Goal: Task Accomplishment & Management: Manage account settings

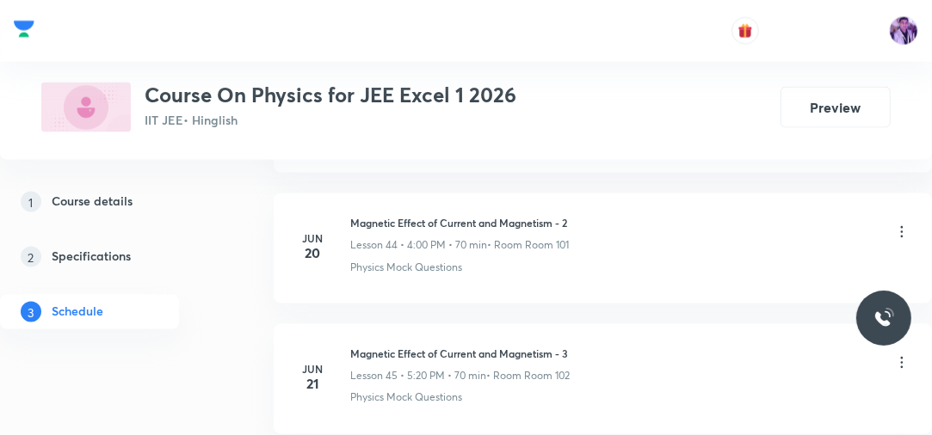
scroll to position [11694, 0]
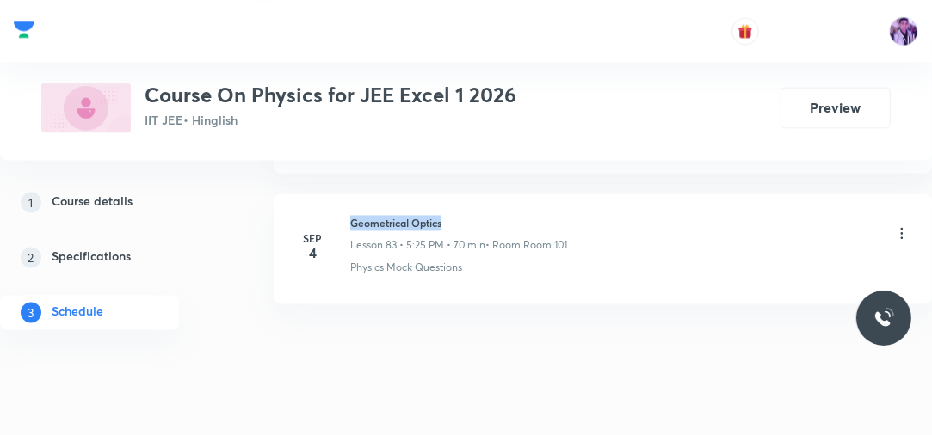
drag, startPoint x: 351, startPoint y: 193, endPoint x: 458, endPoint y: 188, distance: 106.8
click at [458, 215] on h6 "Geometrical Optics" at bounding box center [458, 222] width 217 height 15
copy h6 "Geometrical Optics"
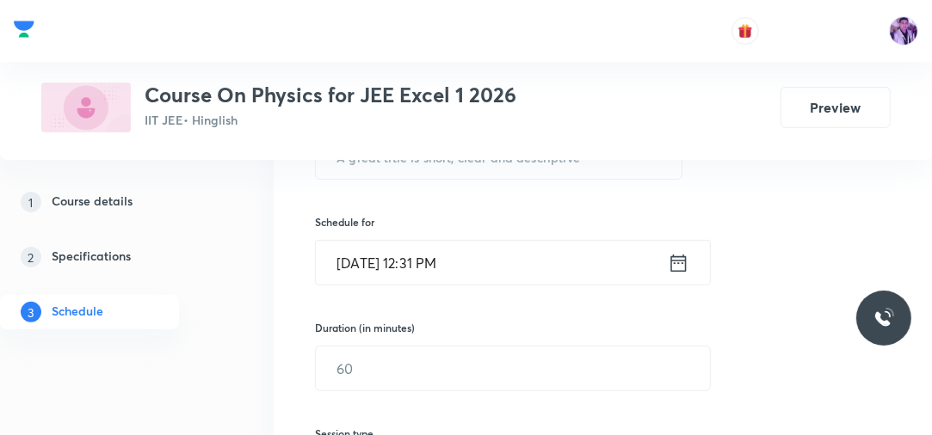
scroll to position [268, 0]
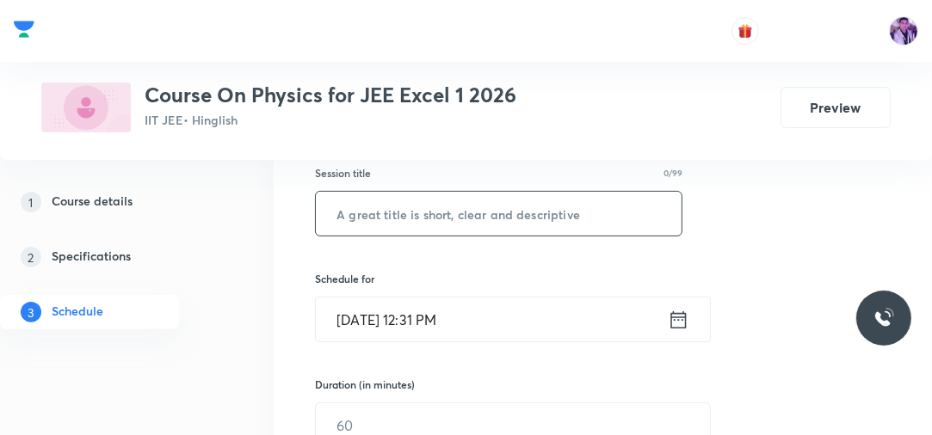
click at [619, 211] on input "text" at bounding box center [499, 214] width 366 height 44
paste input "Geometrical Optics"
click at [619, 211] on input "Geometrical Optics" at bounding box center [499, 214] width 366 height 44
type input "Geometrical Optics"
click at [465, 330] on input "Sep 6, 2025, 12:31 PM" at bounding box center [492, 320] width 352 height 44
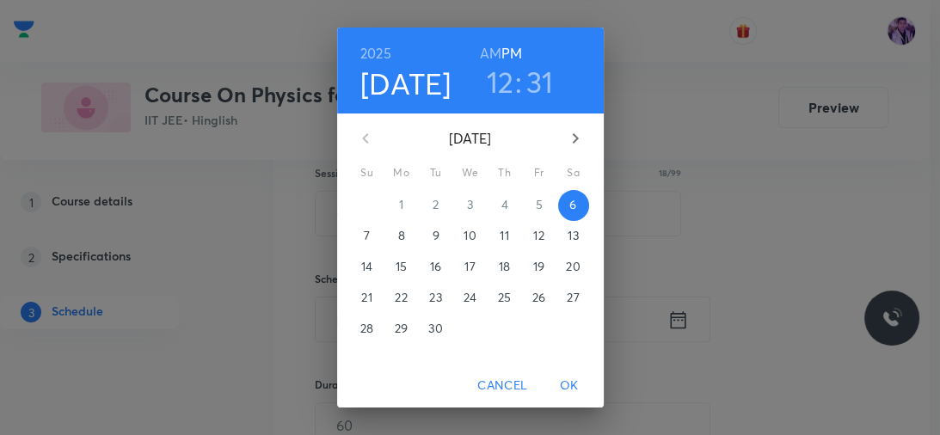
click at [497, 77] on h3 "12" at bounding box center [501, 82] width 28 height 36
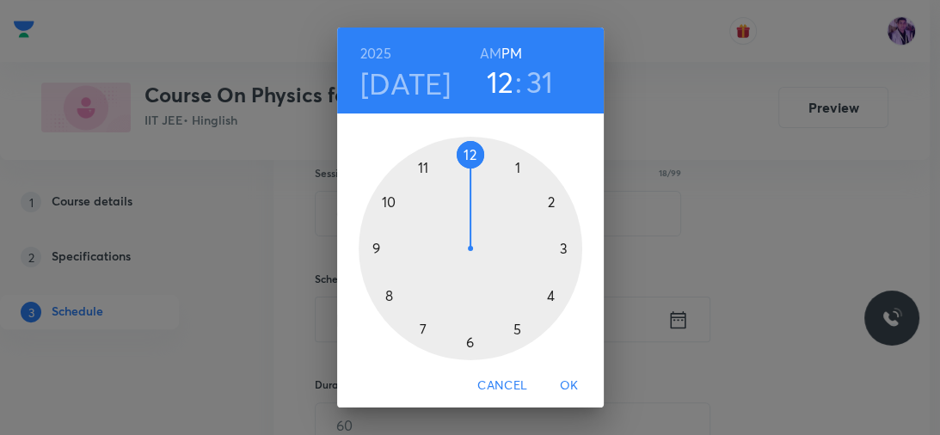
click at [542, 294] on div at bounding box center [471, 249] width 224 height 224
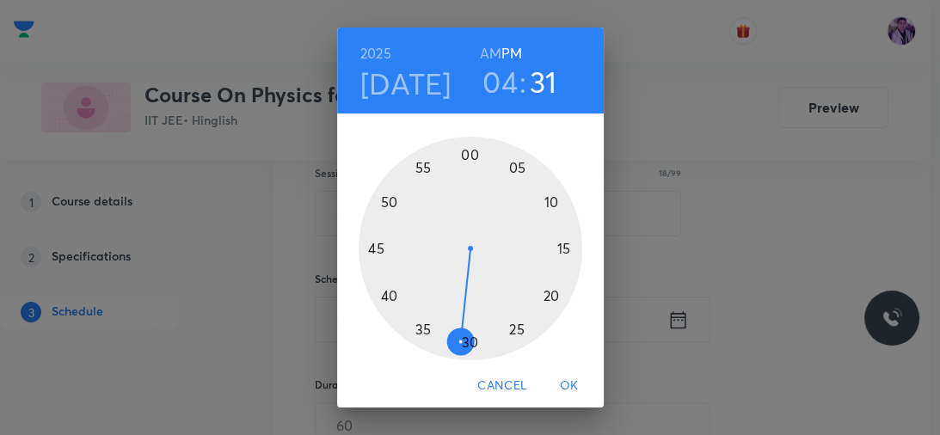
click at [468, 158] on div at bounding box center [471, 249] width 224 height 224
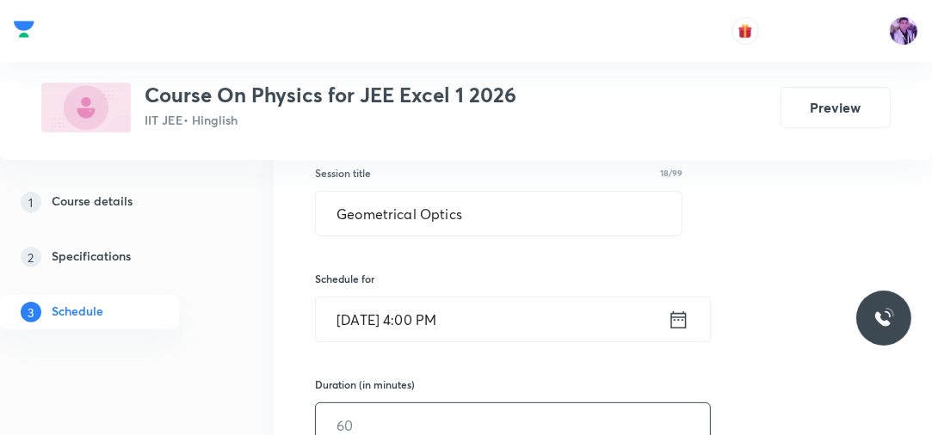
click at [397, 409] on input "text" at bounding box center [513, 425] width 394 height 44
type input "70"
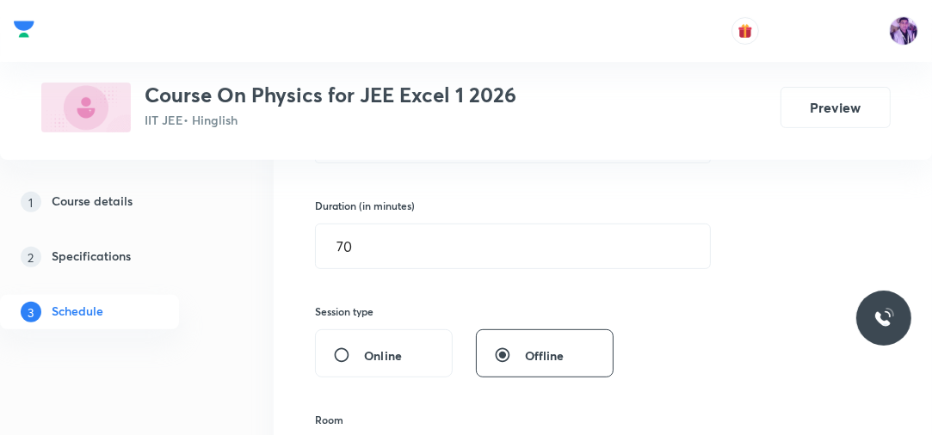
scroll to position [599, 0]
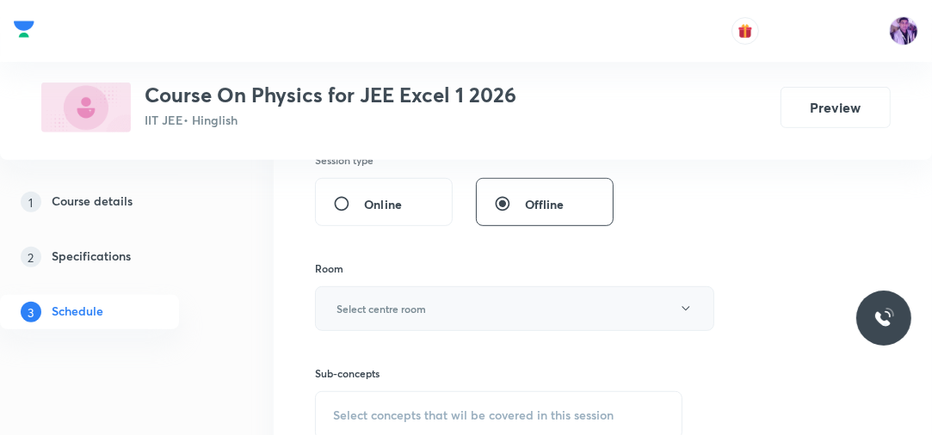
click at [451, 305] on button "Select centre room" at bounding box center [514, 308] width 399 height 45
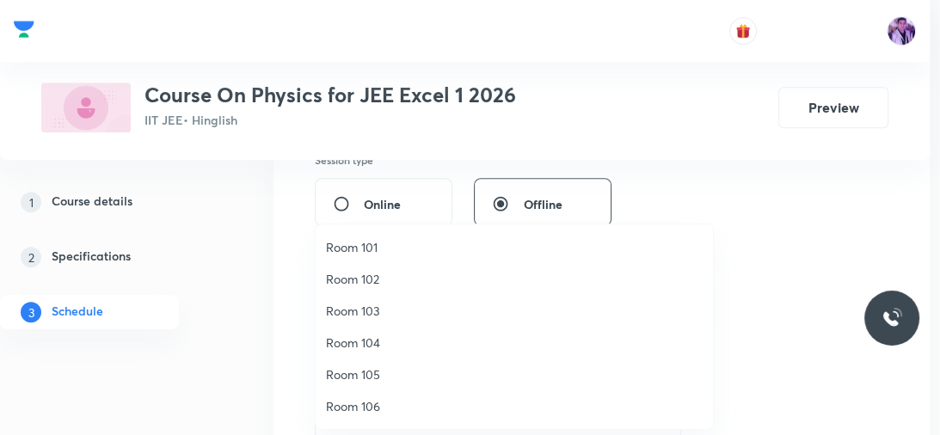
click at [369, 379] on span "Room 105" at bounding box center [514, 375] width 377 height 18
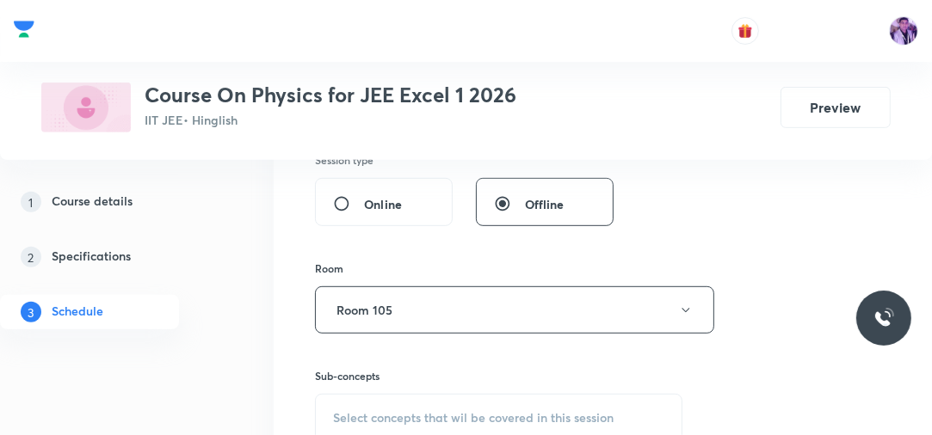
click at [410, 415] on span "Select concepts that wil be covered in this session" at bounding box center [473, 418] width 280 height 14
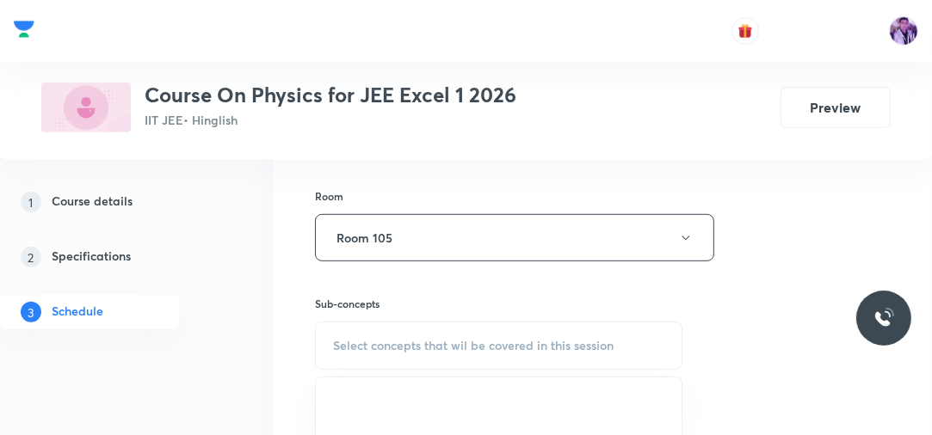
scroll to position [690, 0]
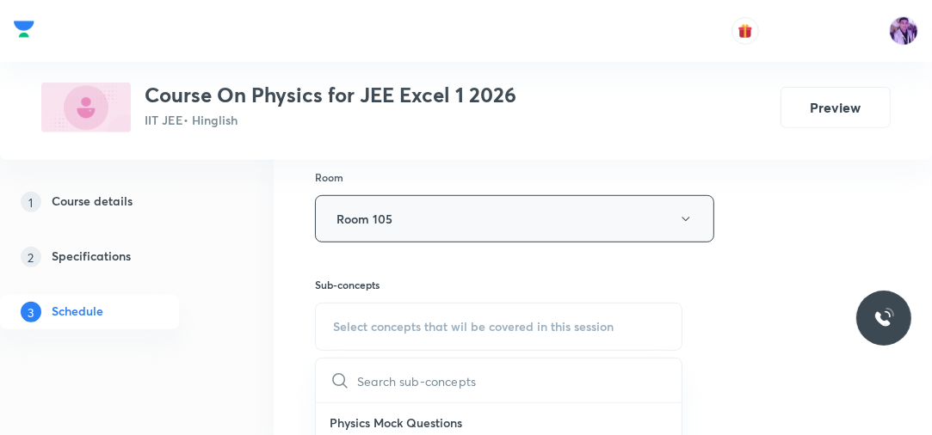
click at [505, 228] on button "Room 105" at bounding box center [514, 218] width 399 height 47
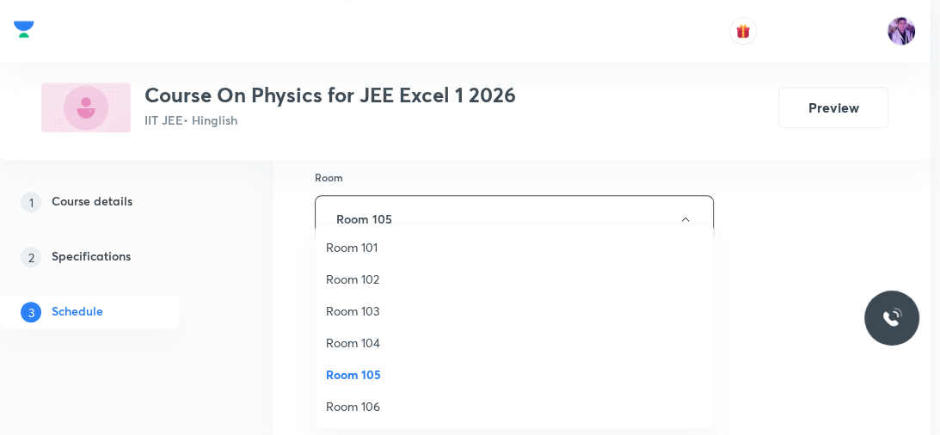
click at [372, 239] on span "Room 101" at bounding box center [514, 247] width 377 height 18
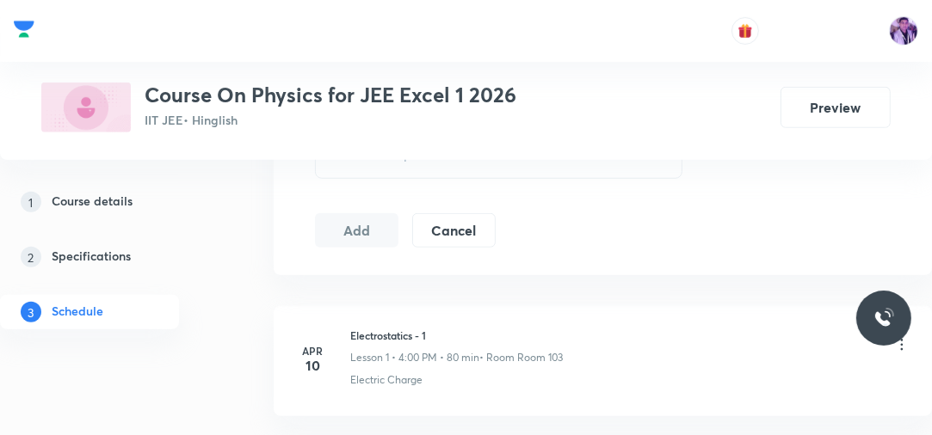
scroll to position [823, 0]
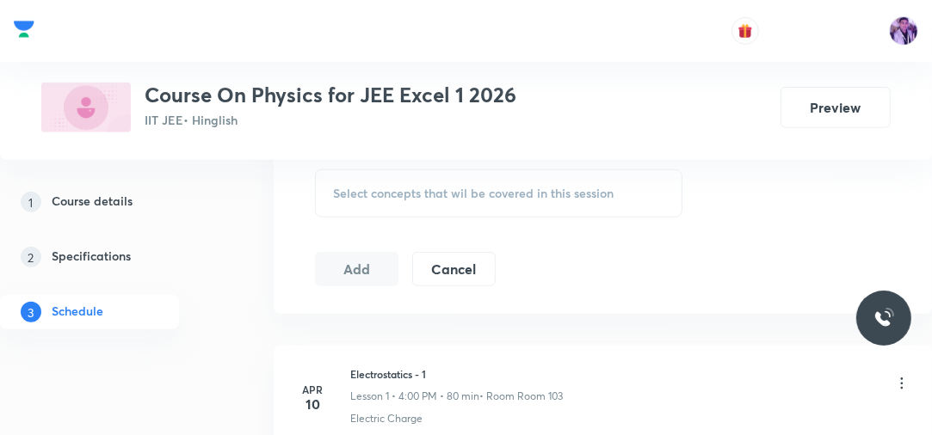
click at [506, 192] on span "Select concepts that wil be covered in this session" at bounding box center [473, 194] width 280 height 14
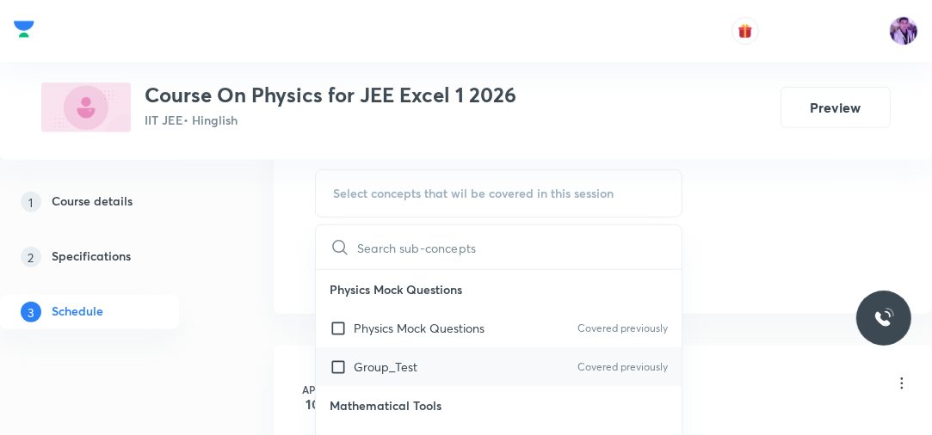
click at [391, 359] on p "Group_Test" at bounding box center [386, 367] width 64 height 18
checkbox input "true"
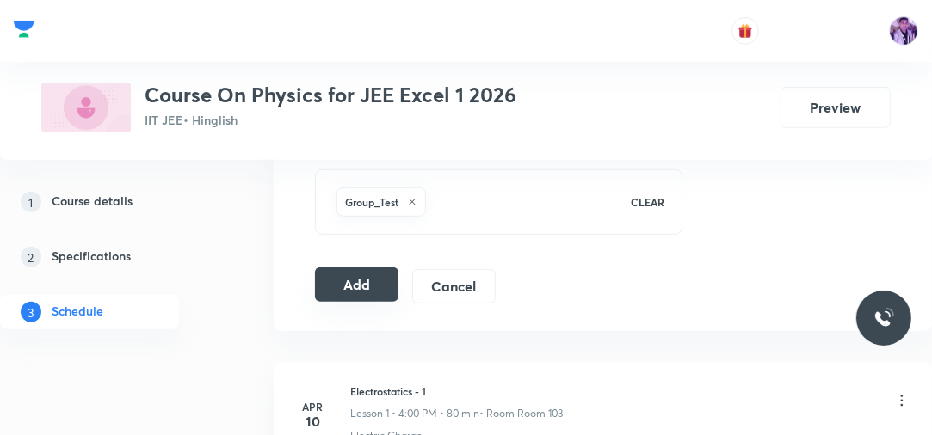
click at [372, 283] on button "Add" at bounding box center [356, 285] width 83 height 34
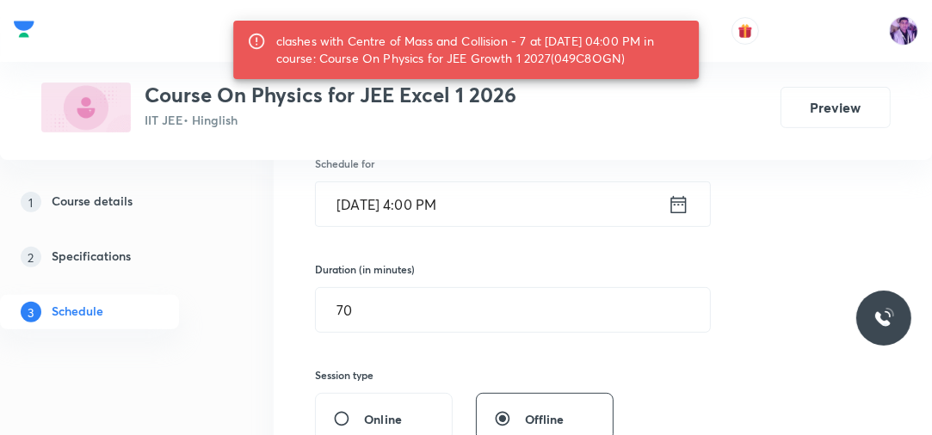
scroll to position [326, 0]
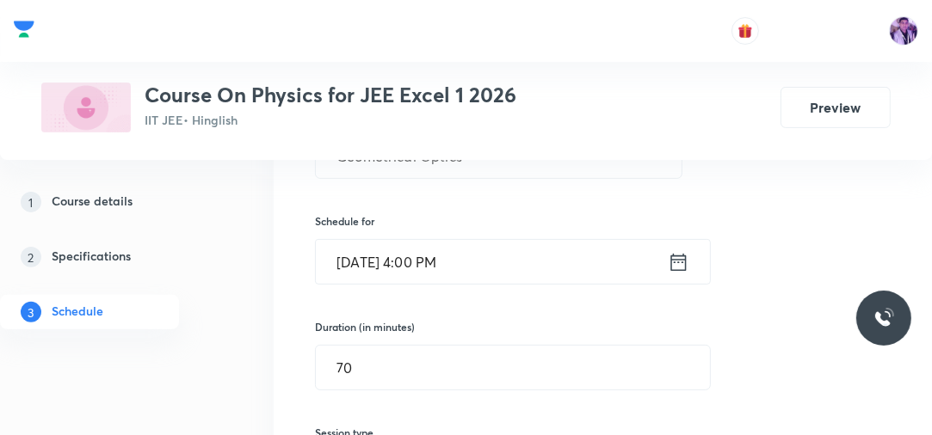
click at [434, 255] on input "Sep 6, 2025, 4:00 PM" at bounding box center [492, 262] width 352 height 44
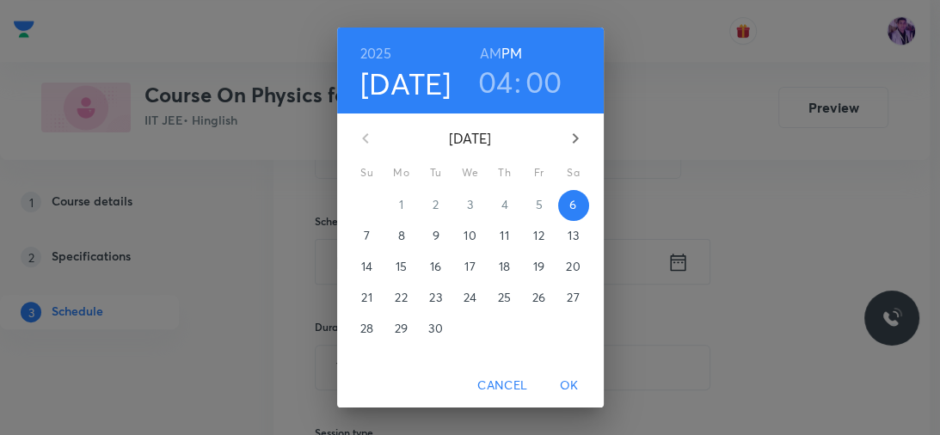
click at [496, 96] on h3 "04" at bounding box center [495, 82] width 35 height 36
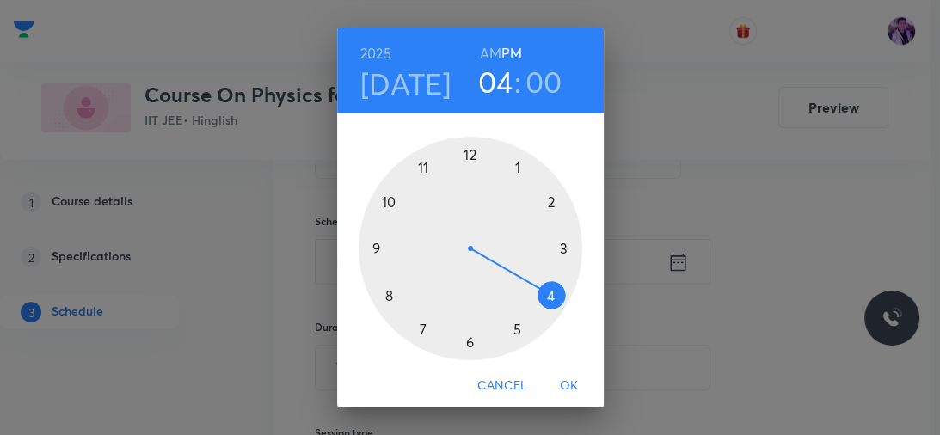
click at [509, 330] on div at bounding box center [471, 249] width 224 height 224
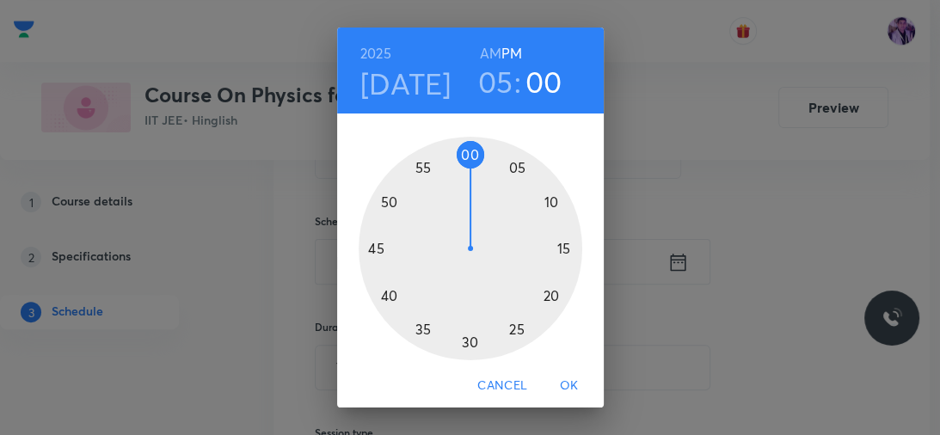
click at [509, 330] on div at bounding box center [471, 249] width 224 height 224
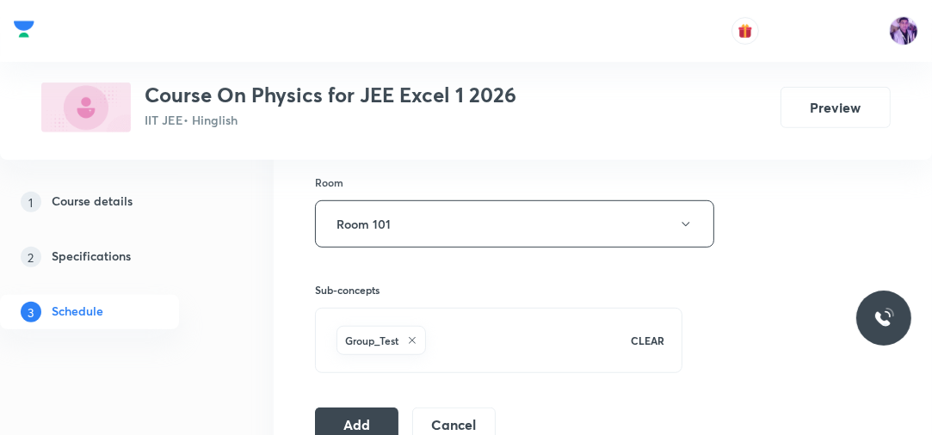
scroll to position [711, 0]
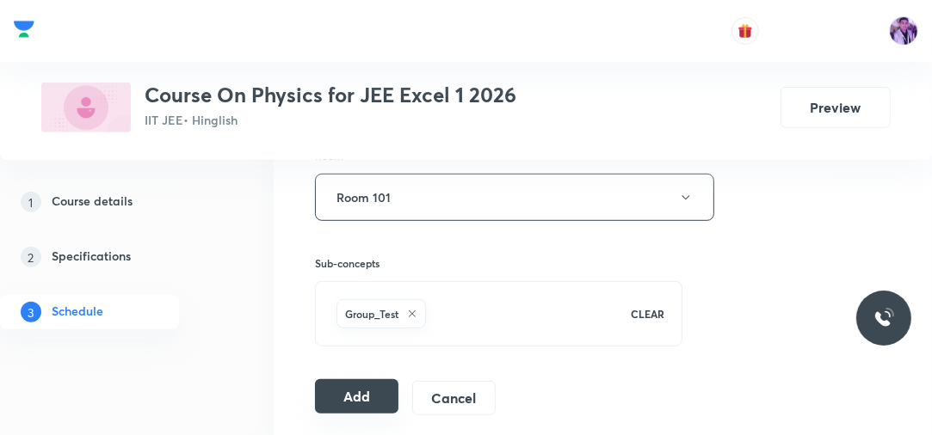
click at [335, 397] on button "Add" at bounding box center [356, 396] width 83 height 34
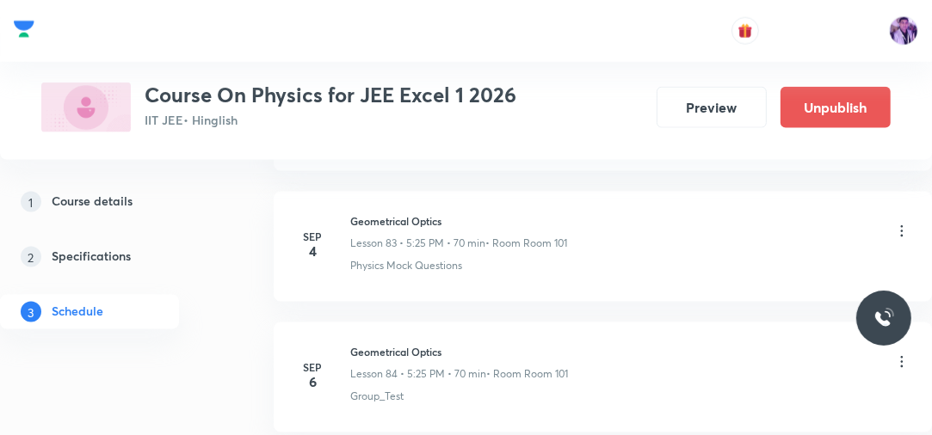
scroll to position [11065, 0]
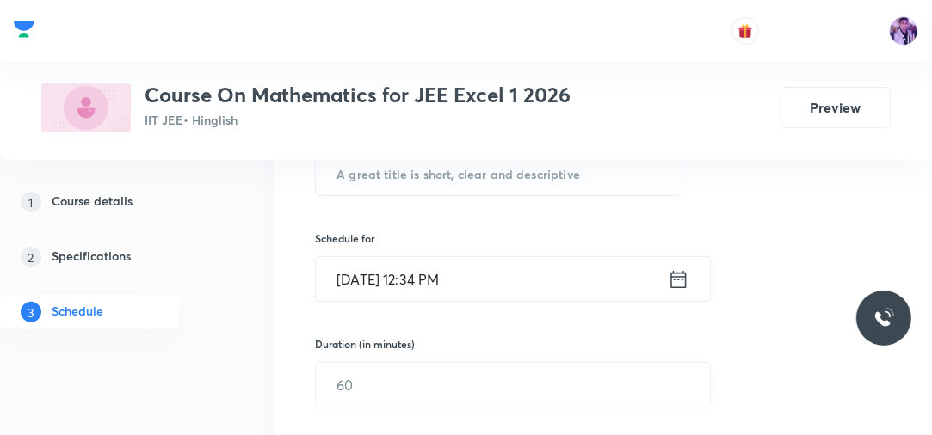
scroll to position [288, 0]
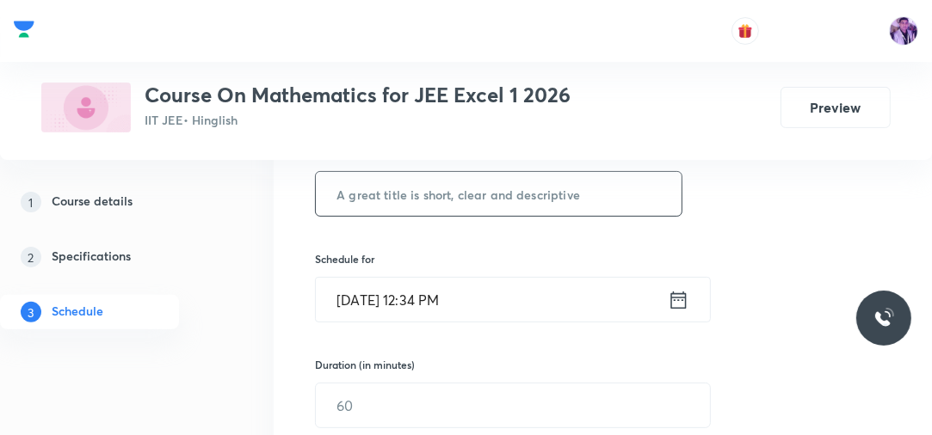
click at [626, 174] on input "text" at bounding box center [499, 194] width 366 height 44
type input "d"
type input "Definite Integration"
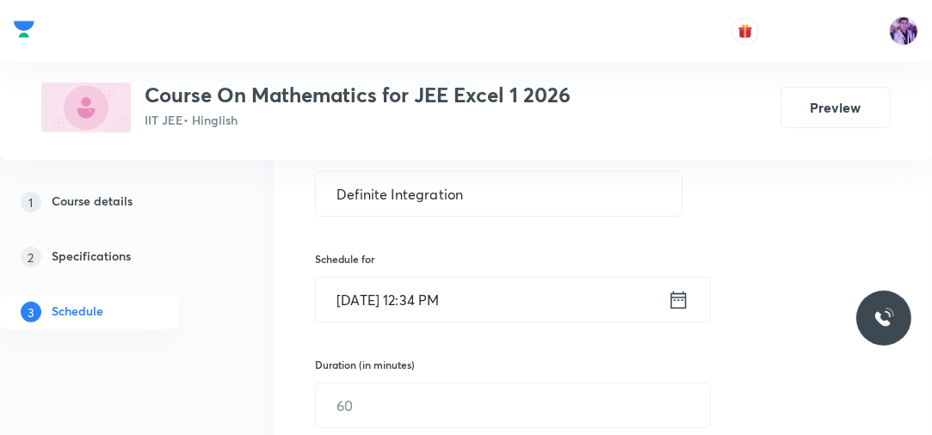
click at [418, 304] on input "Sep 6, 2025, 12:34 PM" at bounding box center [492, 300] width 352 height 44
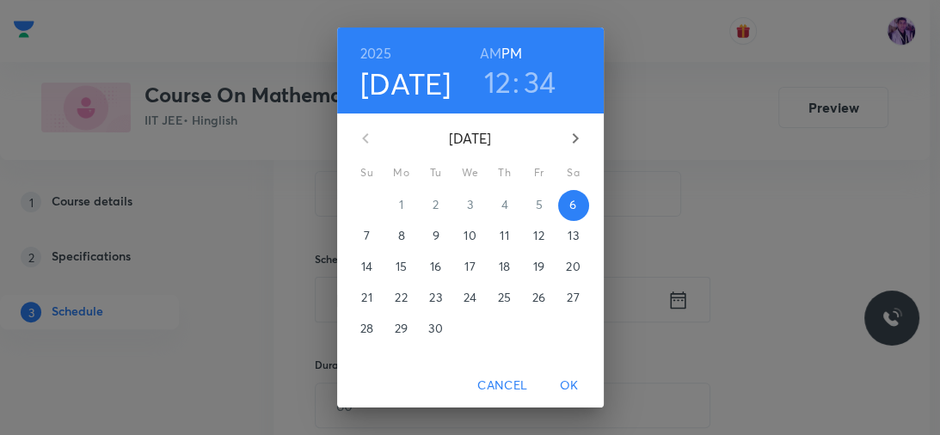
click at [488, 97] on h3 "12" at bounding box center [498, 82] width 28 height 36
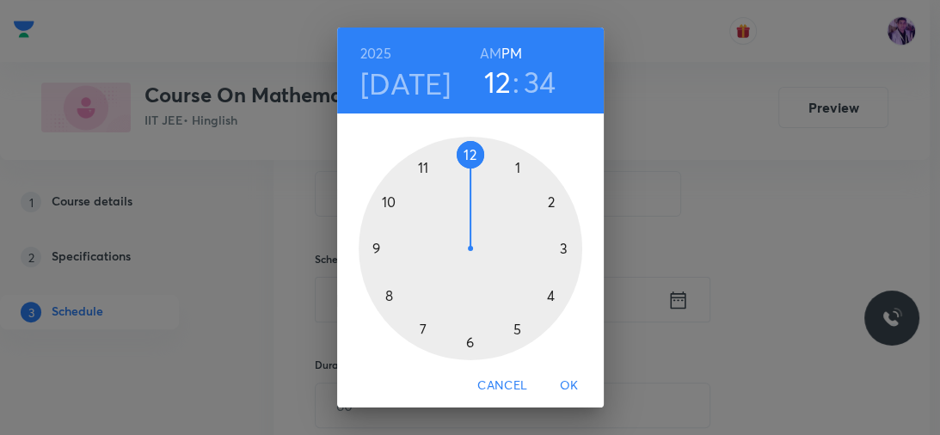
click at [467, 334] on div at bounding box center [471, 249] width 224 height 224
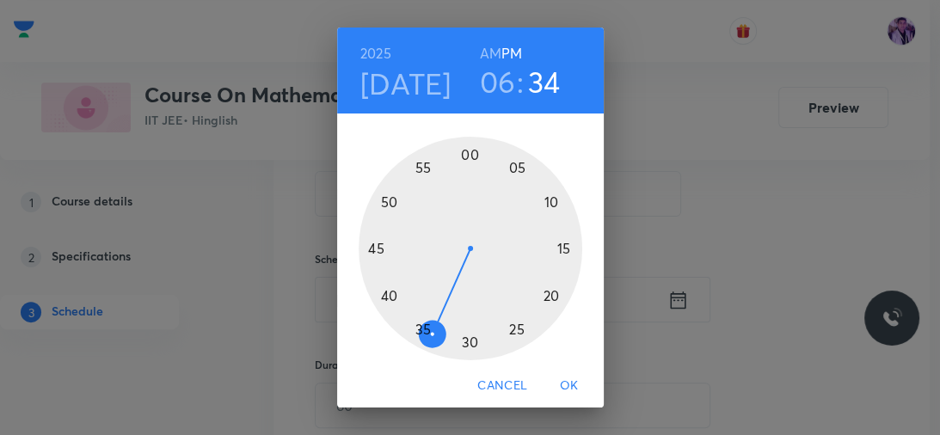
click at [385, 292] on div at bounding box center [471, 249] width 224 height 224
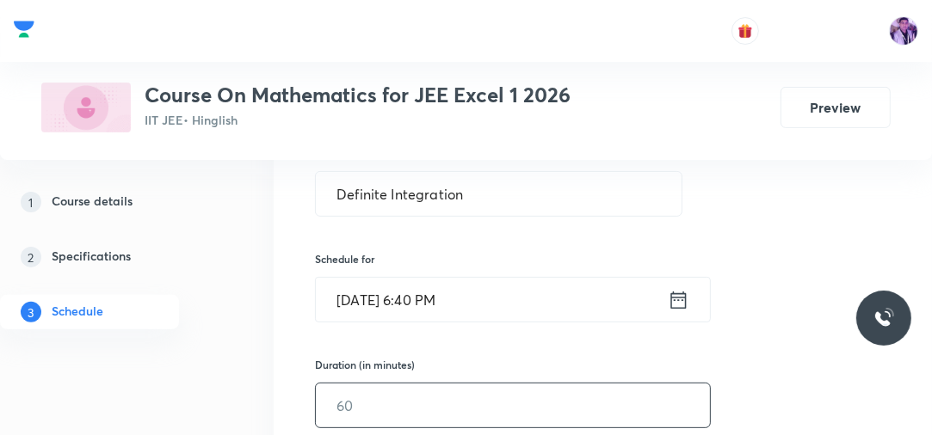
click at [366, 401] on input "text" at bounding box center [513, 406] width 394 height 44
type input "70"
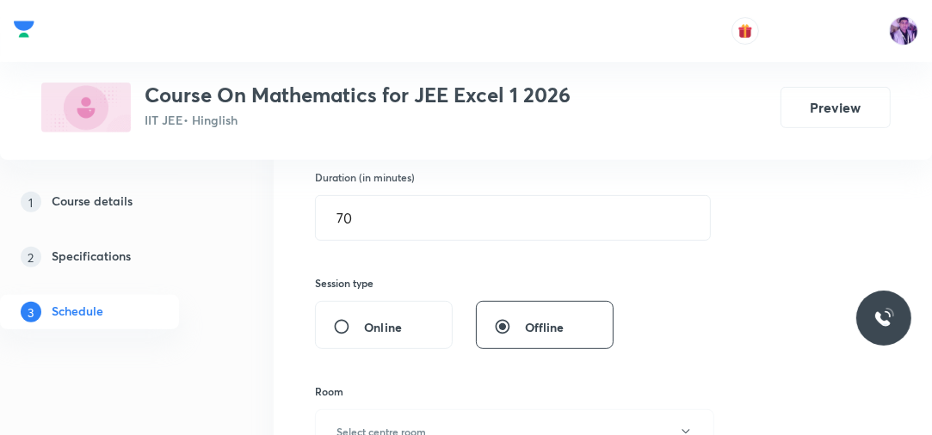
scroll to position [646, 0]
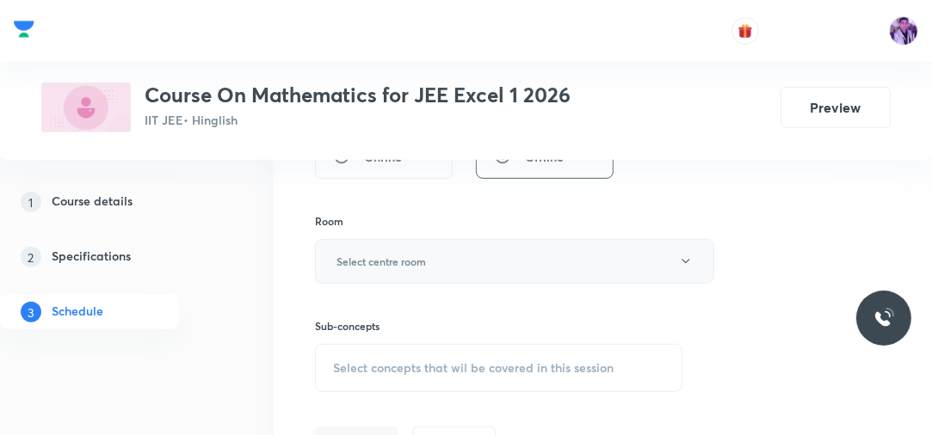
click at [403, 270] on button "Select centre room" at bounding box center [514, 261] width 399 height 45
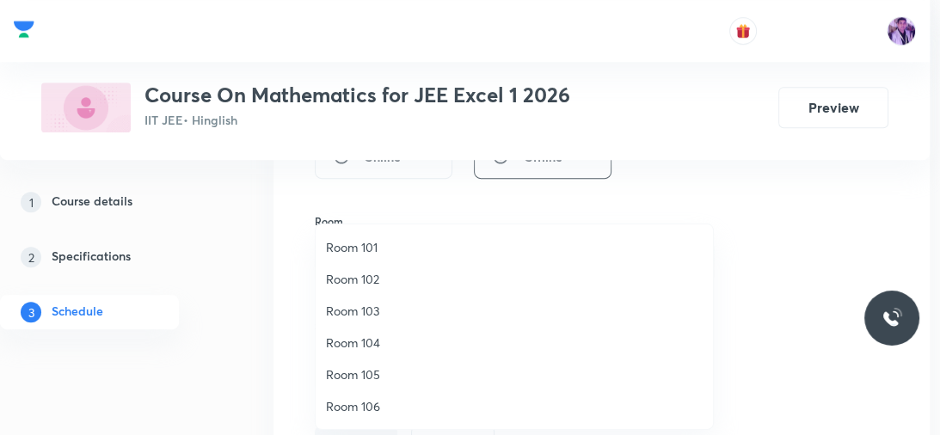
click at [358, 282] on span "Room 102" at bounding box center [514, 279] width 377 height 18
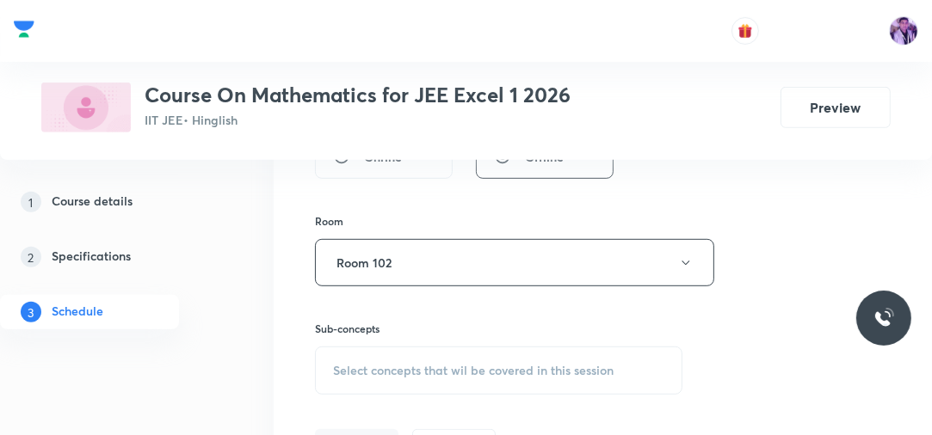
click at [375, 357] on div "Select concepts that wil be covered in this session" at bounding box center [498, 371] width 367 height 48
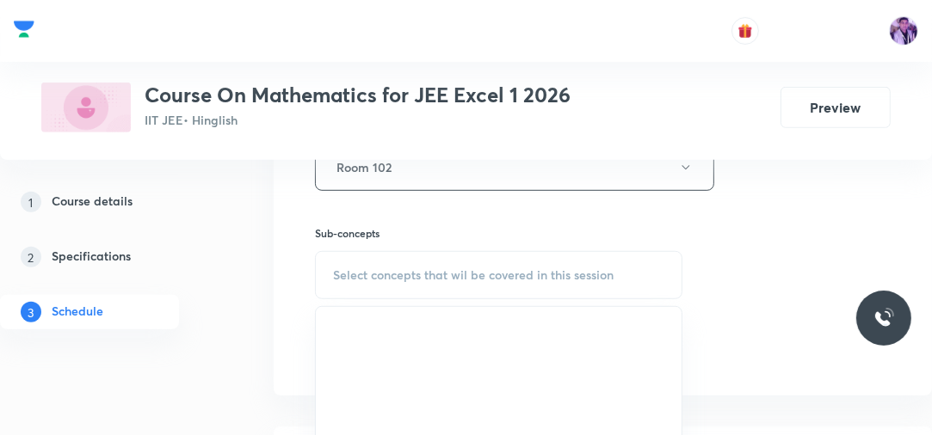
scroll to position [762, 0]
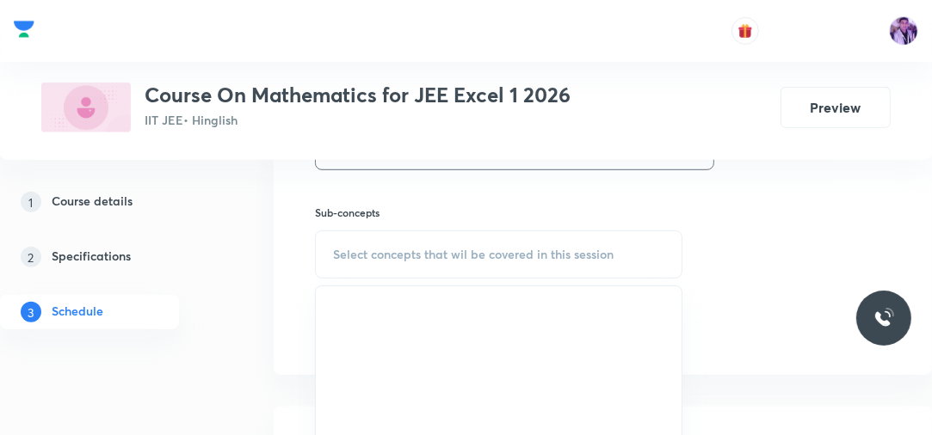
click at [388, 262] on div "Select concepts that wil be covered in this session" at bounding box center [498, 255] width 367 height 48
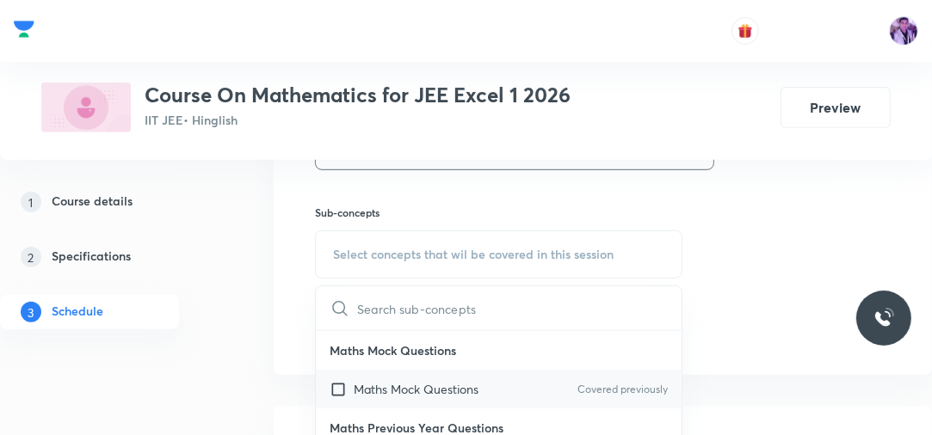
click at [368, 390] on p "Maths Mock Questions" at bounding box center [416, 389] width 125 height 18
checkbox input "true"
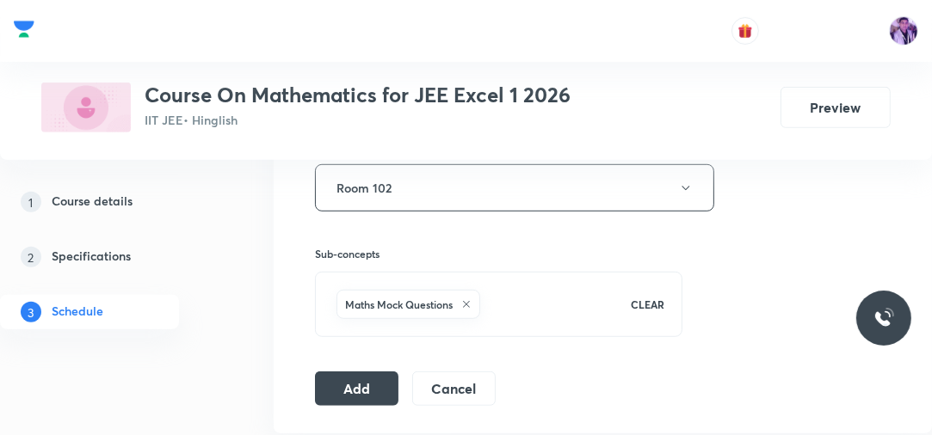
scroll to position [722, 0]
click at [434, 201] on button "Room 102" at bounding box center [514, 186] width 399 height 47
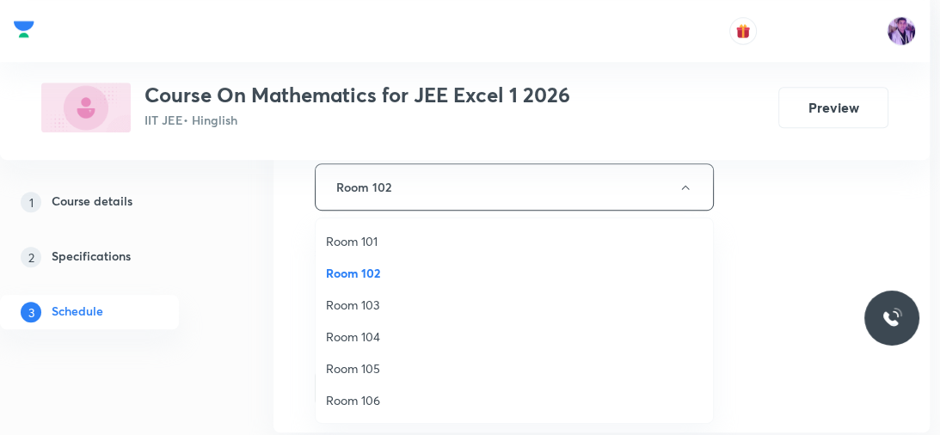
click at [372, 234] on span "Room 101" at bounding box center [514, 241] width 377 height 18
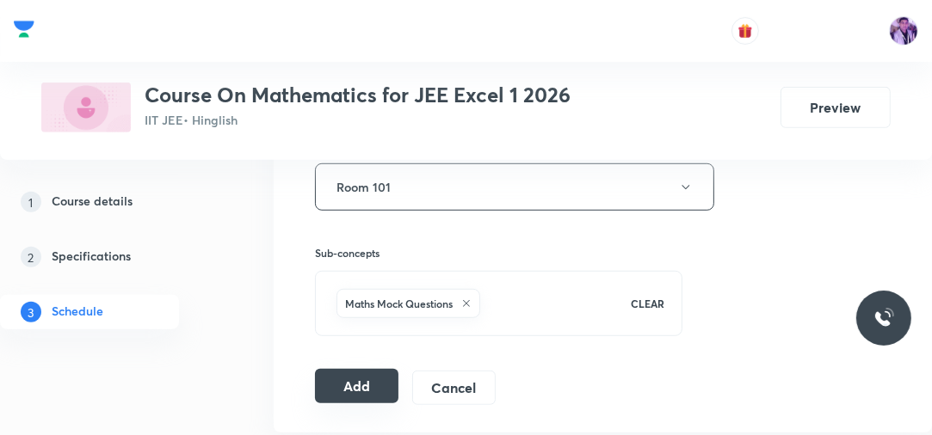
click at [360, 393] on button "Add" at bounding box center [356, 386] width 83 height 34
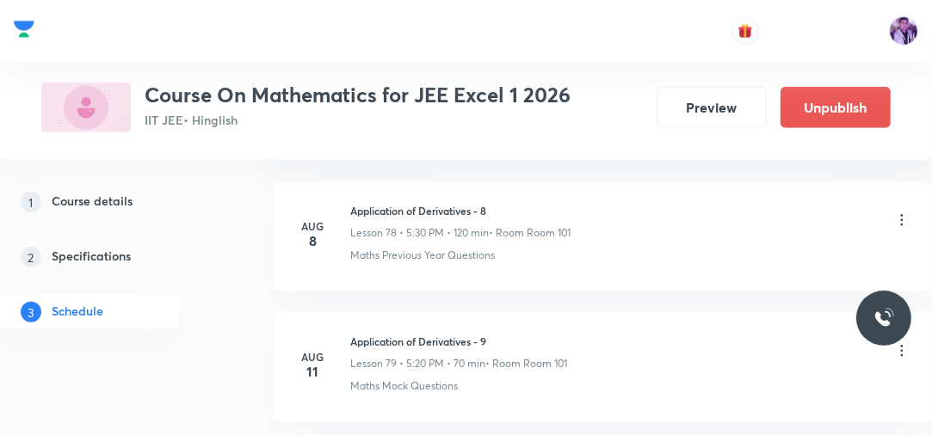
scroll to position [11978, 0]
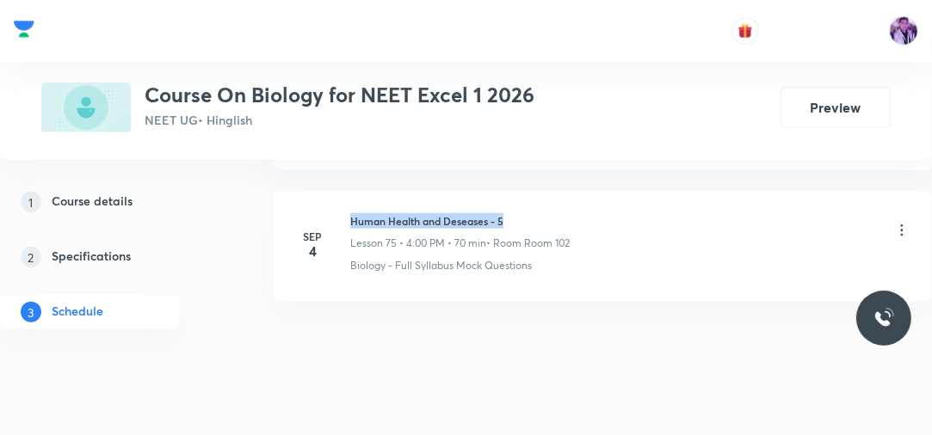
drag, startPoint x: 352, startPoint y: 191, endPoint x: 563, endPoint y: 166, distance: 213.1
click at [563, 192] on li "Sep 4 Human Health and Deseases - 5 Lesson 75 • 4:00 PM • 70 min • Room Room 10…" at bounding box center [603, 247] width 658 height 110
copy h6 "Human Health and Deseases - 5"
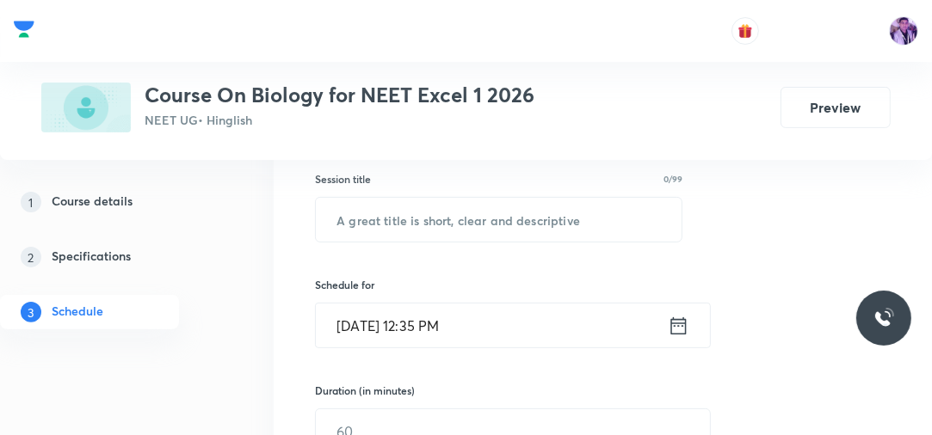
scroll to position [298, 0]
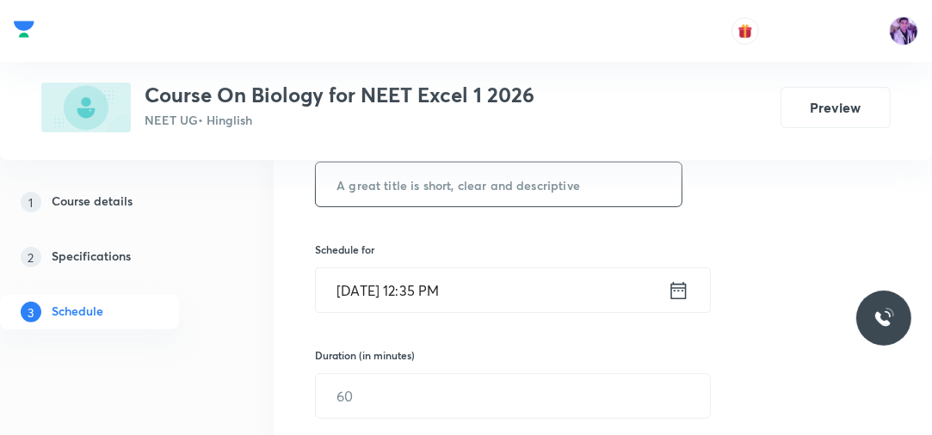
click at [519, 170] on input "text" at bounding box center [499, 185] width 366 height 44
paste input "Human Health and Deseases - 5"
click at [518, 171] on input "text" at bounding box center [499, 185] width 366 height 44
type input "Human Health and Deseases - 6"
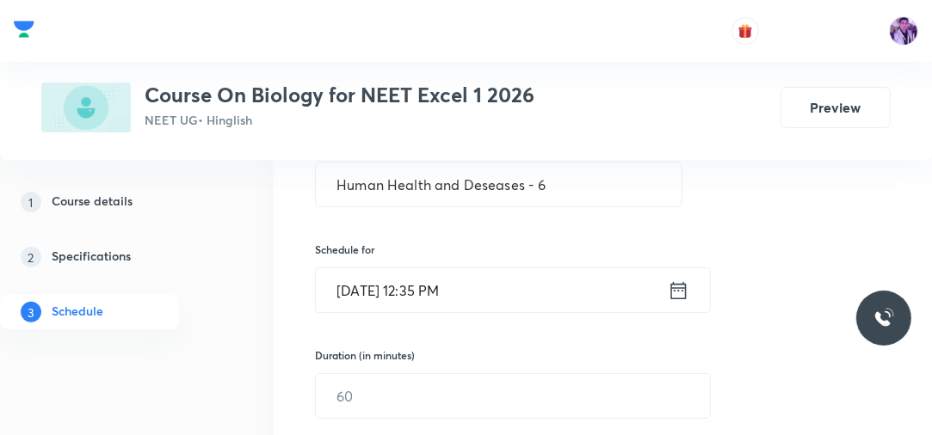
click at [441, 279] on input "Sep 6, 2025, 12:35 PM" at bounding box center [492, 290] width 352 height 44
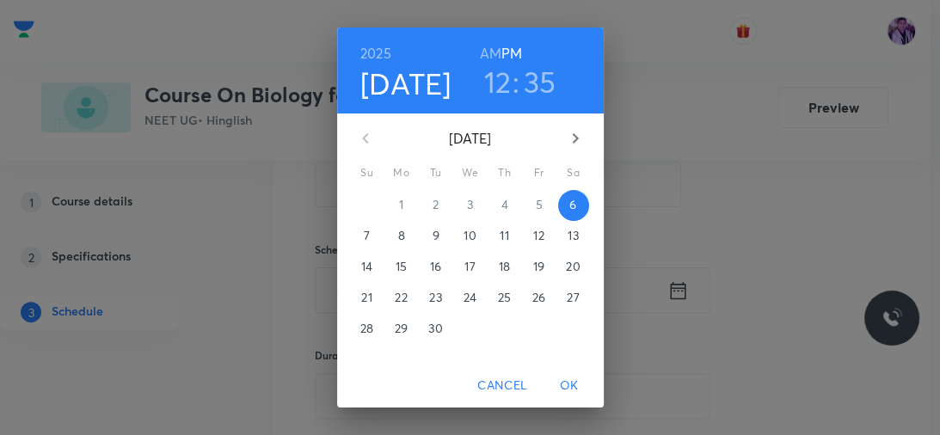
click at [488, 91] on h3 "12" at bounding box center [498, 82] width 28 height 36
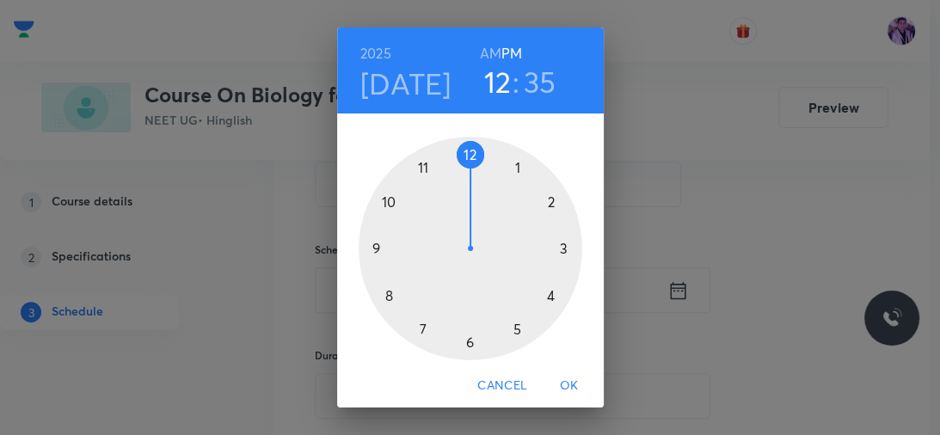
click at [545, 298] on div at bounding box center [471, 249] width 224 height 224
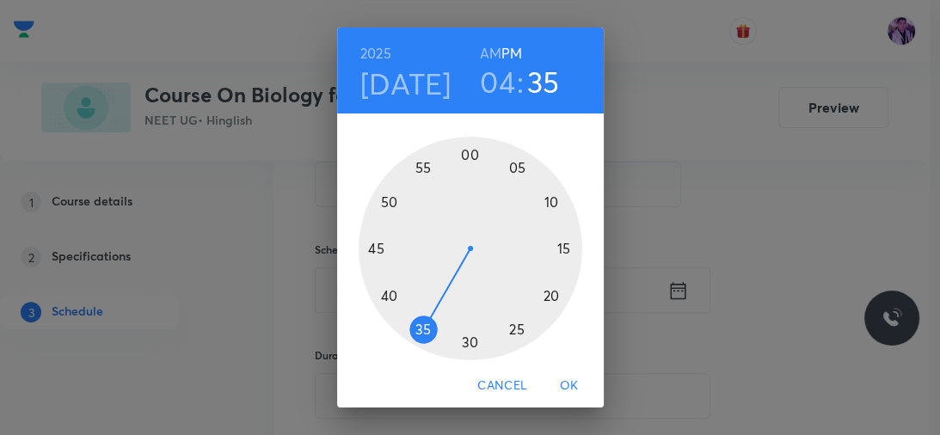
click at [460, 151] on div at bounding box center [471, 249] width 224 height 224
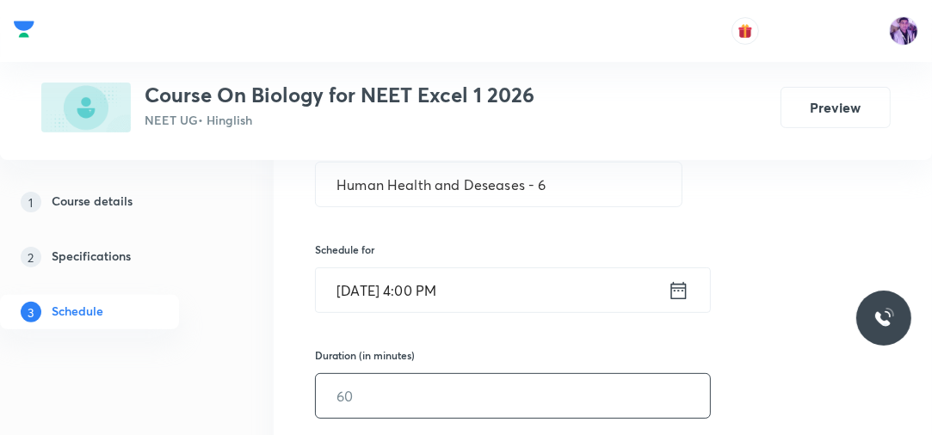
click at [389, 382] on input "text" at bounding box center [513, 396] width 394 height 44
type input "70"
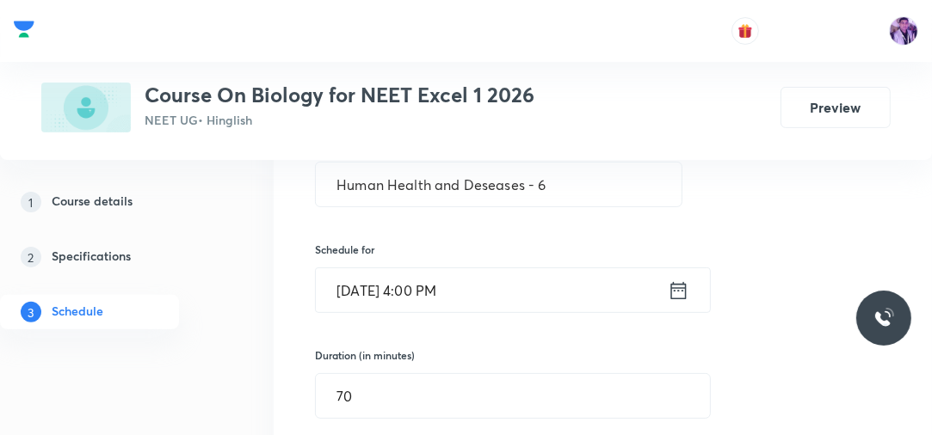
click at [281, 376] on div "Session 76 Live class Session title 29/99 Human Health and Deseases - 6 ​ Sched…" at bounding box center [603, 420] width 658 height 833
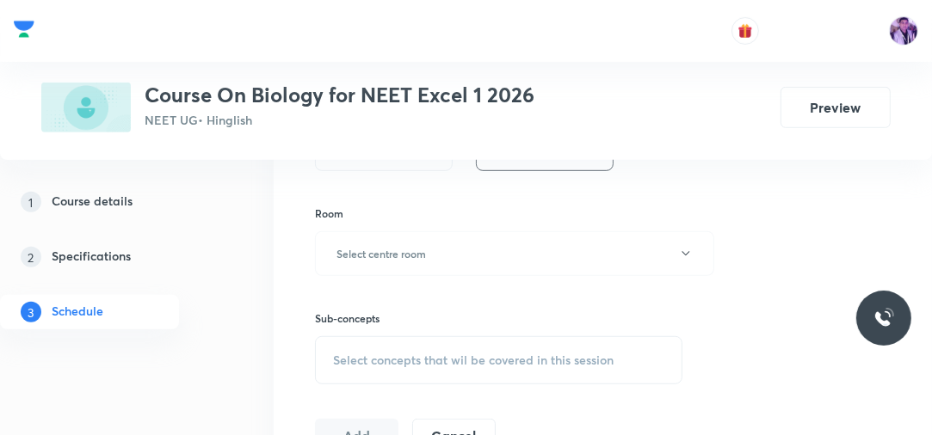
scroll to position [683, 0]
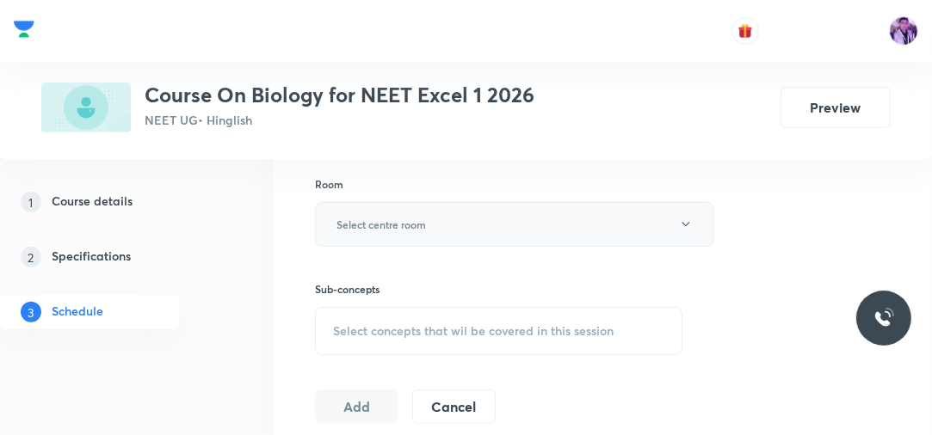
click at [404, 225] on h6 "Select centre room" at bounding box center [380, 224] width 89 height 15
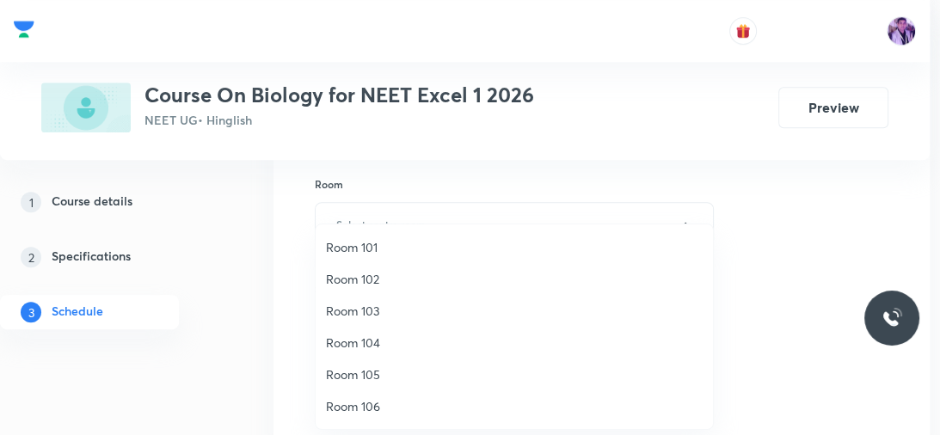
click at [384, 283] on span "Room 102" at bounding box center [514, 279] width 377 height 18
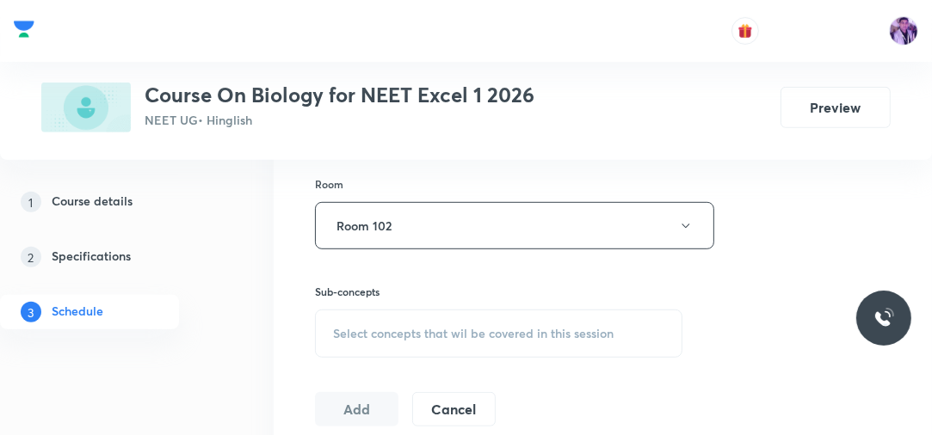
click at [386, 340] on div "Select concepts that wil be covered in this session" at bounding box center [498, 334] width 367 height 48
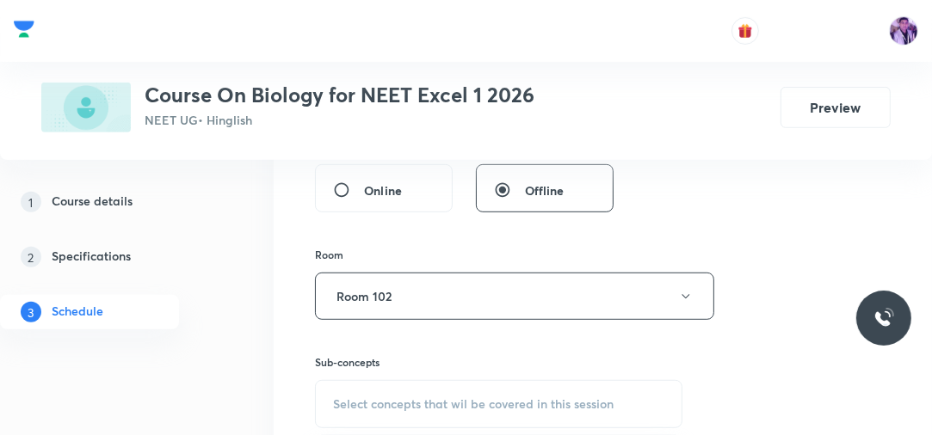
scroll to position [655, 0]
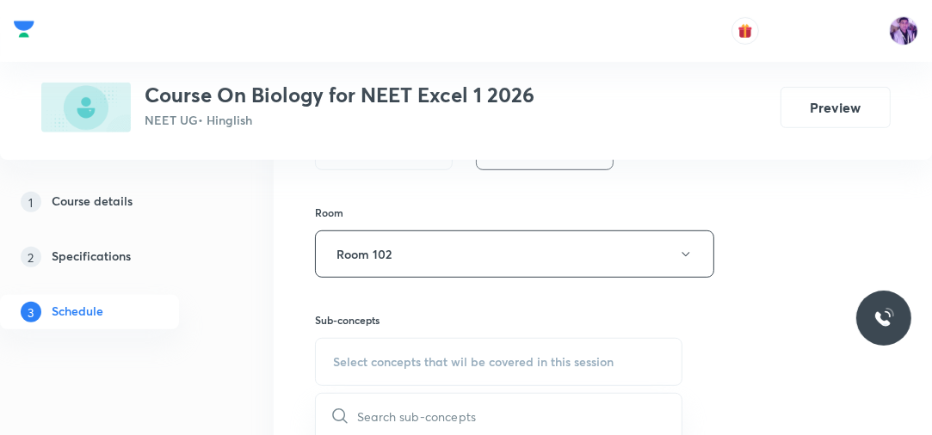
drag, startPoint x: 436, startPoint y: 348, endPoint x: 260, endPoint y: 302, distance: 182.4
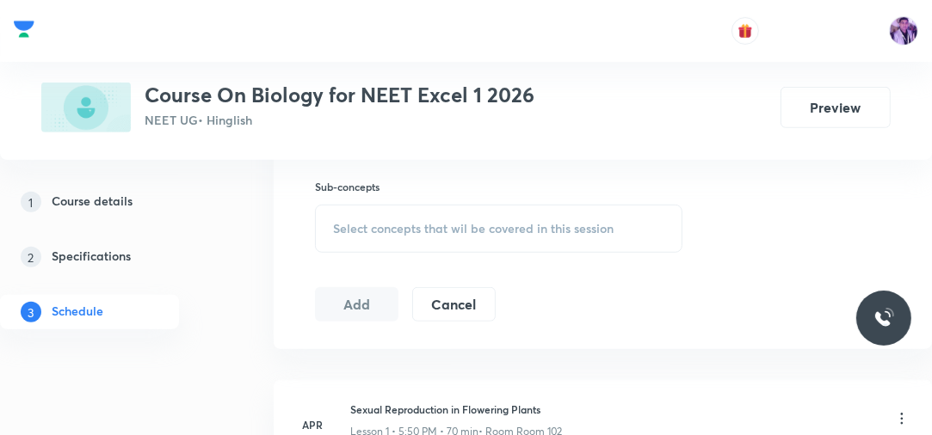
scroll to position [805, 0]
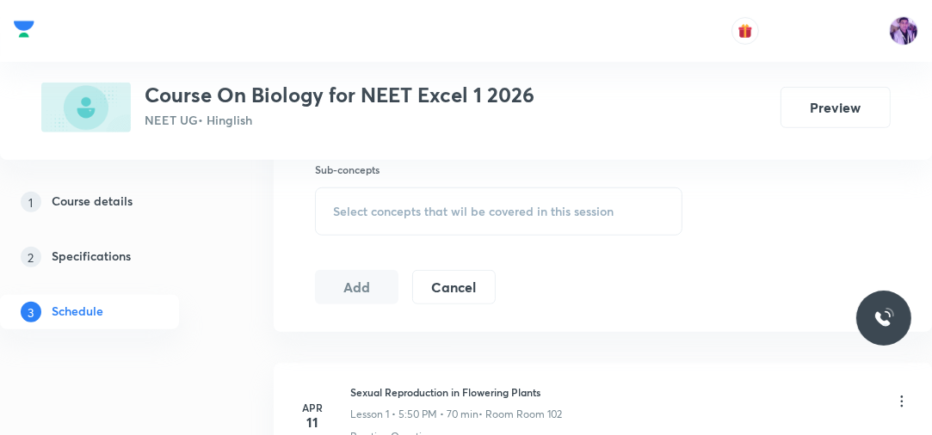
click at [478, 220] on div "Select concepts that wil be covered in this session" at bounding box center [498, 212] width 367 height 48
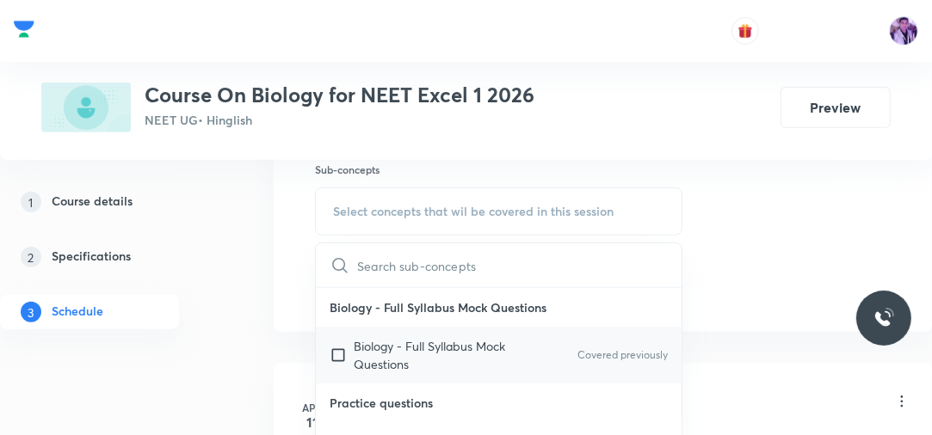
click at [379, 354] on p "Biology - Full Syllabus Mock Questions" at bounding box center [441, 355] width 174 height 36
checkbox input "true"
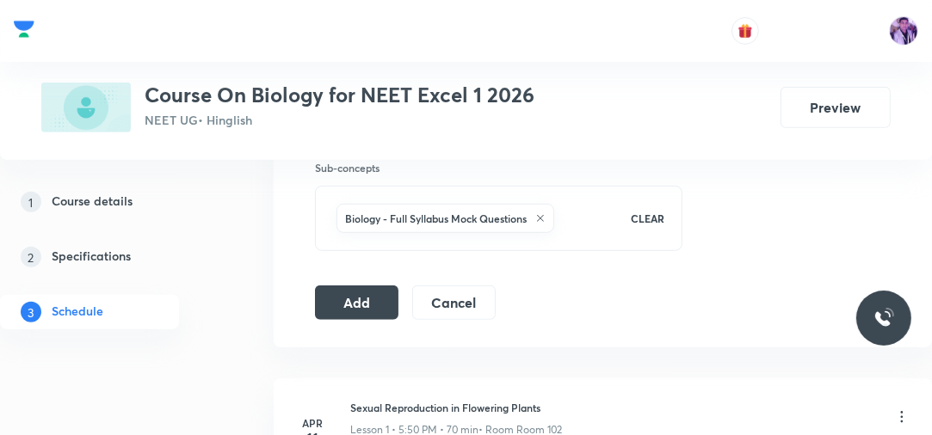
scroll to position [842, 0]
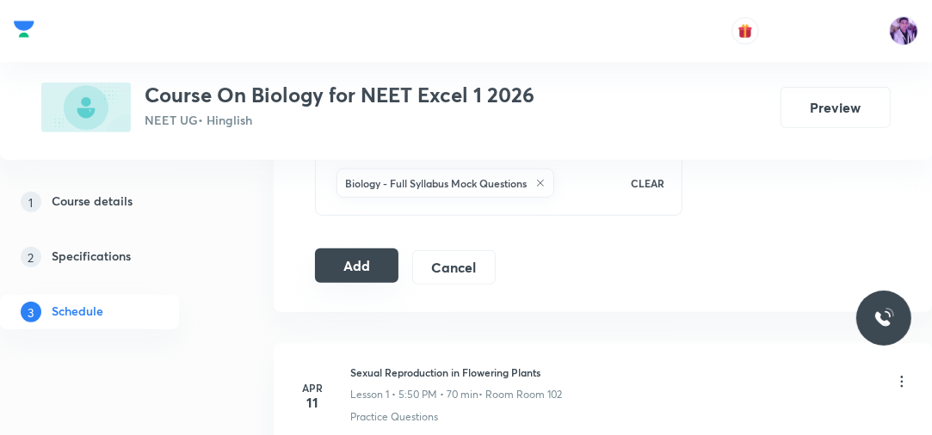
click at [326, 256] on button "Add" at bounding box center [356, 266] width 83 height 34
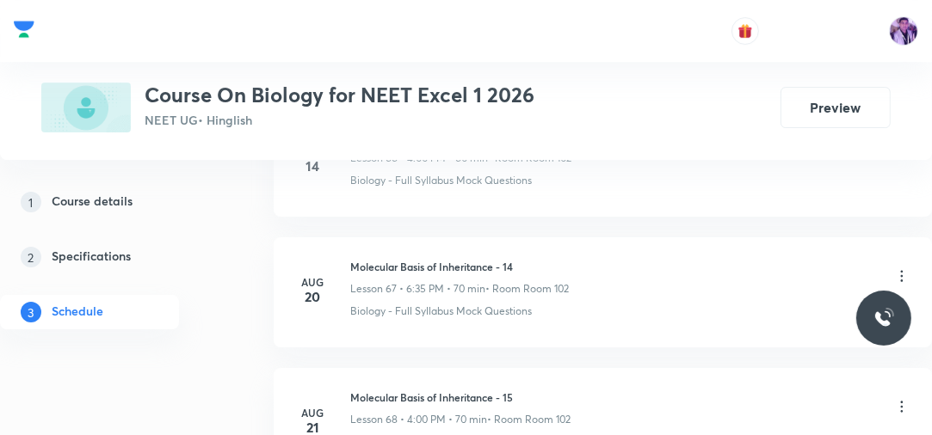
scroll to position [9891, 0]
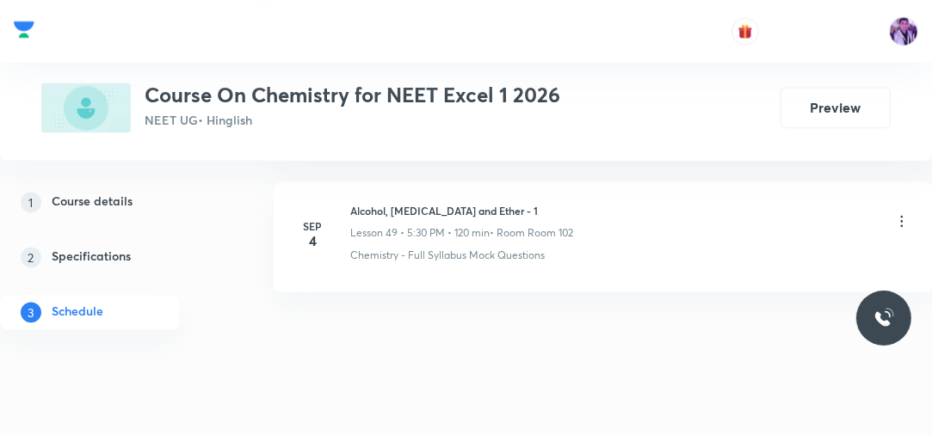
drag, startPoint x: 351, startPoint y: 189, endPoint x: 559, endPoint y: 157, distance: 210.6
drag, startPoint x: 348, startPoint y: 189, endPoint x: 513, endPoint y: 186, distance: 165.2
click at [513, 203] on div "[DATE] Alcohol, [MEDICAL_DATA] and Ether - 1 Lesson 49 • 5:30 PM • 120 min • Ro…" at bounding box center [602, 233] width 615 height 60
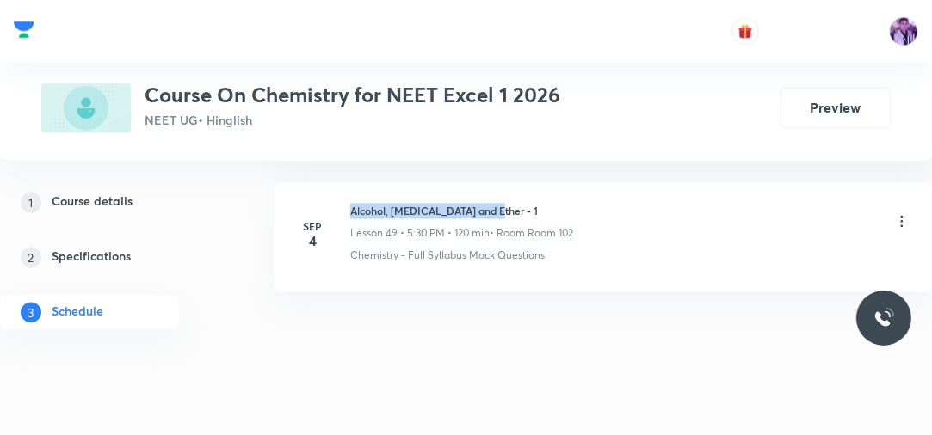
copy h6 "Alcohol, [MEDICAL_DATA] and Ether - 1"
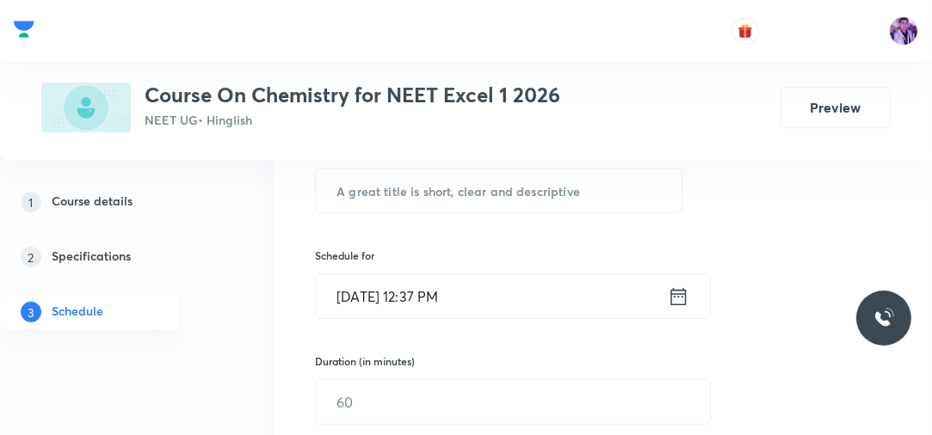
scroll to position [317, 0]
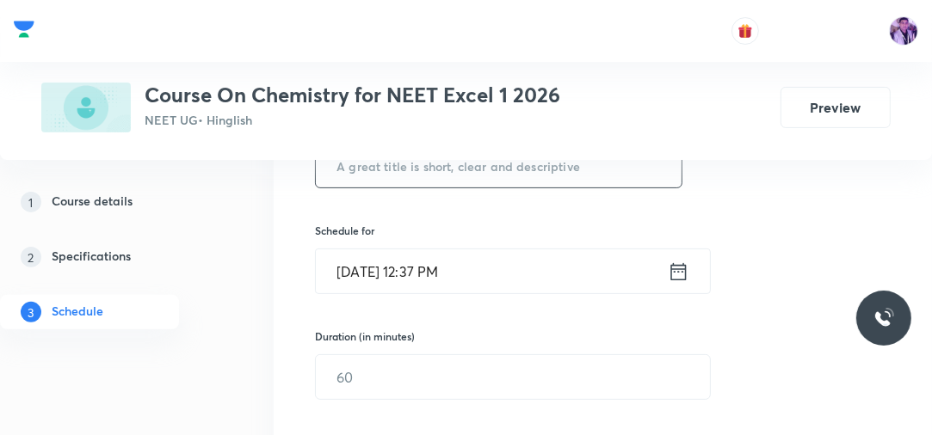
click at [616, 161] on input "text" at bounding box center [499, 166] width 366 height 44
paste input "Alcohol, [MEDICAL_DATA] and Ether - 1"
type input "Alcohol, [MEDICAL_DATA] and Ether - 2"
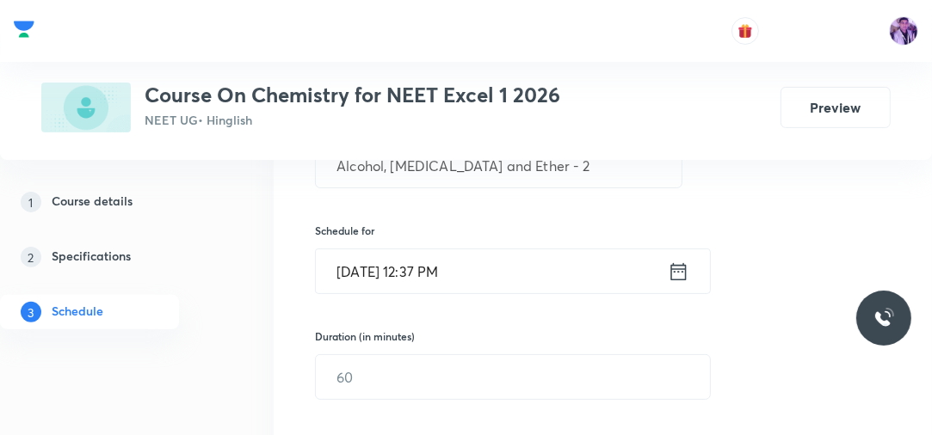
click at [452, 265] on input "[DATE] 12:37 PM" at bounding box center [492, 271] width 352 height 44
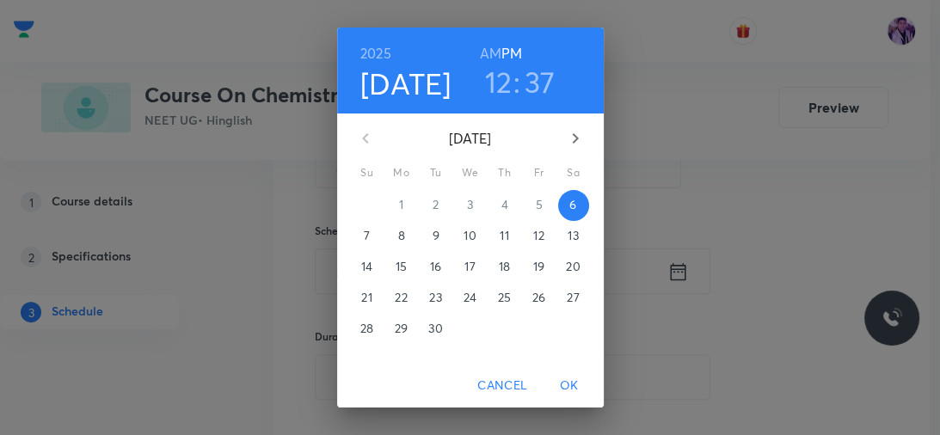
click at [496, 88] on h3 "12" at bounding box center [499, 82] width 28 height 36
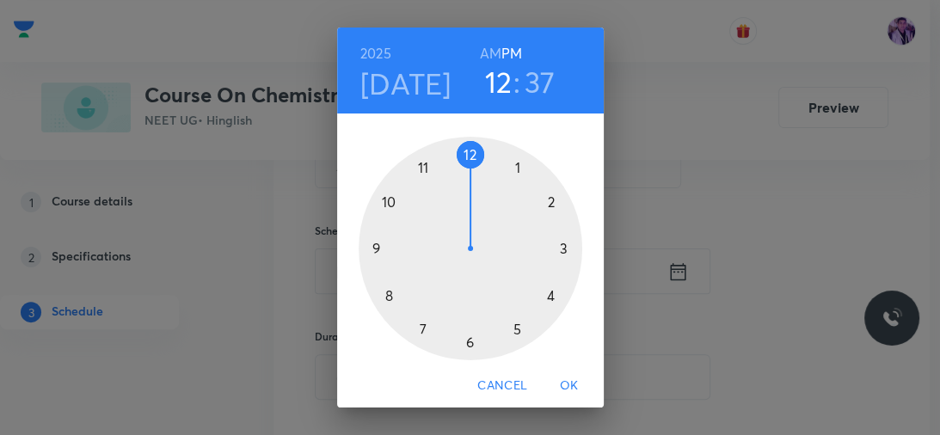
click at [512, 333] on div at bounding box center [471, 249] width 224 height 224
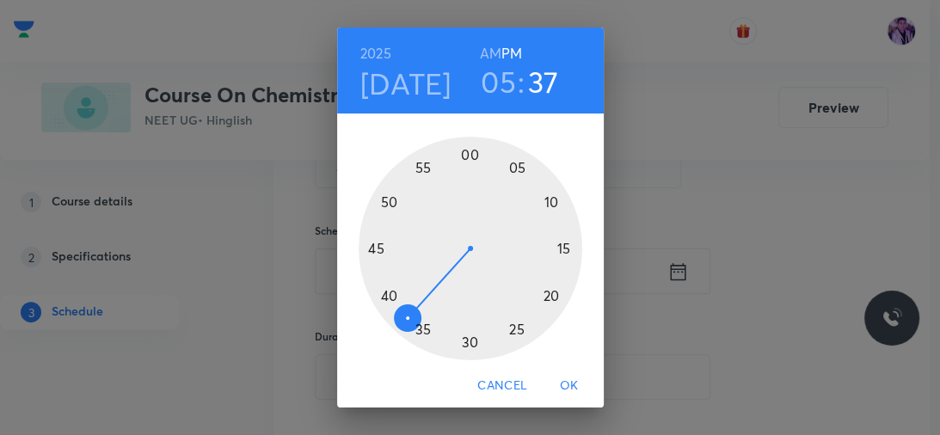
click at [469, 342] on div at bounding box center [471, 249] width 224 height 224
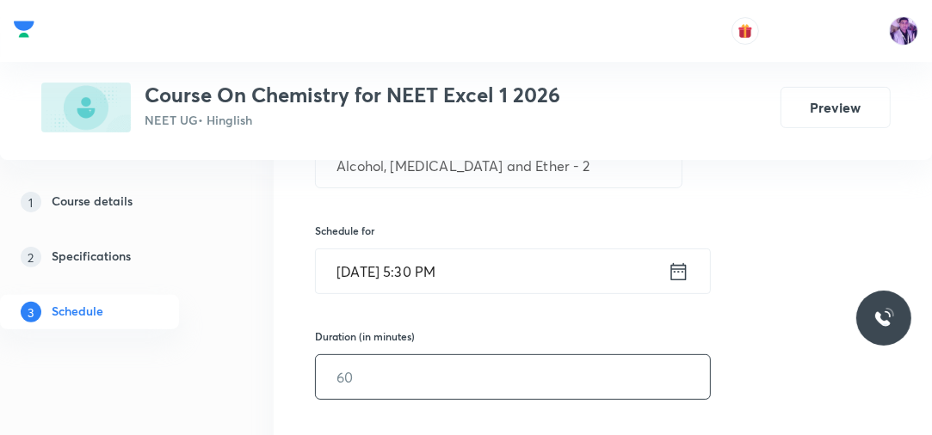
click at [381, 379] on input "text" at bounding box center [513, 377] width 394 height 44
type input "140"
click at [204, 342] on div "1 Course details 2 Specifications 3 Schedule" at bounding box center [114, 267] width 228 height 165
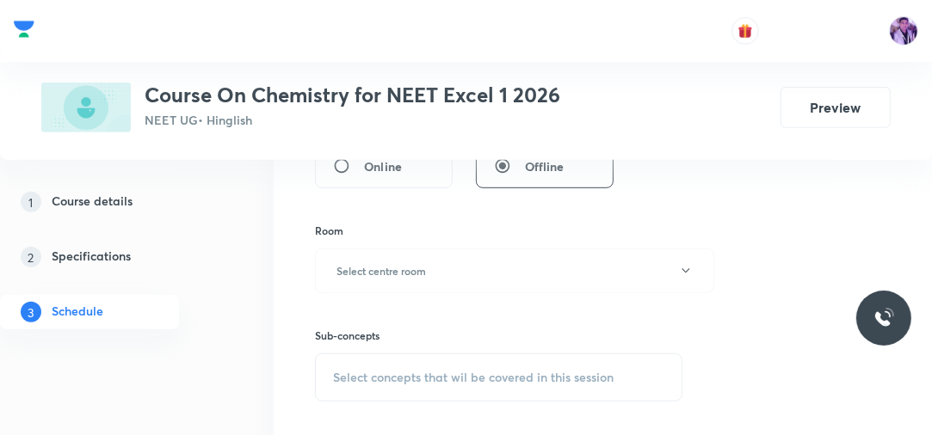
scroll to position [647, 0]
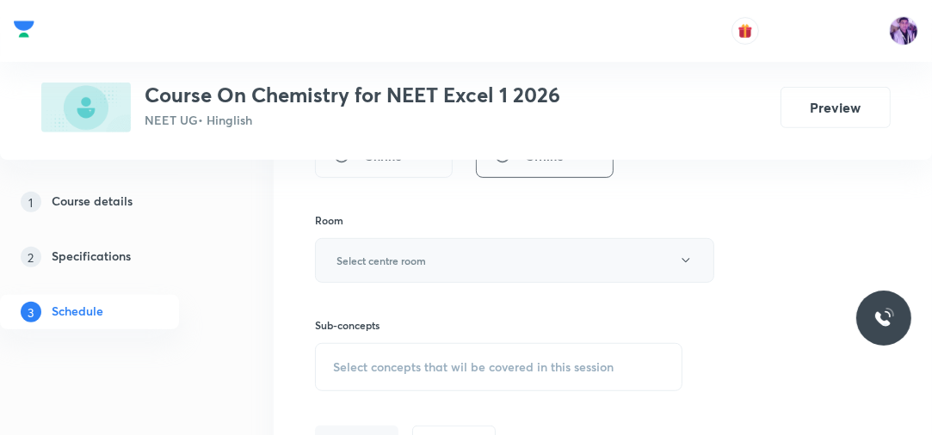
click at [402, 268] on button "Select centre room" at bounding box center [514, 260] width 399 height 45
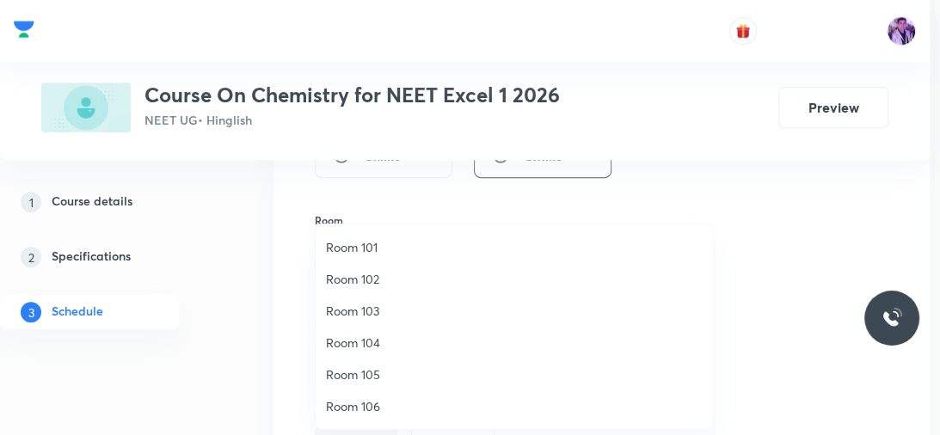
click at [398, 279] on span "Room 102" at bounding box center [514, 279] width 377 height 18
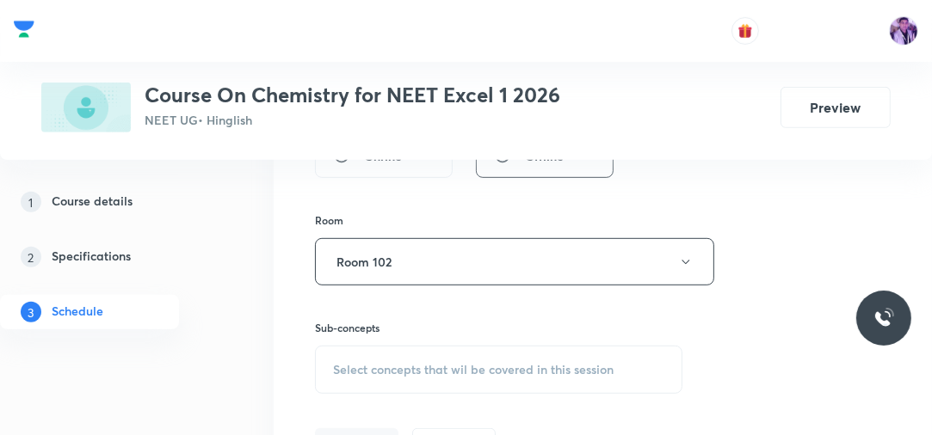
click at [379, 358] on div "Select concepts that wil be covered in this session" at bounding box center [498, 370] width 367 height 48
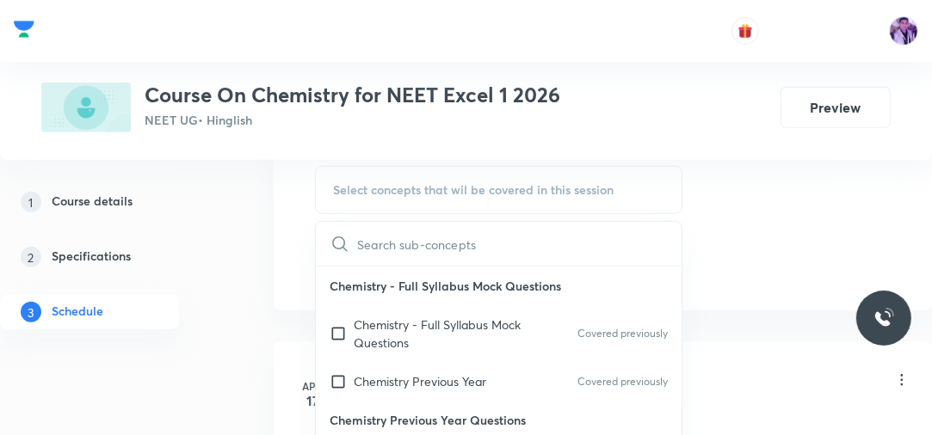
scroll to position [851, 0]
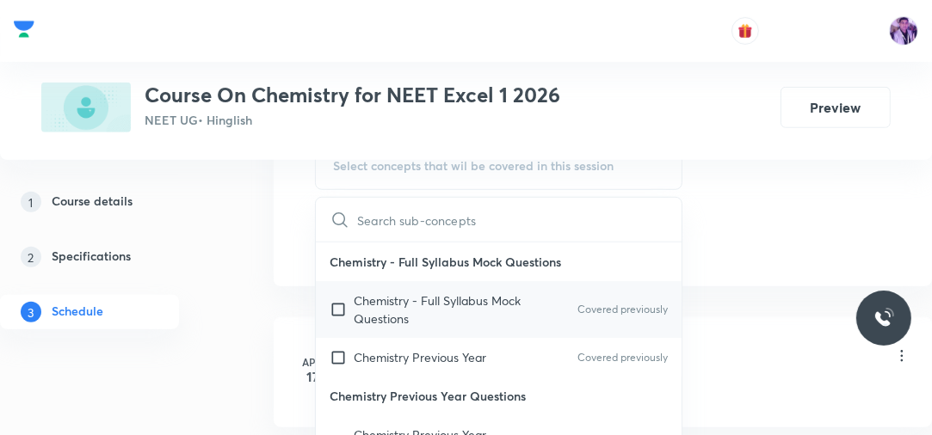
click at [405, 292] on p "Chemistry - Full Syllabus Mock Questions" at bounding box center [441, 310] width 174 height 36
checkbox input "true"
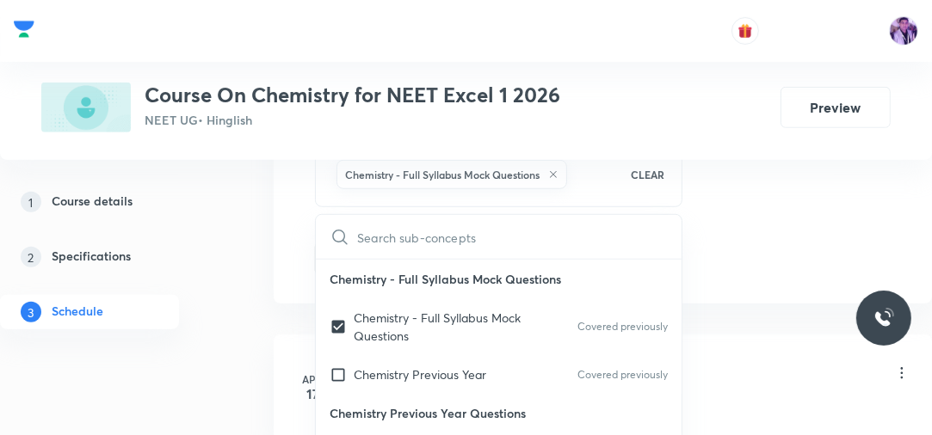
click at [207, 329] on div "1 Course details 2 Specifications 3 Schedule" at bounding box center [114, 267] width 228 height 165
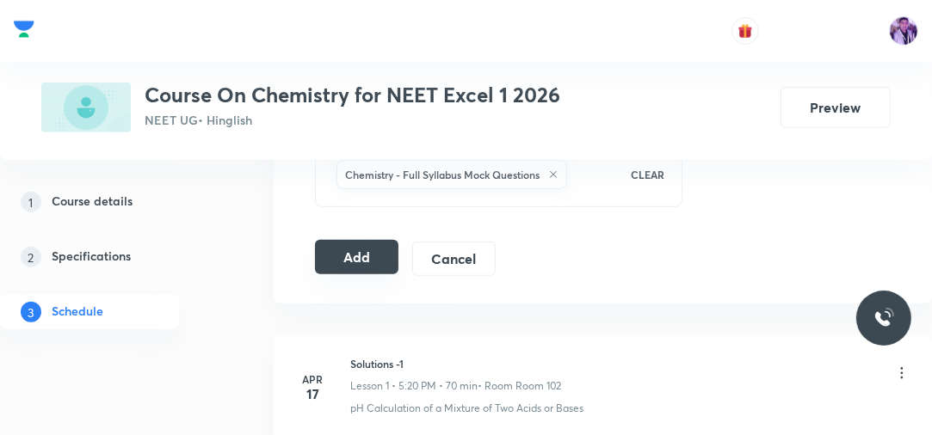
click at [360, 244] on button "Add" at bounding box center [356, 257] width 83 height 34
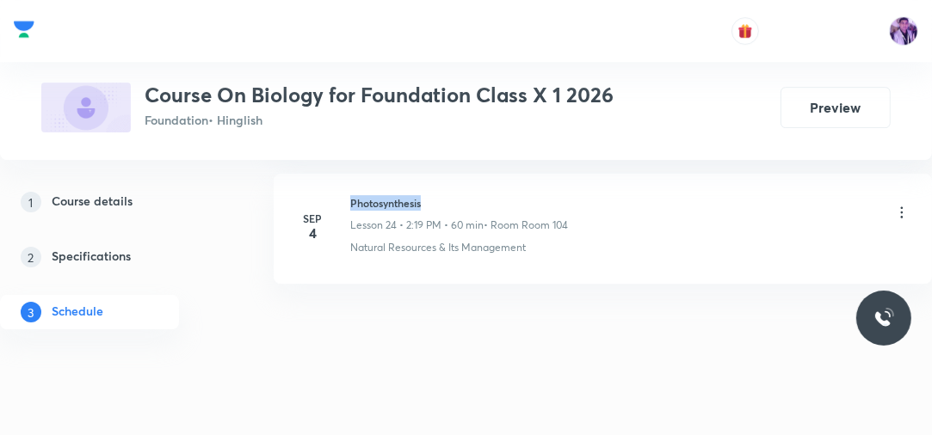
drag, startPoint x: 351, startPoint y: 188, endPoint x: 444, endPoint y: 179, distance: 93.4
click at [444, 179] on li "[DATE] Photosynthesis Lesson 24 • 2:19 PM • 60 min • Room Room 104 Natural Reso…" at bounding box center [603, 229] width 658 height 110
copy h6 "Photosynthesis"
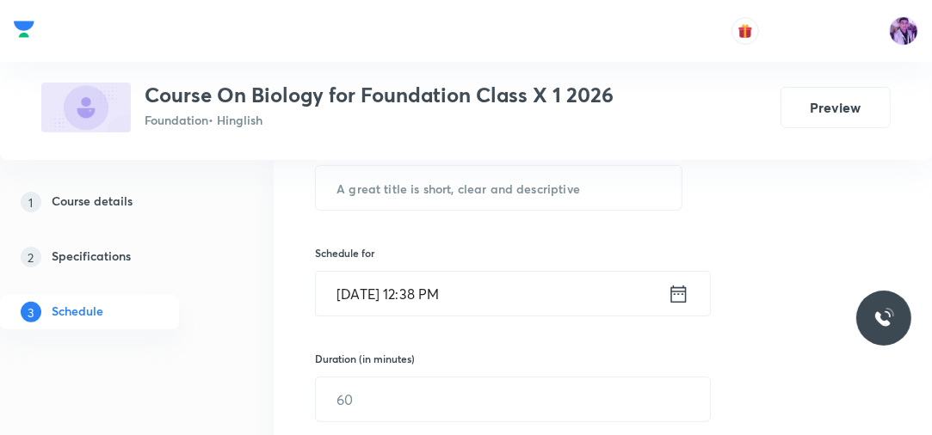
scroll to position [300, 0]
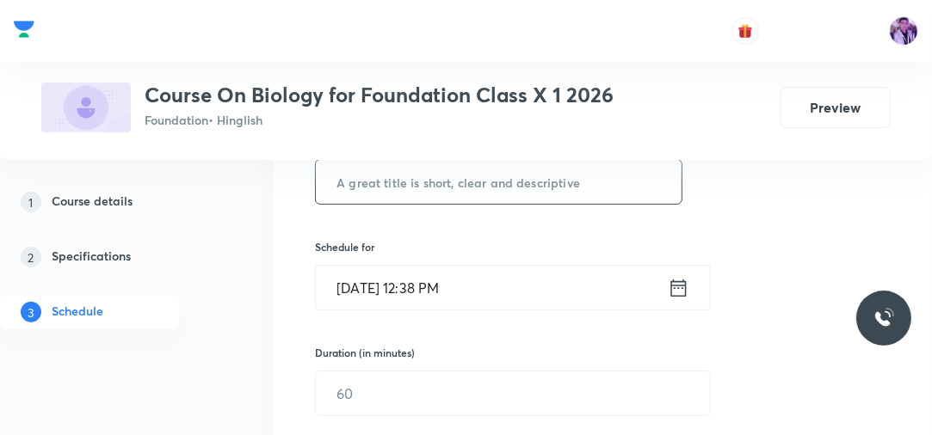
click at [430, 196] on input "text" at bounding box center [499, 182] width 366 height 44
paste input "Photosynthesis"
type input "Photosynthesis"
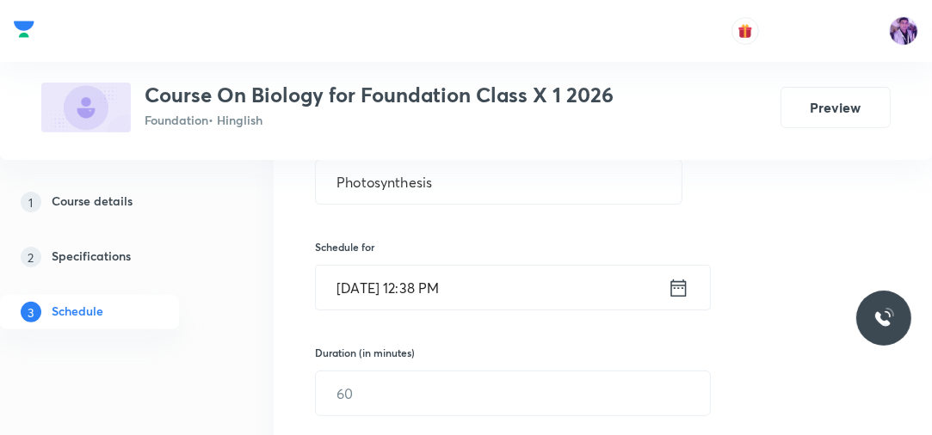
click at [447, 294] on input "[DATE] 12:38 PM" at bounding box center [492, 288] width 352 height 44
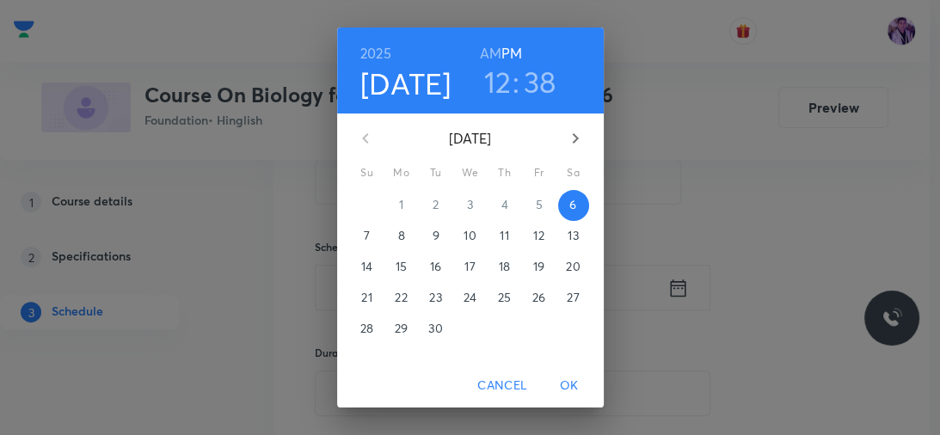
click at [501, 82] on h3 "12" at bounding box center [498, 82] width 28 height 36
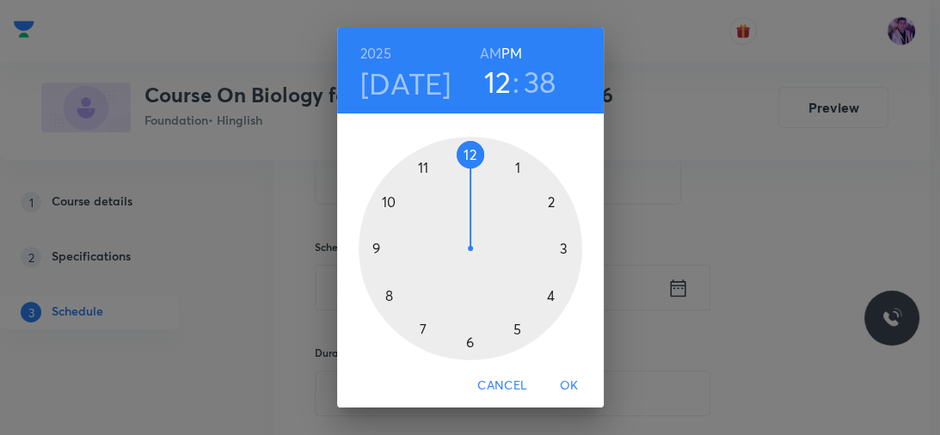
click at [544, 208] on div at bounding box center [471, 249] width 224 height 224
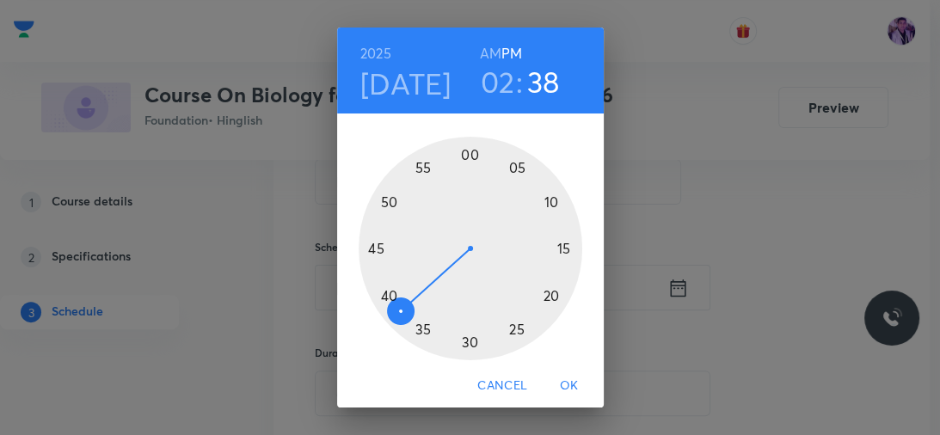
click at [467, 157] on div at bounding box center [471, 249] width 224 height 224
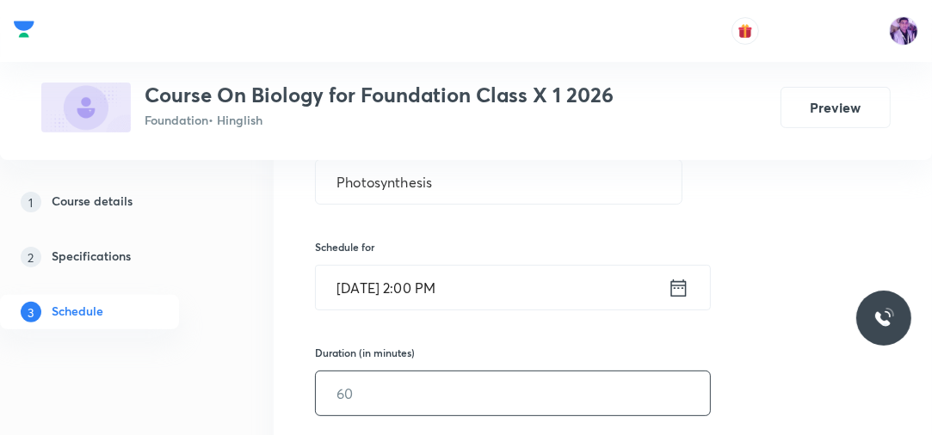
click at [399, 391] on input "text" at bounding box center [513, 394] width 394 height 44
type input "60"
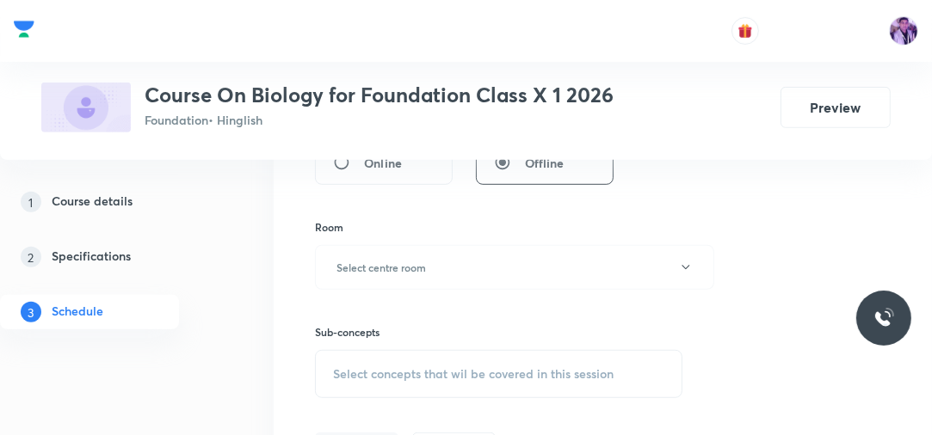
scroll to position [658, 0]
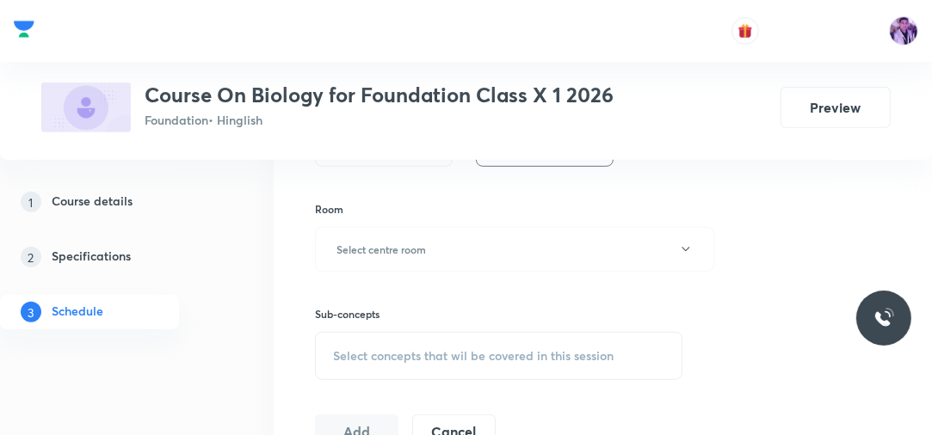
click at [463, 213] on div "Room" at bounding box center [498, 208] width 367 height 15
click at [416, 242] on h6 "Select centre room" at bounding box center [380, 249] width 89 height 15
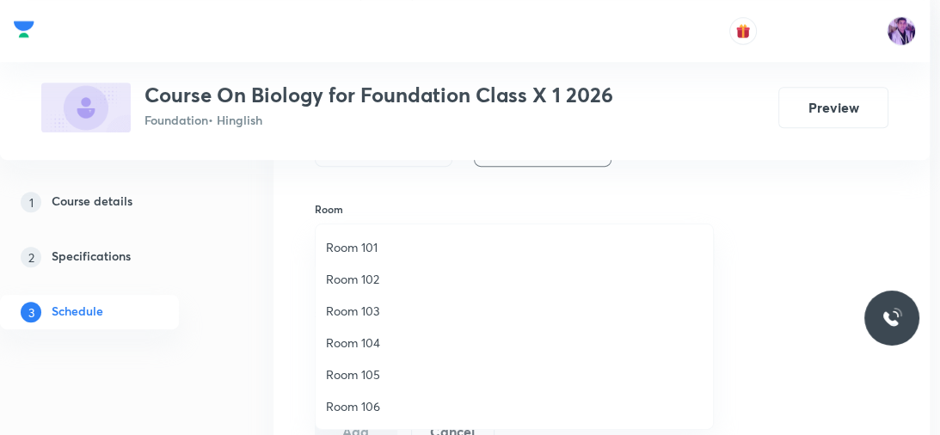
click at [348, 345] on span "Room 104" at bounding box center [514, 343] width 377 height 18
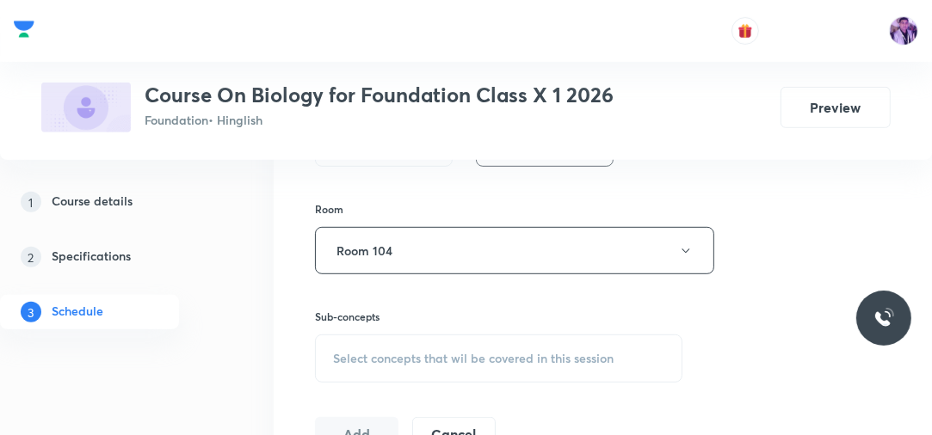
click at [411, 357] on span "Select concepts that wil be covered in this session" at bounding box center [473, 359] width 280 height 14
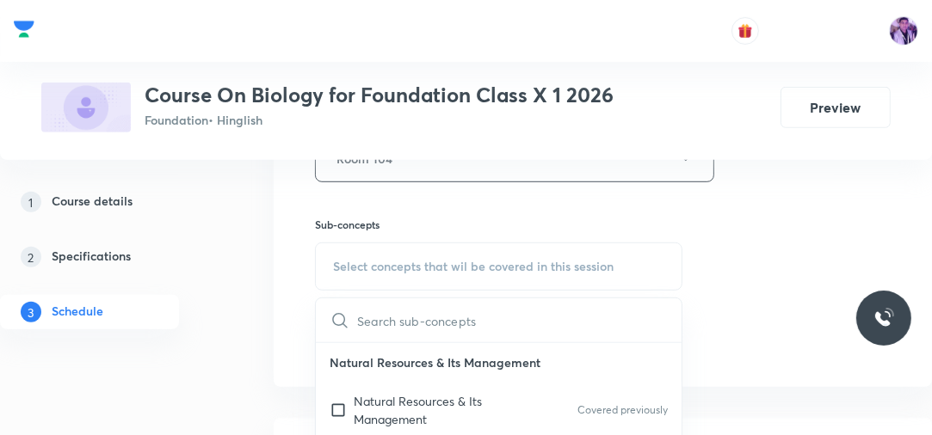
scroll to position [778, 0]
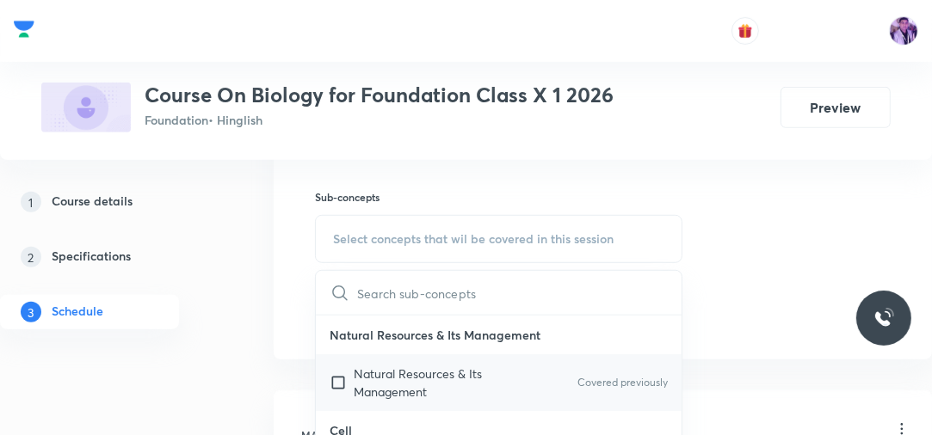
click at [403, 379] on p "Natural Resources & Its Management" at bounding box center [441, 383] width 174 height 36
checkbox input "true"
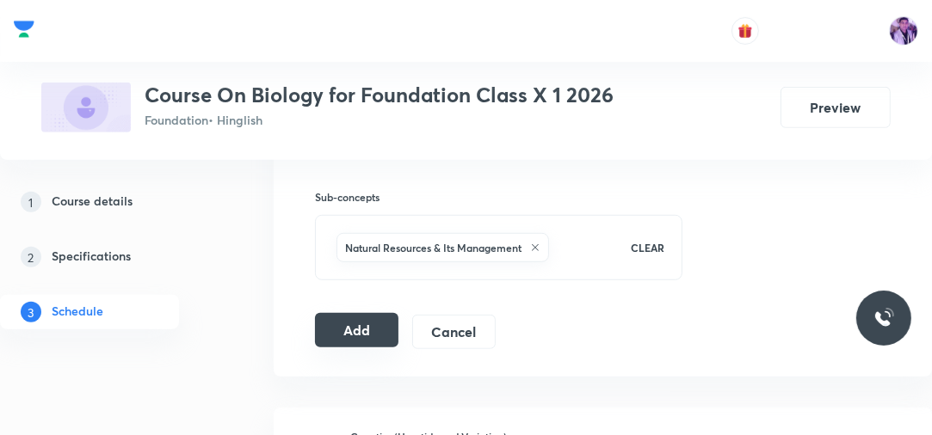
click at [352, 322] on button "Add" at bounding box center [356, 330] width 83 height 34
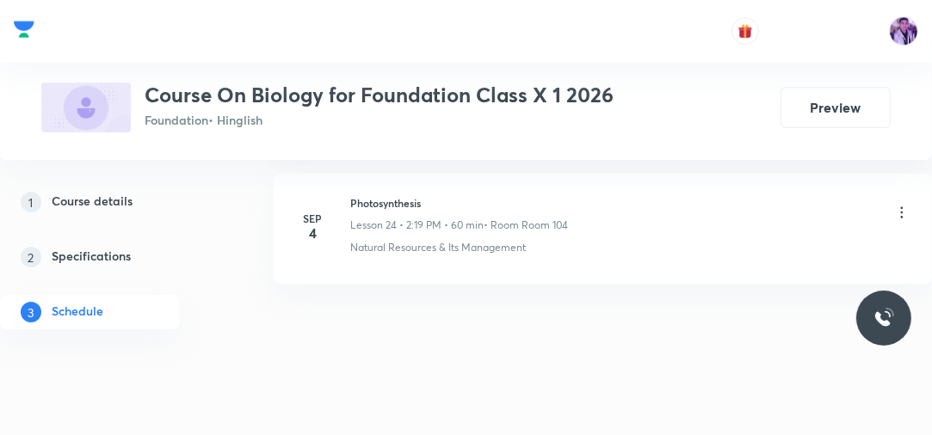
scroll to position [3241, 0]
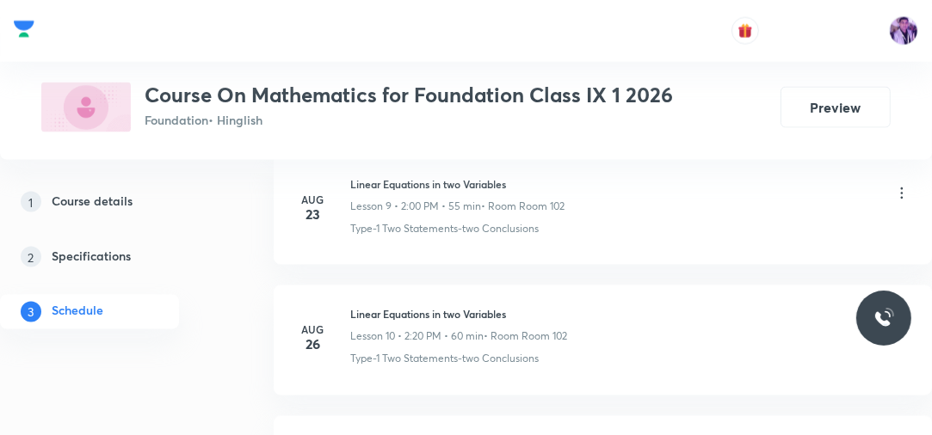
scroll to position [2304, 0]
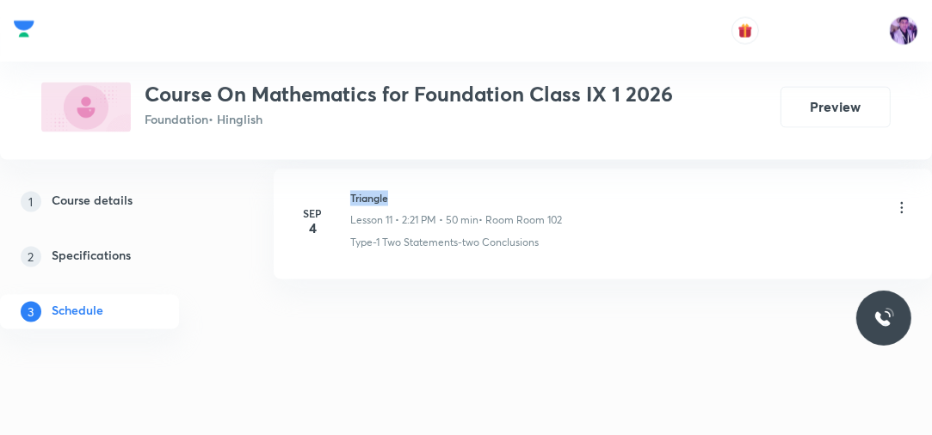
drag, startPoint x: 350, startPoint y: 196, endPoint x: 430, endPoint y: 180, distance: 81.7
click at [430, 180] on li "[DATE] Triangle Lesson 11 • 2:21 PM • 50 min • Room Room 102 Type-1 Two Stateme…" at bounding box center [603, 224] width 658 height 110
copy h6 "Triangle"
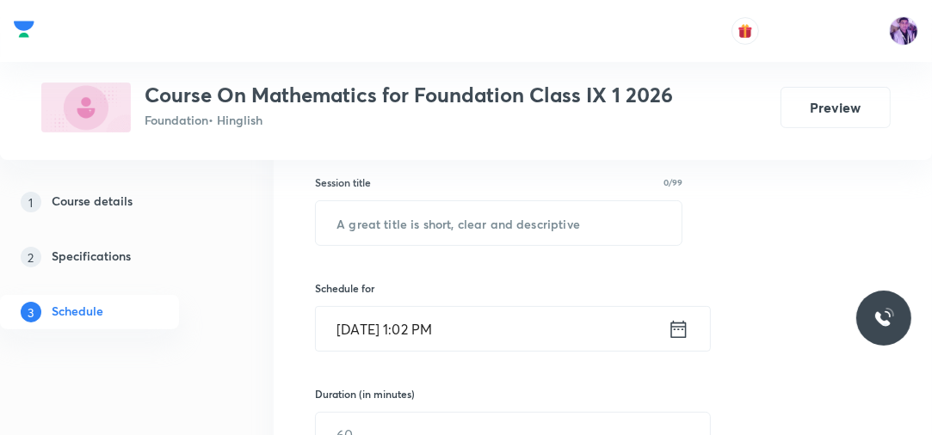
scroll to position [264, 0]
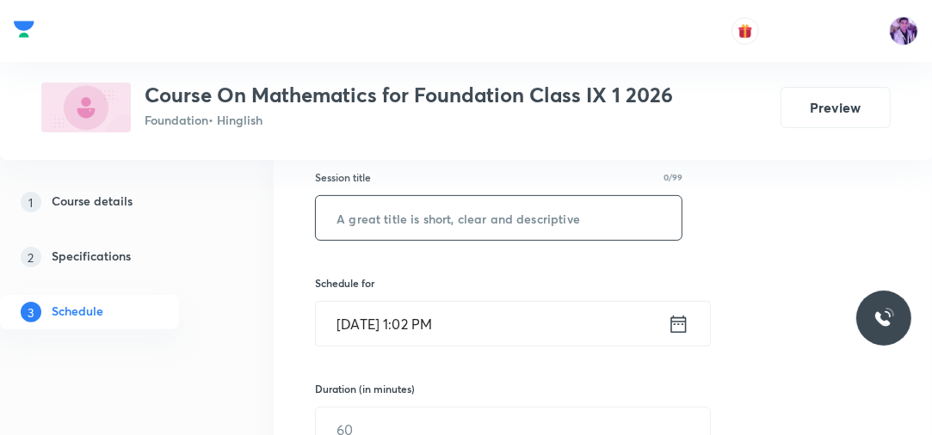
click at [539, 236] on input "text" at bounding box center [499, 218] width 366 height 44
paste input "Triangle"
type input "Triangle"
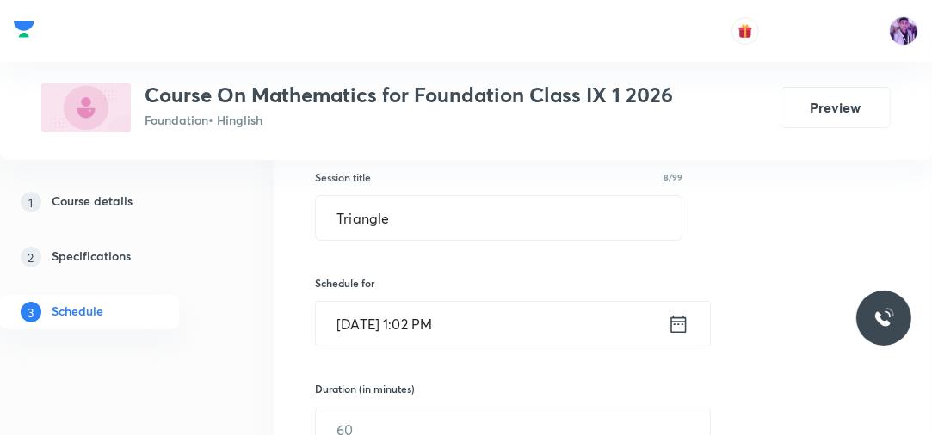
click at [434, 335] on input "Sep 6, 2025, 1:02 PM" at bounding box center [492, 324] width 352 height 44
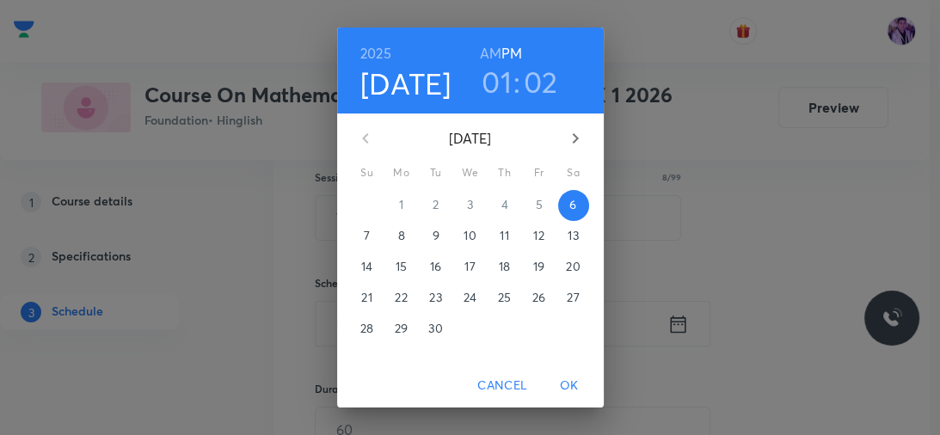
click at [494, 79] on h3 "01" at bounding box center [497, 82] width 30 height 36
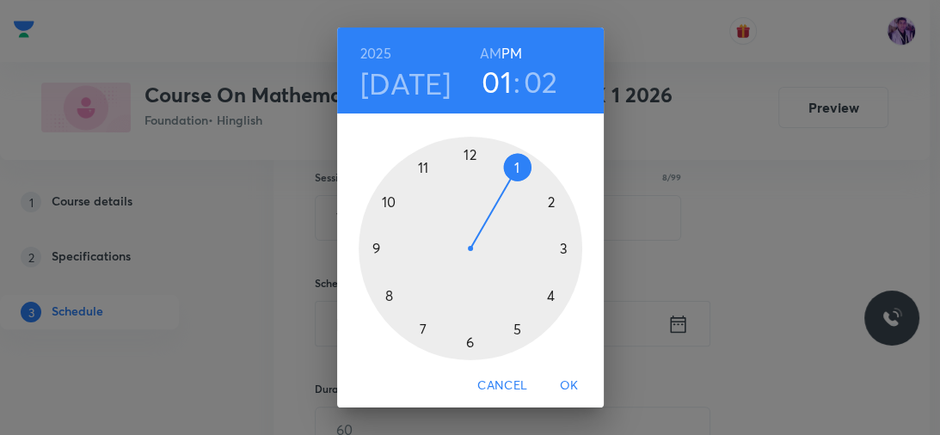
click at [544, 204] on div at bounding box center [471, 249] width 224 height 224
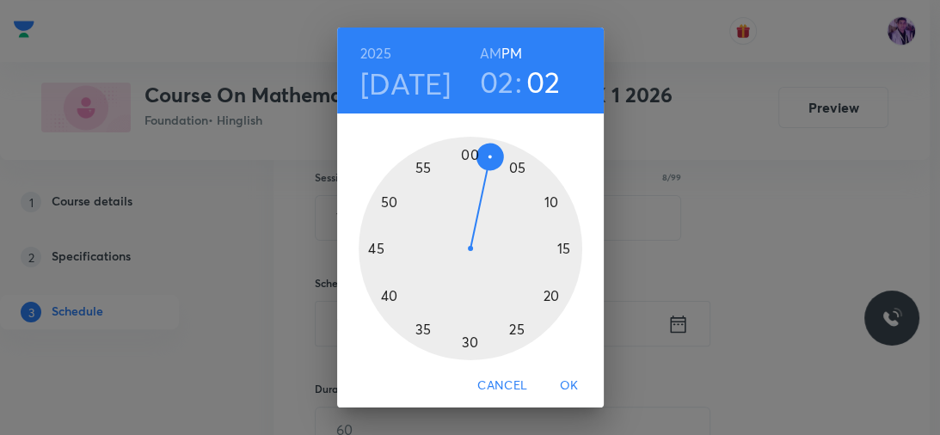
click at [465, 156] on div at bounding box center [471, 249] width 224 height 224
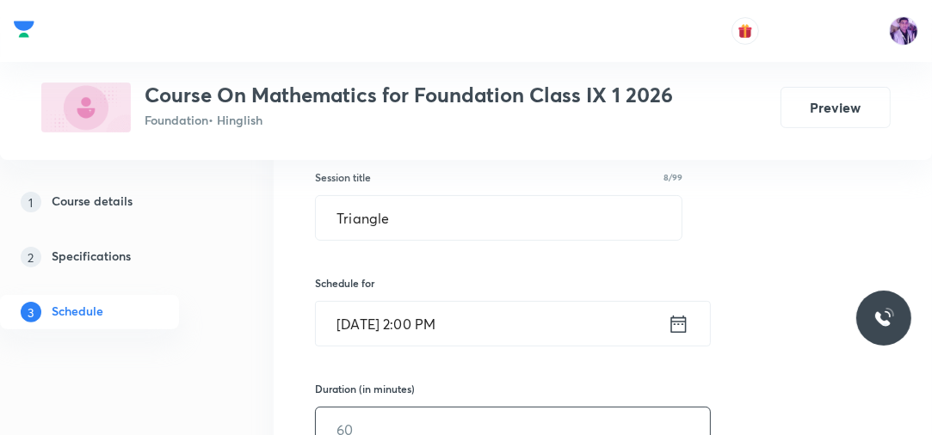
click at [381, 420] on input "text" at bounding box center [513, 430] width 394 height 44
type input "55"
click at [227, 297] on div "1 Course details 2 Specifications 3 Schedule" at bounding box center [114, 267] width 228 height 165
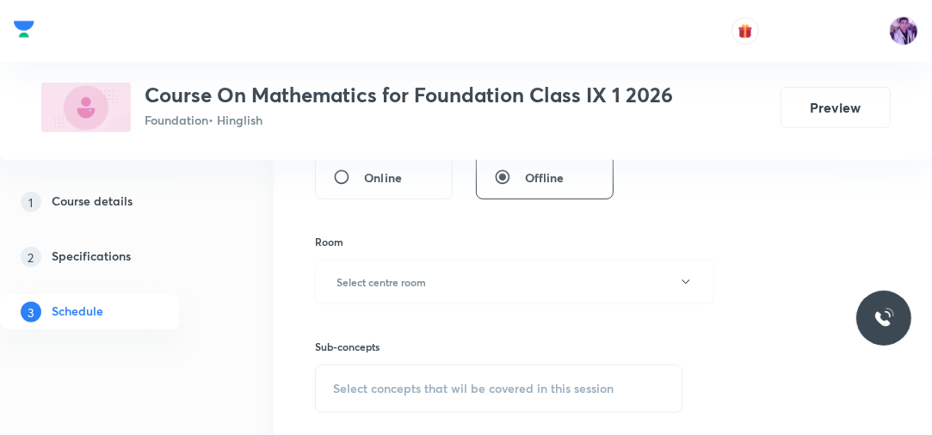
scroll to position [651, 0]
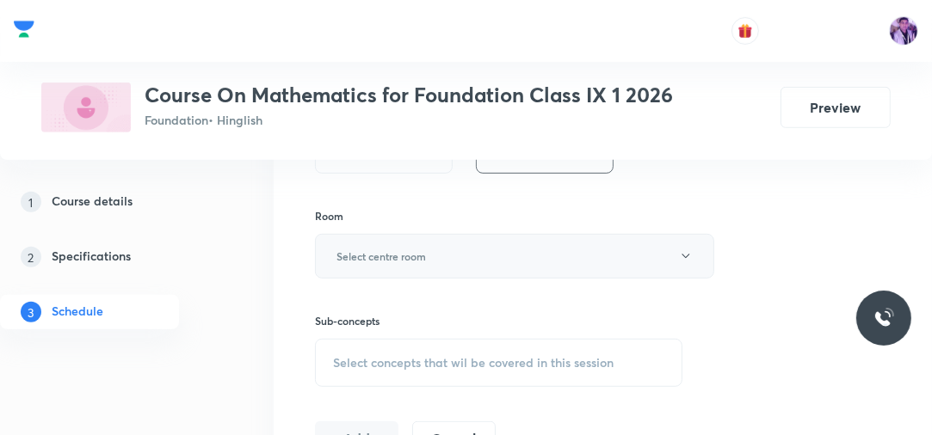
click at [406, 241] on button "Select centre room" at bounding box center [514, 256] width 399 height 45
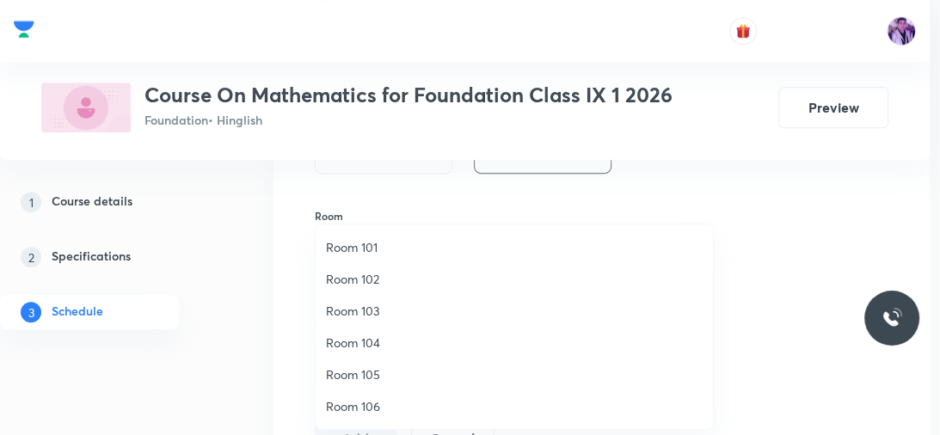
click at [409, 270] on span "Room 102" at bounding box center [514, 279] width 377 height 18
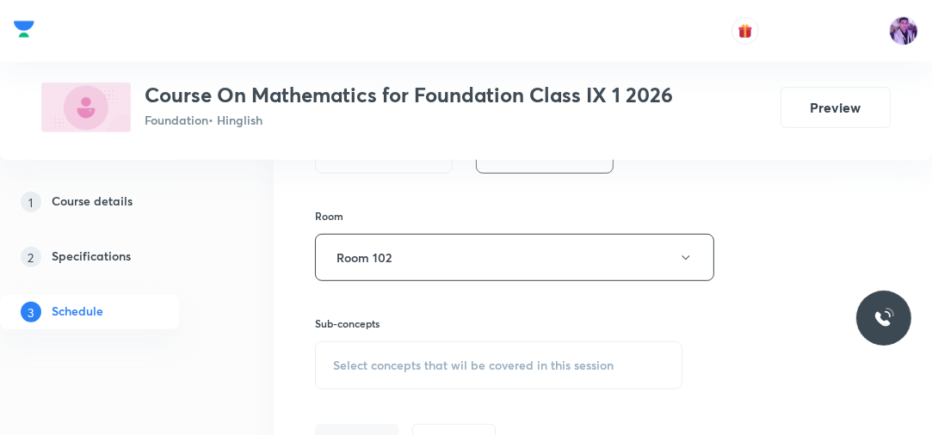
click at [382, 354] on div "Select concepts that wil be covered in this session" at bounding box center [498, 366] width 367 height 48
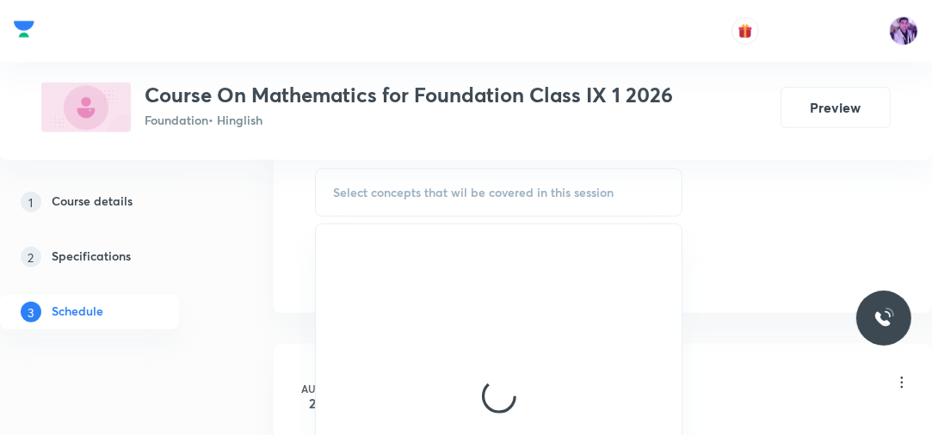
scroll to position [828, 0]
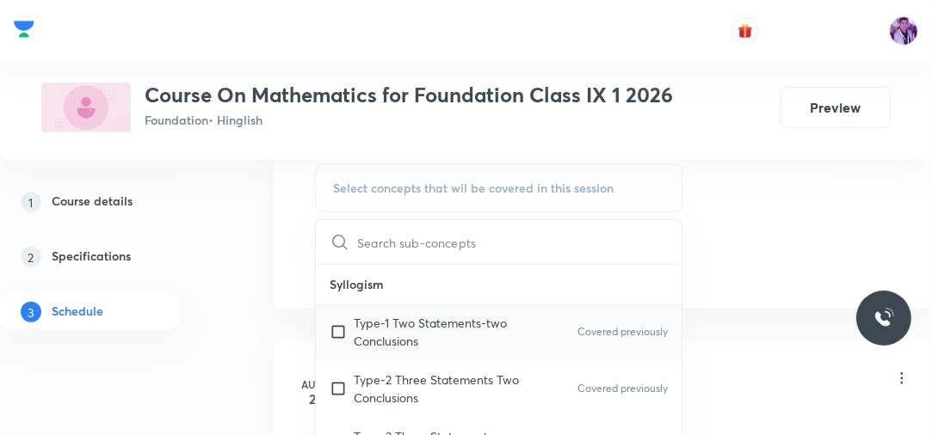
click at [395, 330] on p "Type-1 Two Statements-two Conclusions" at bounding box center [441, 332] width 174 height 36
checkbox input "true"
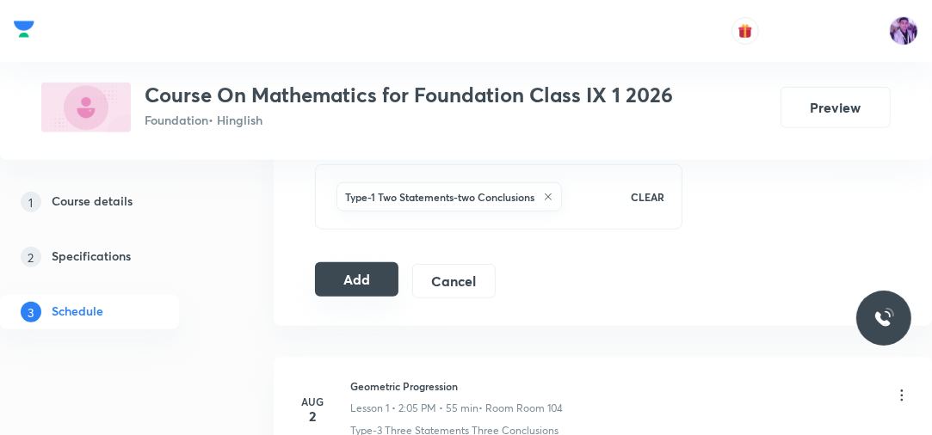
click at [344, 286] on button "Add" at bounding box center [356, 279] width 83 height 34
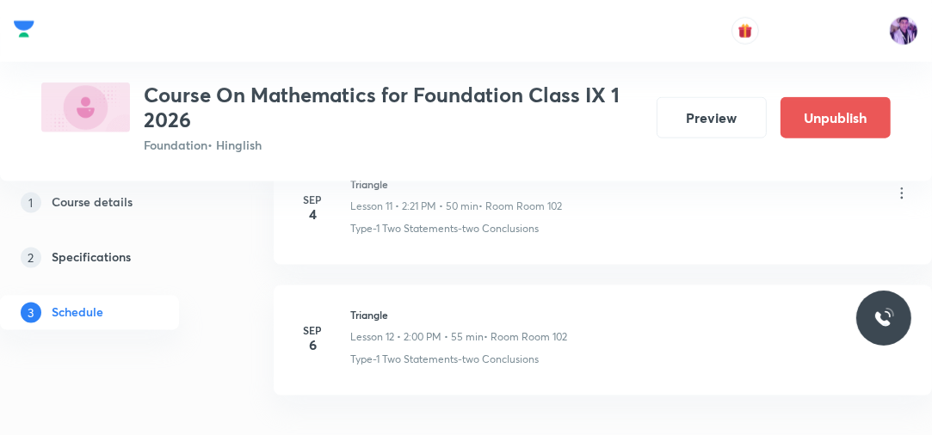
scroll to position [1629, 0]
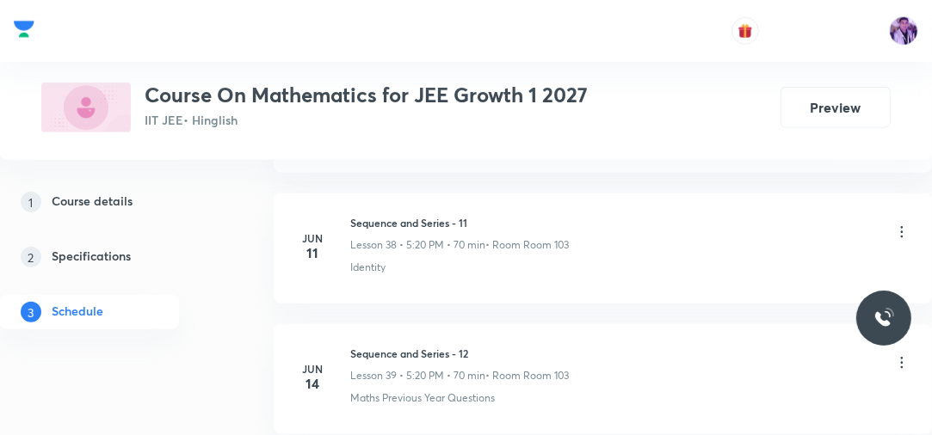
scroll to position [11433, 0]
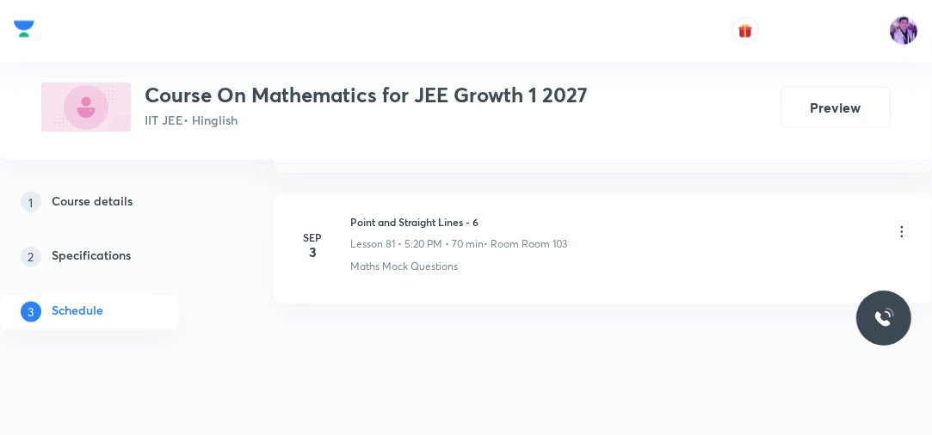
click at [353, 215] on h6 "Point and Straight Lines - 6" at bounding box center [458, 222] width 217 height 15
click at [351, 215] on h6 "Point and Straight Lines - 6" at bounding box center [458, 222] width 217 height 15
drag, startPoint x: 351, startPoint y: 193, endPoint x: 515, endPoint y: 186, distance: 164.5
click at [515, 215] on h6 "Point and Straight Lines - 6" at bounding box center [458, 222] width 217 height 15
copy h6 "Point and Straight Lines - 6"
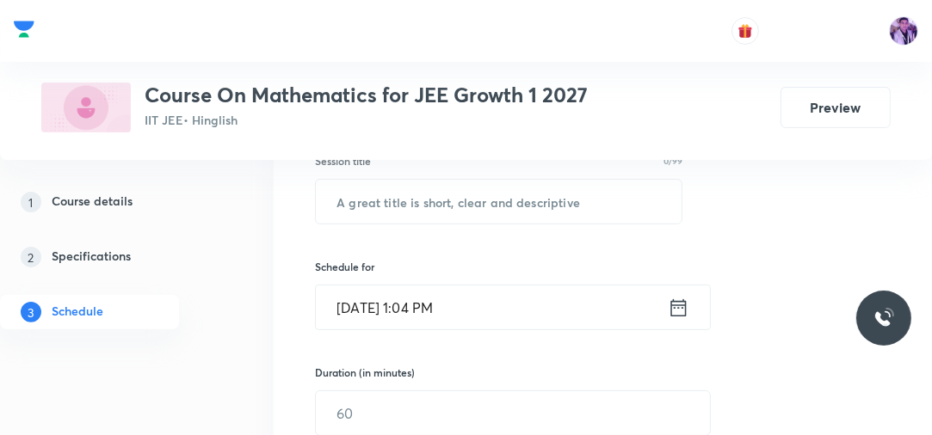
scroll to position [299, 0]
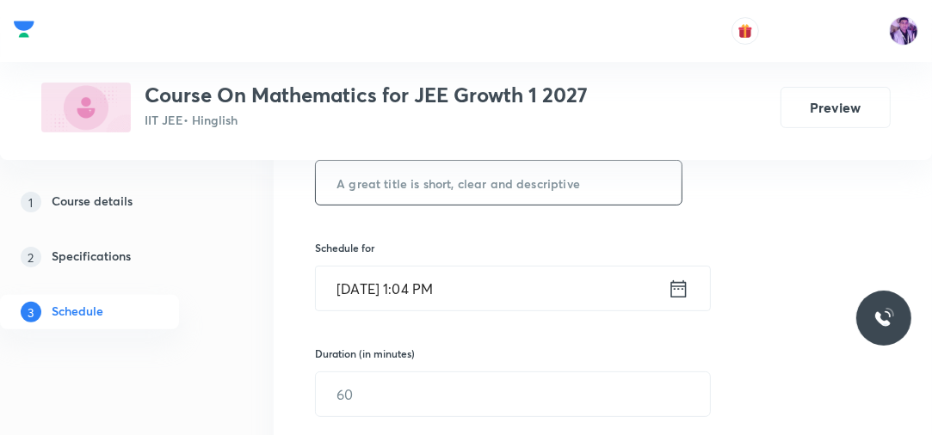
click at [499, 188] on input "text" at bounding box center [499, 183] width 366 height 44
paste input "Point and Straight Lines - 6"
type input "Point and Straight Lines - 7"
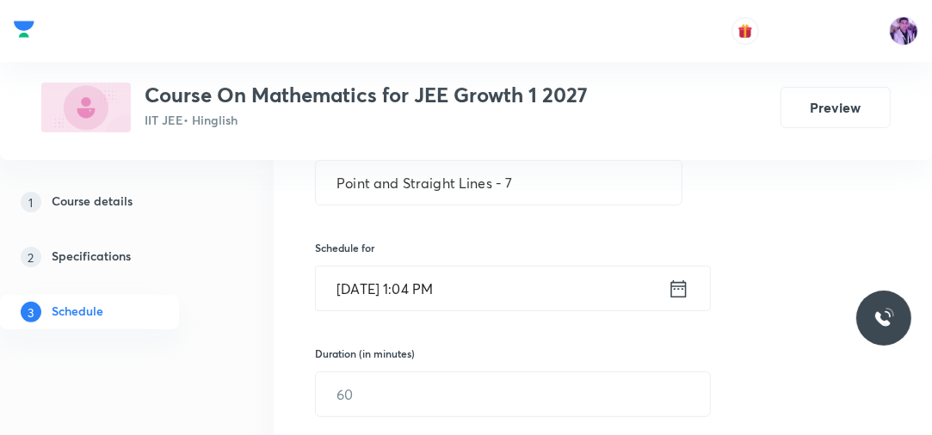
click at [436, 306] on input "Sep 6, 2025, 1:04 PM" at bounding box center [492, 289] width 352 height 44
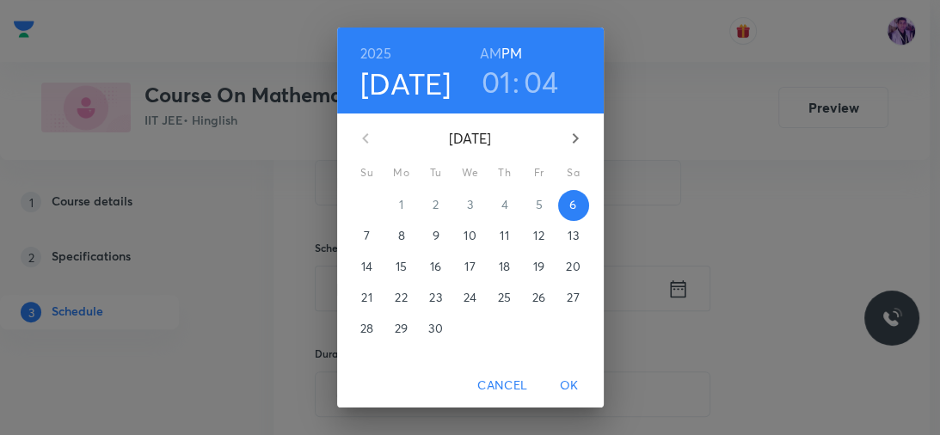
click at [485, 79] on h3 "01" at bounding box center [497, 82] width 30 height 36
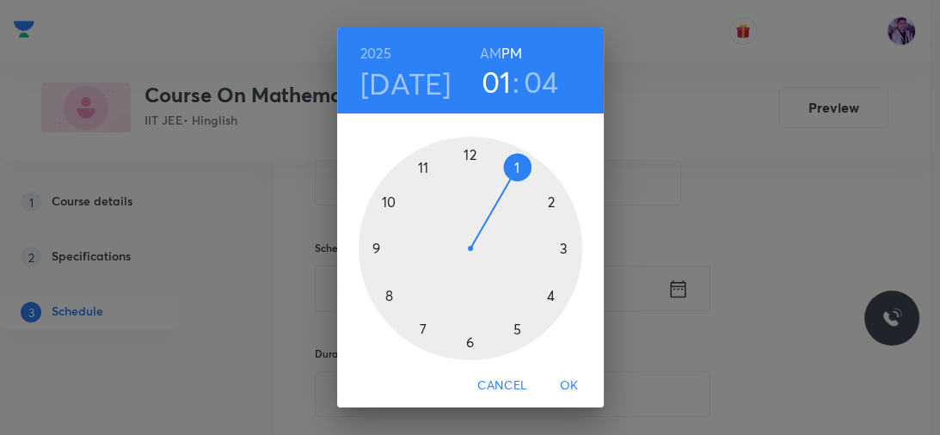
click at [511, 336] on div at bounding box center [471, 249] width 224 height 224
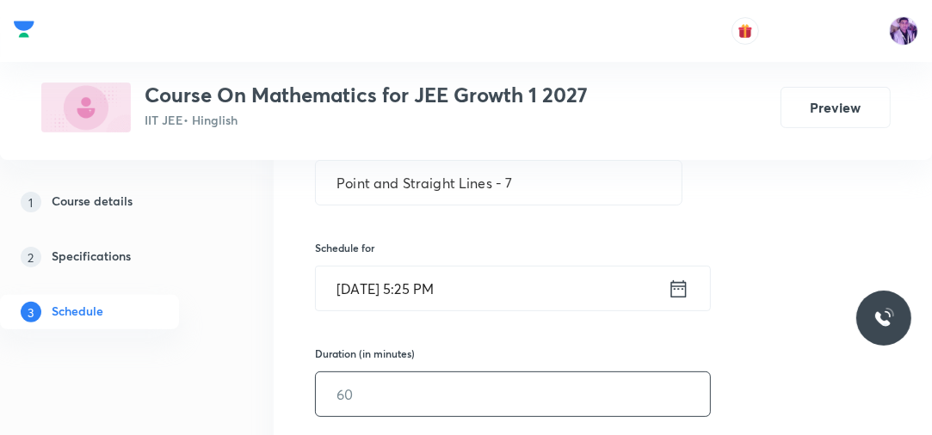
click at [402, 385] on input "text" at bounding box center [513, 394] width 394 height 44
type input "70"
click at [280, 373] on div "Session 82 Live class Session title 28/99 Point and Straight Lines - 7 ​ Schedu…" at bounding box center [603, 419] width 658 height 833
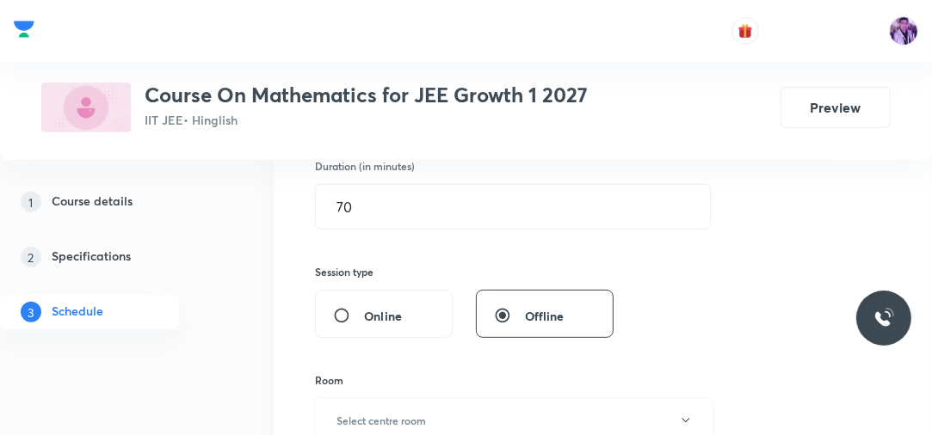
scroll to position [602, 0]
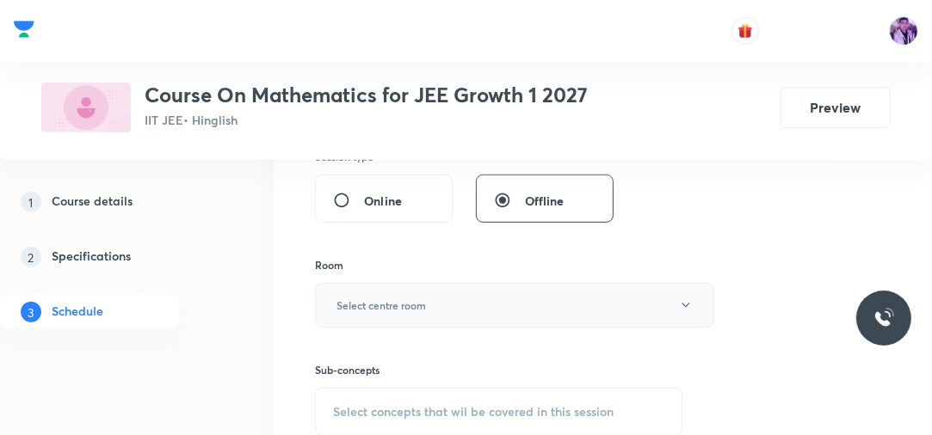
click at [395, 307] on h6 "Select centre room" at bounding box center [380, 305] width 89 height 15
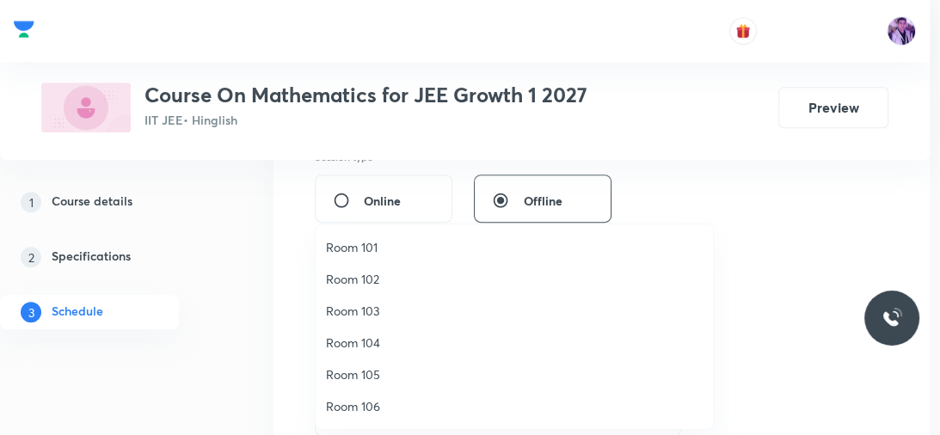
click at [432, 283] on span "Room 102" at bounding box center [514, 279] width 377 height 18
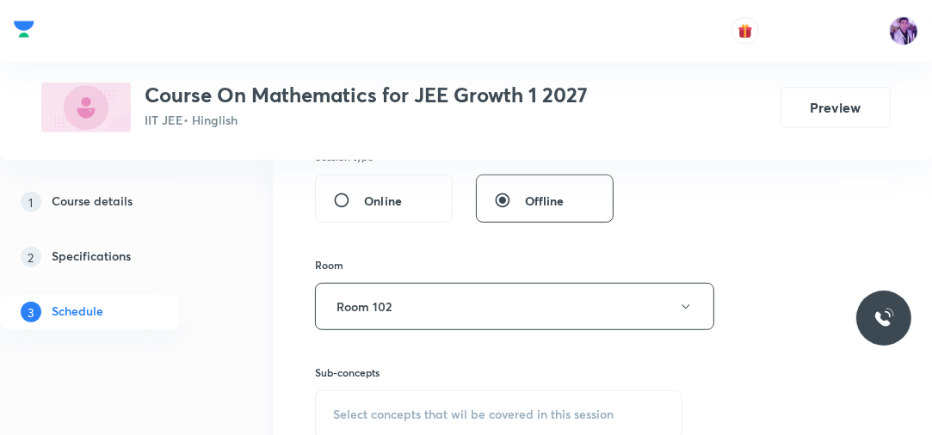
click at [403, 420] on div "Select concepts that wil be covered in this session" at bounding box center [498, 415] width 367 height 48
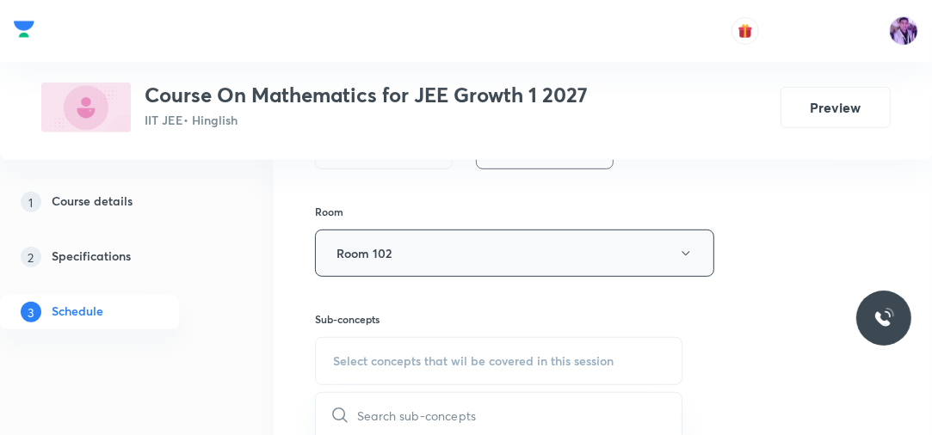
click at [456, 244] on button "Room 102" at bounding box center [514, 253] width 399 height 47
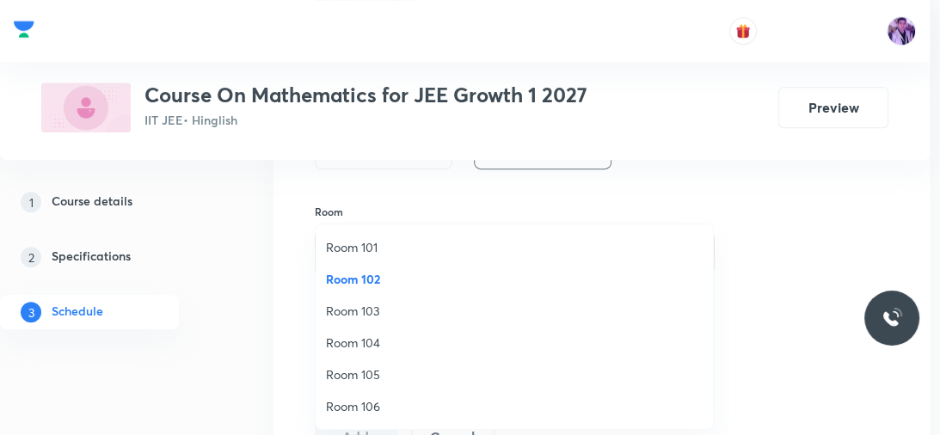
click at [385, 320] on li "Room 103" at bounding box center [514, 311] width 397 height 32
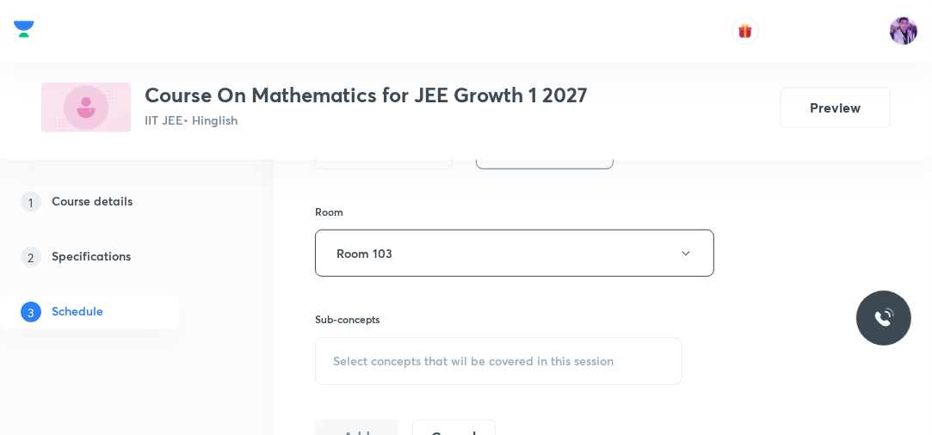
click at [383, 348] on div "Select concepts that wil be covered in this session" at bounding box center [498, 361] width 367 height 48
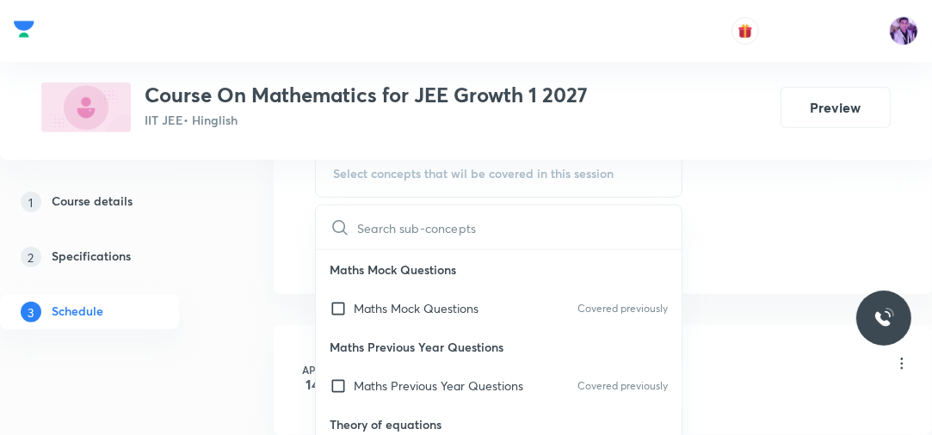
scroll to position [862, 0]
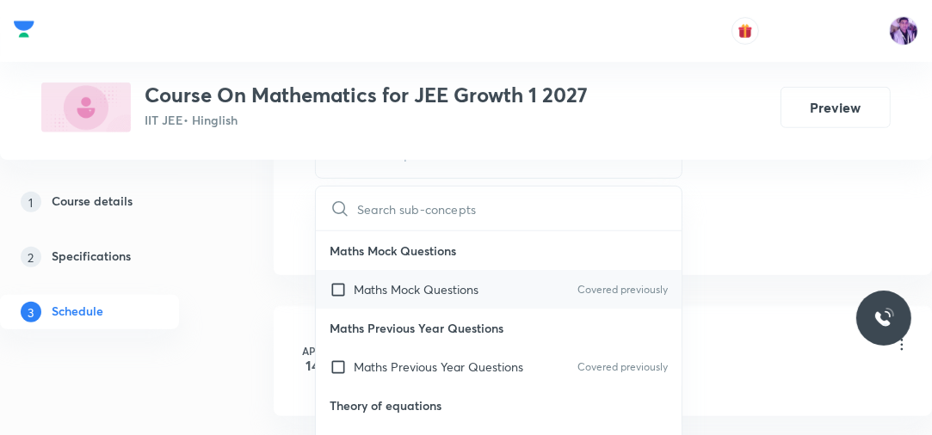
click at [433, 286] on p "Maths Mock Questions" at bounding box center [416, 289] width 125 height 18
checkbox input "true"
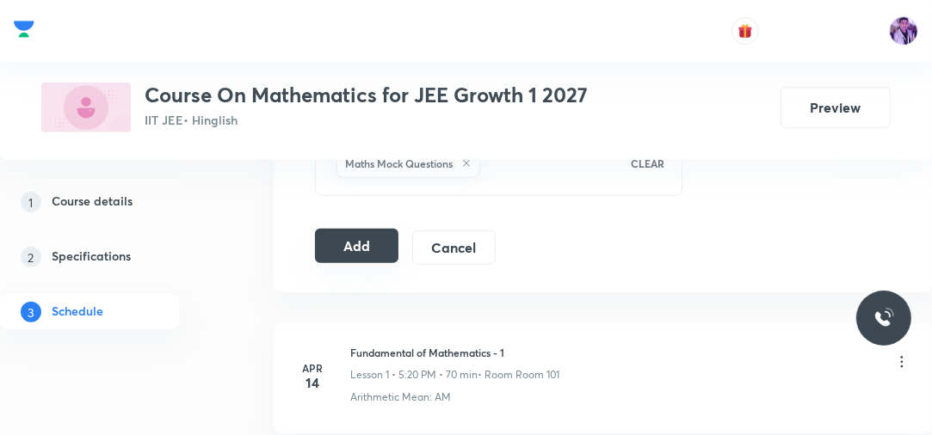
click at [351, 244] on button "Add" at bounding box center [356, 246] width 83 height 34
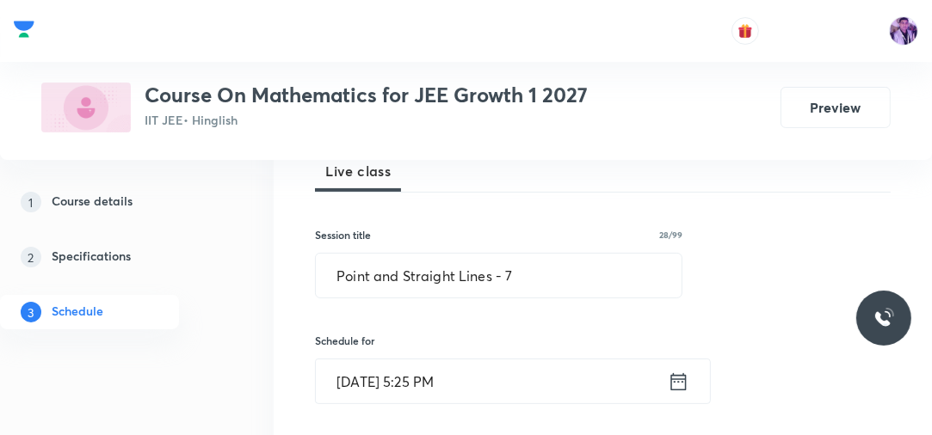
scroll to position [281, 0]
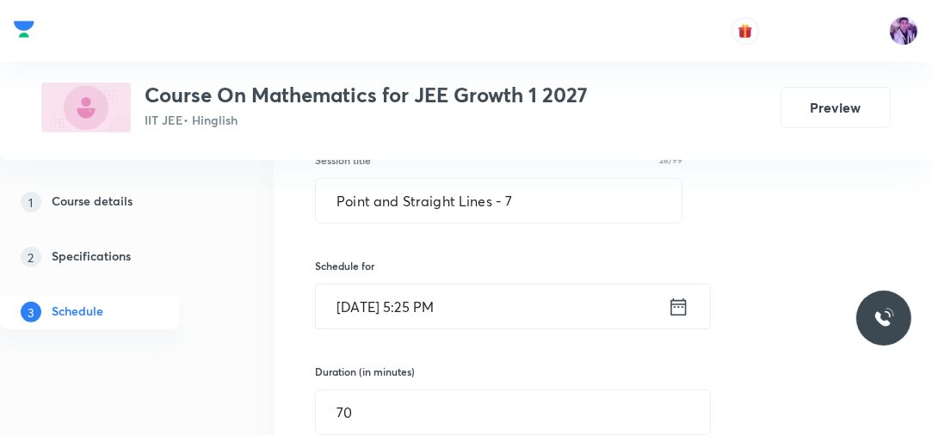
drag, startPoint x: 934, startPoint y: 17, endPoint x: 816, endPoint y: 77, distance: 132.7
click at [816, 77] on div "Plus Courses Course On Mathematics for JEE Growth 1 2027 IIT JEE • Hinglish Pre…" at bounding box center [465, 80] width 849 height 105
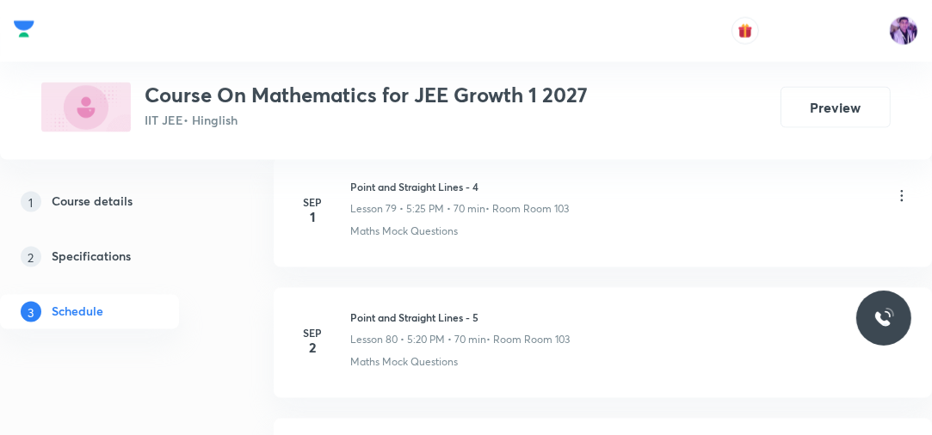
scroll to position [11452, 0]
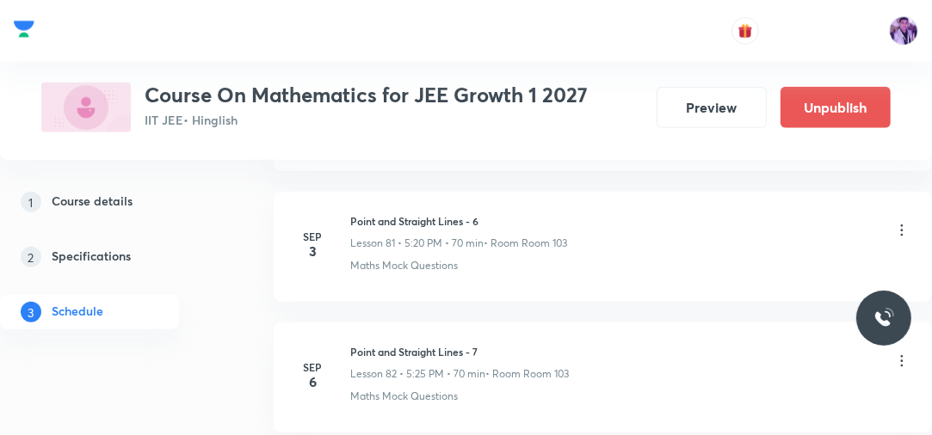
scroll to position [10805, 0]
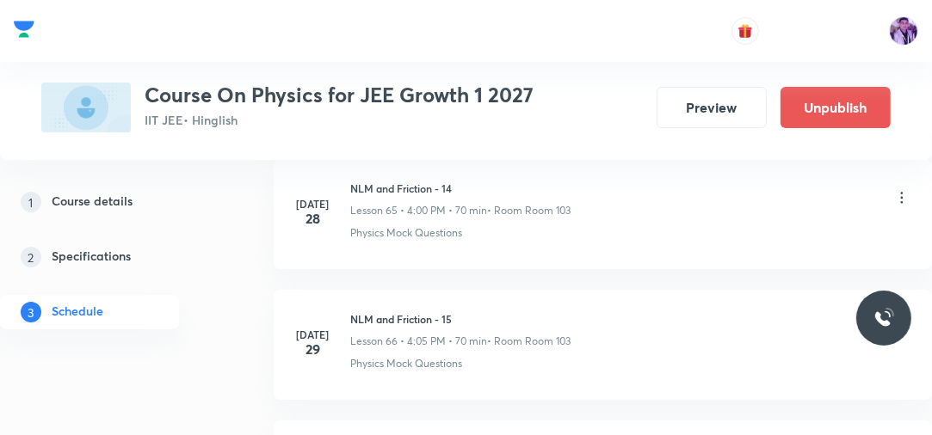
scroll to position [12086, 0]
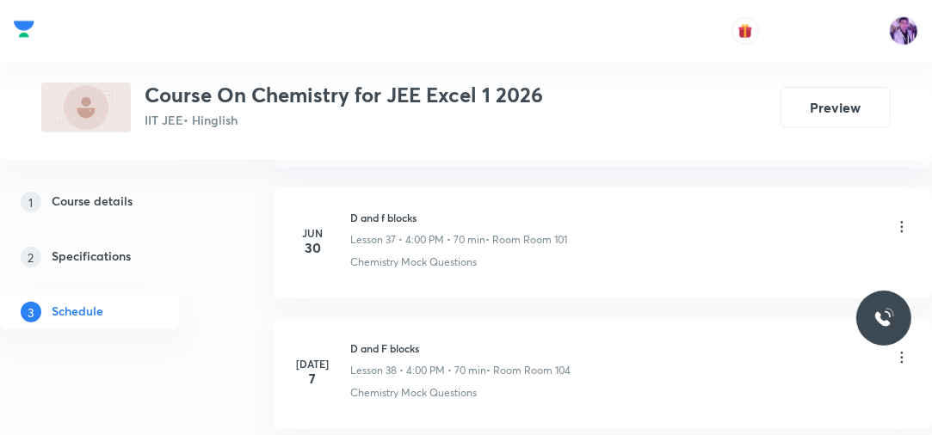
scroll to position [9346, 0]
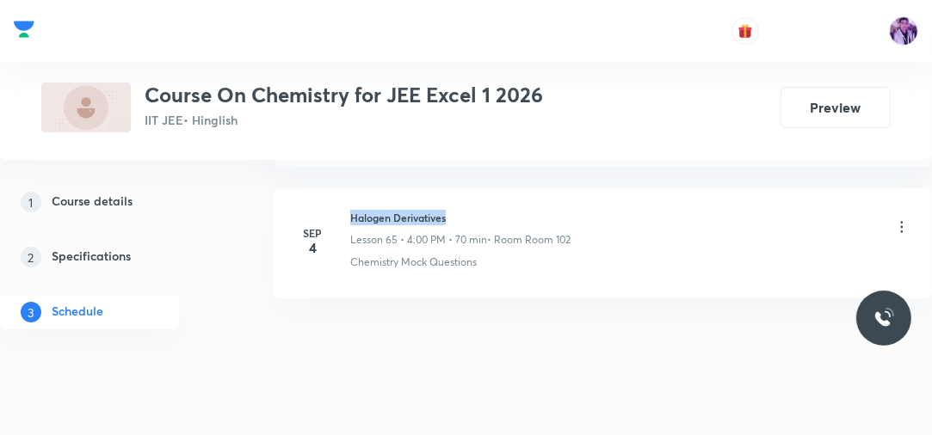
drag, startPoint x: 351, startPoint y: 191, endPoint x: 461, endPoint y: 184, distance: 110.3
click at [461, 188] on li "[DATE] Halogen Derivatives Lesson 65 • 4:00 PM • 70 min • Room Room 102 Chemist…" at bounding box center [603, 243] width 658 height 110
copy h6 "Halogen Derivatives"
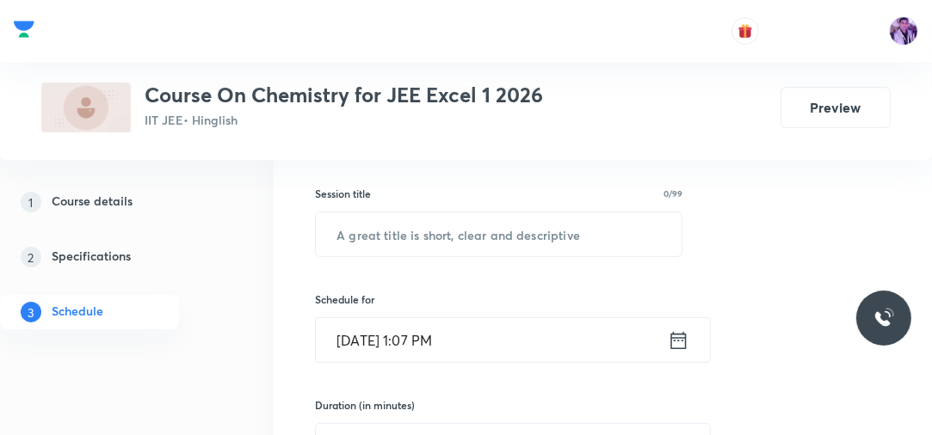
scroll to position [231, 0]
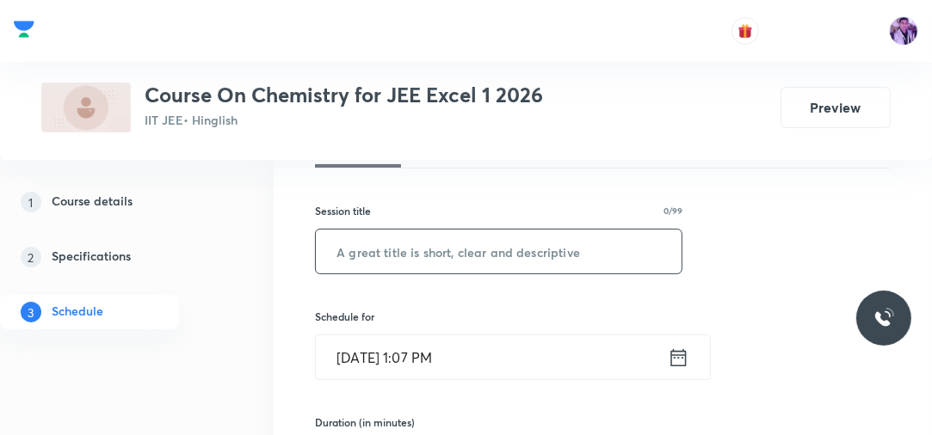
click at [456, 232] on input "text" at bounding box center [499, 252] width 366 height 44
paste input "Halogen Derivatives"
type input "Halogen Derivatives"
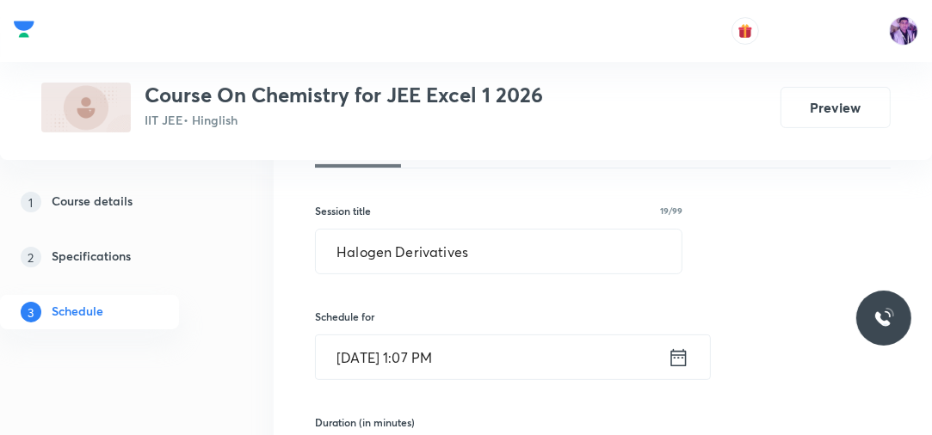
click at [429, 347] on input "[DATE] 1:07 PM" at bounding box center [492, 357] width 352 height 44
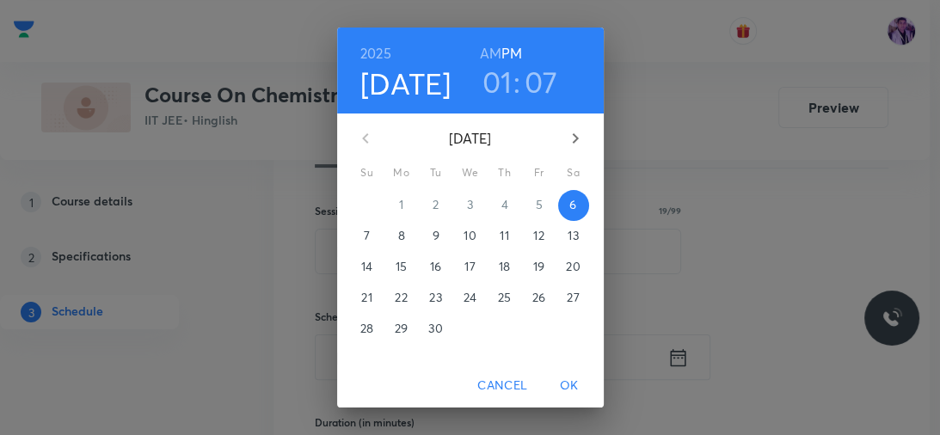
click at [491, 95] on h3 "01" at bounding box center [498, 82] width 30 height 36
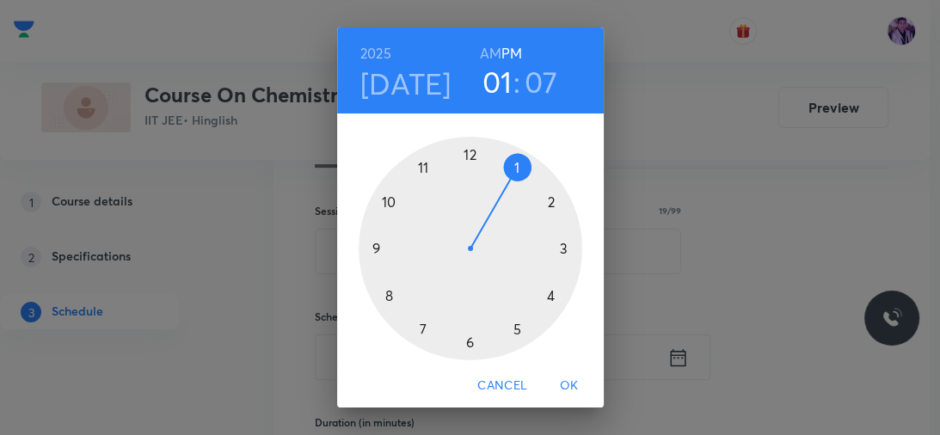
click at [544, 291] on div at bounding box center [471, 249] width 224 height 224
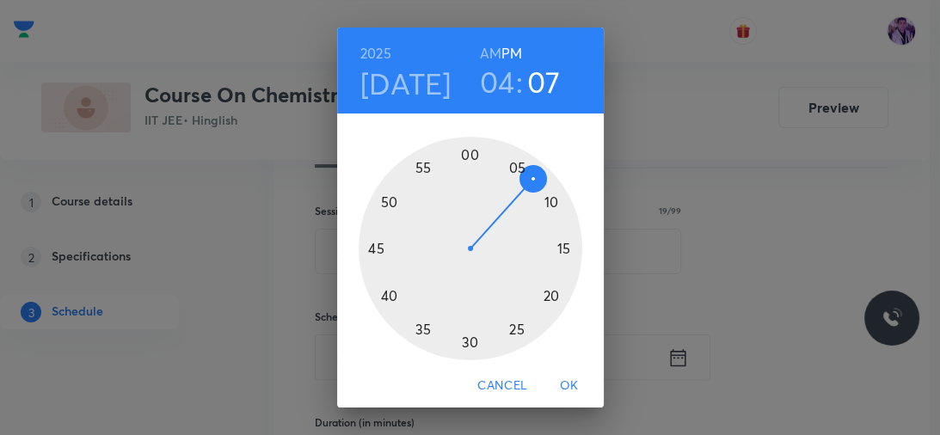
click at [464, 169] on div at bounding box center [471, 249] width 224 height 224
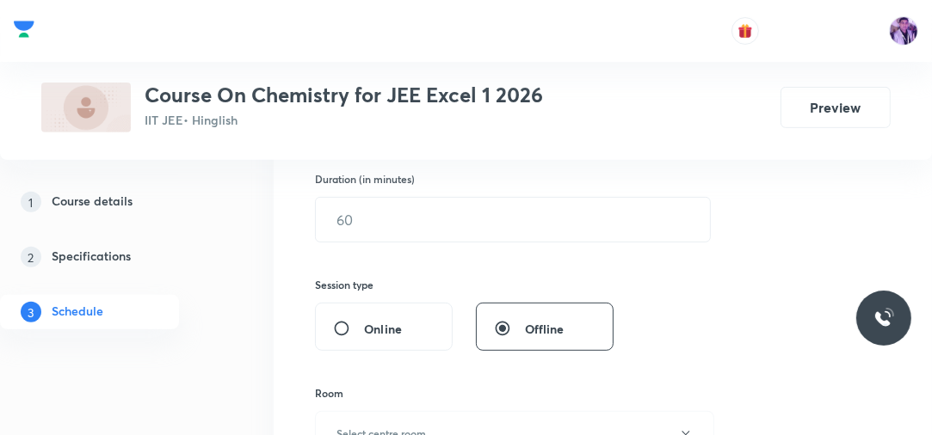
scroll to position [478, 0]
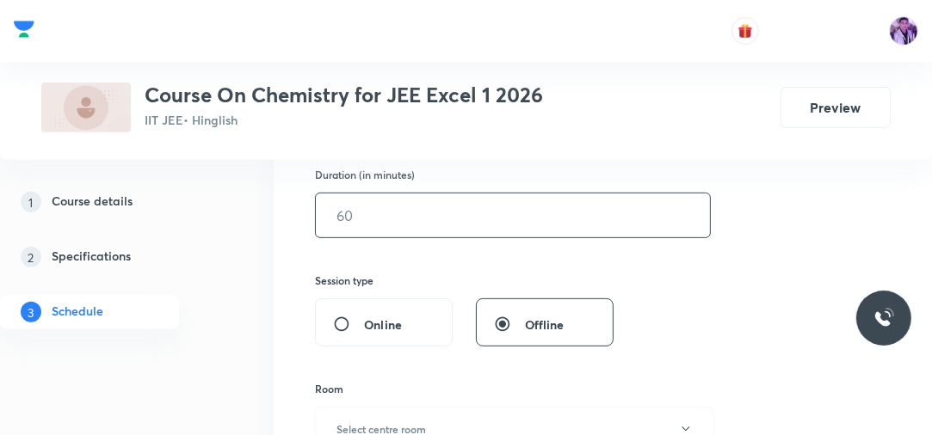
click at [434, 219] on input "text" at bounding box center [513, 216] width 394 height 44
type input "70"
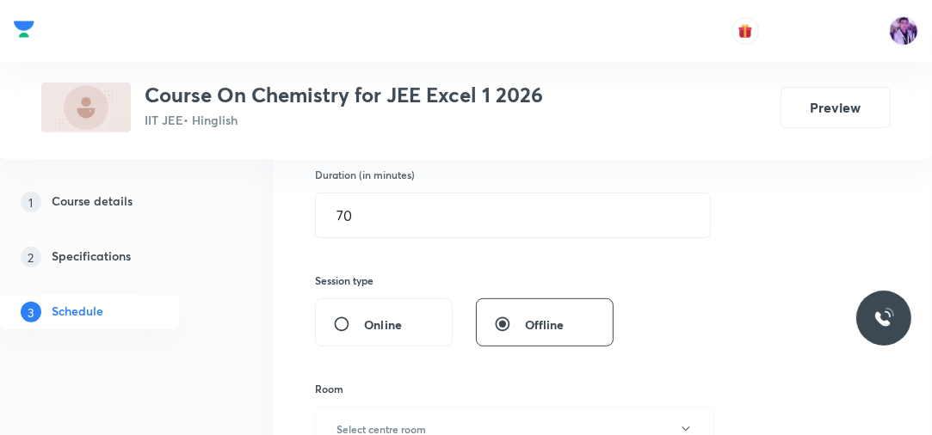
click at [186, 317] on div "1 Course details 2 Specifications 3 Schedule" at bounding box center [114, 267] width 228 height 165
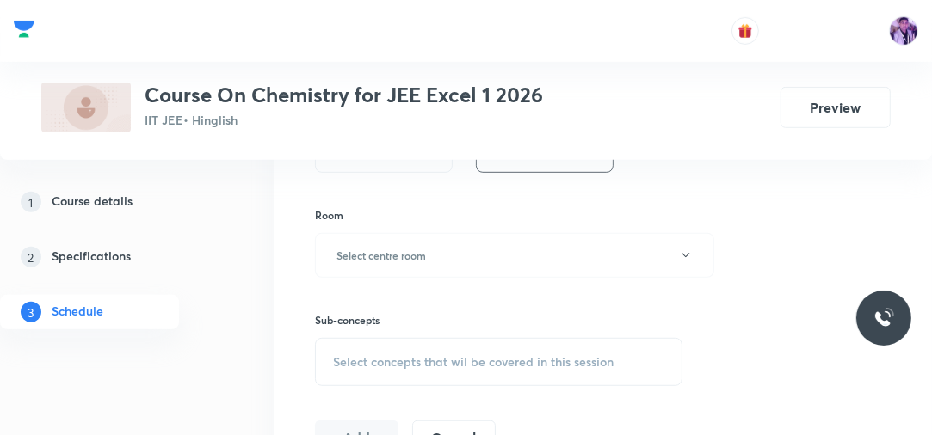
scroll to position [699, 0]
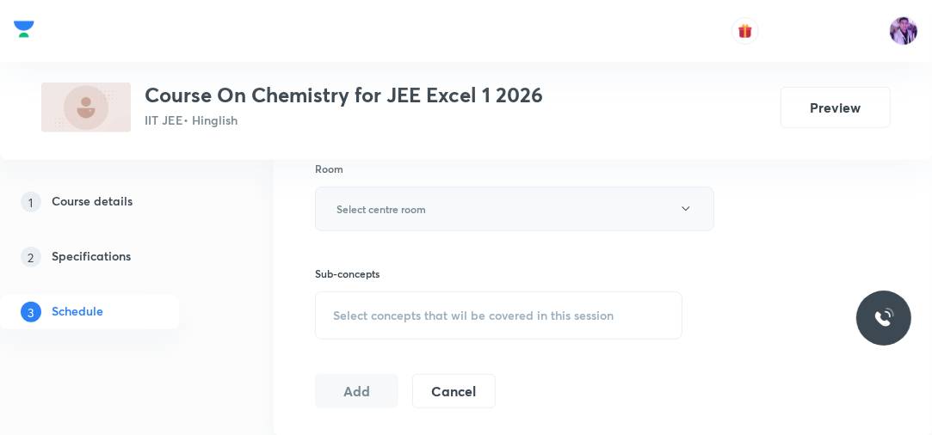
click at [409, 205] on h6 "Select centre room" at bounding box center [380, 208] width 89 height 15
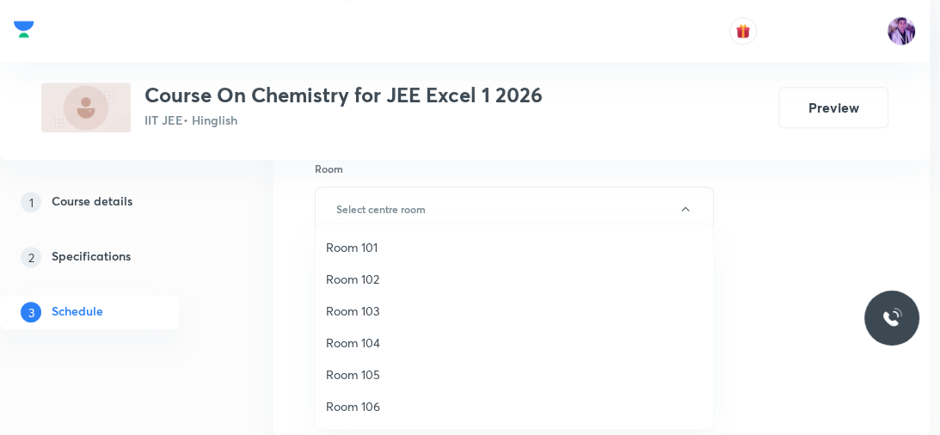
click at [409, 270] on span "Room 102" at bounding box center [514, 279] width 377 height 18
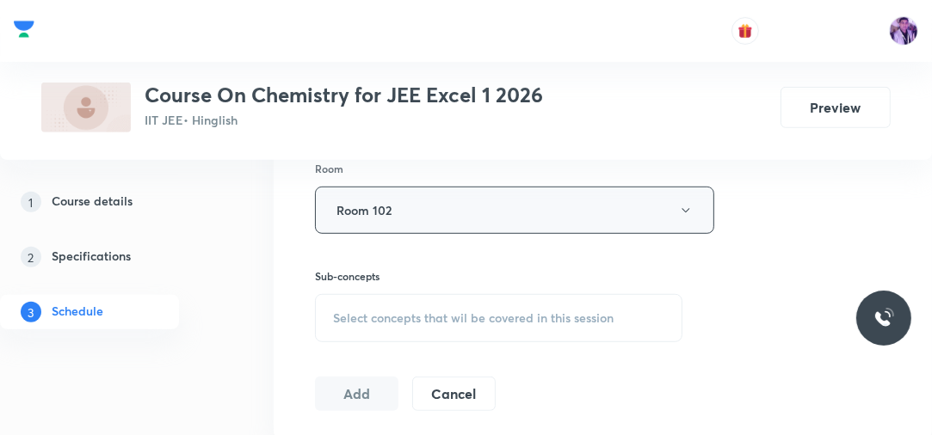
click at [430, 209] on button "Room 102" at bounding box center [514, 210] width 399 height 47
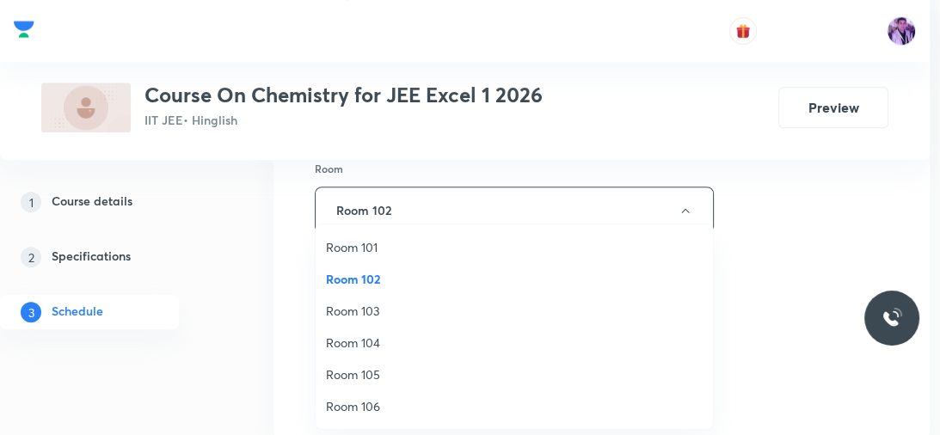
click at [391, 237] on li "Room 101" at bounding box center [514, 247] width 397 height 32
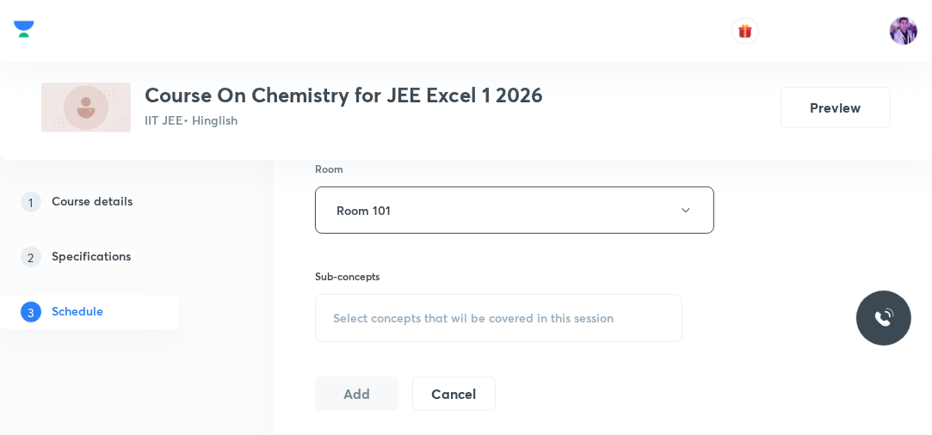
click at [372, 324] on div "Select concepts that wil be covered in this session" at bounding box center [498, 318] width 367 height 48
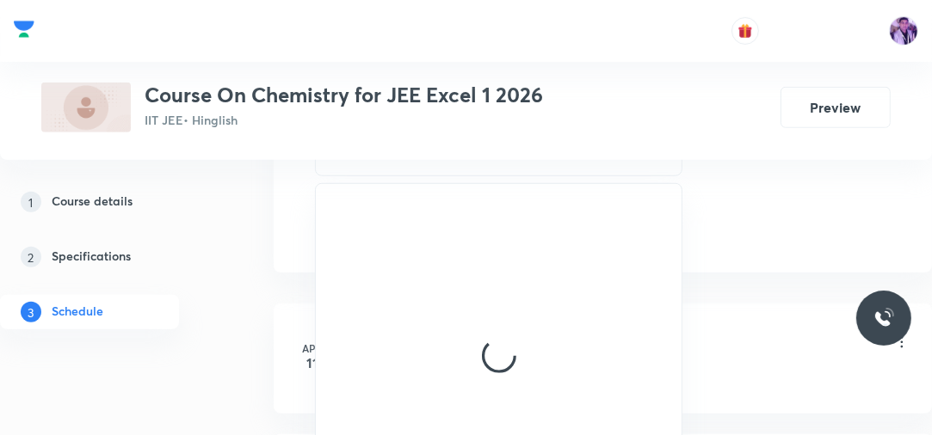
scroll to position [865, 0]
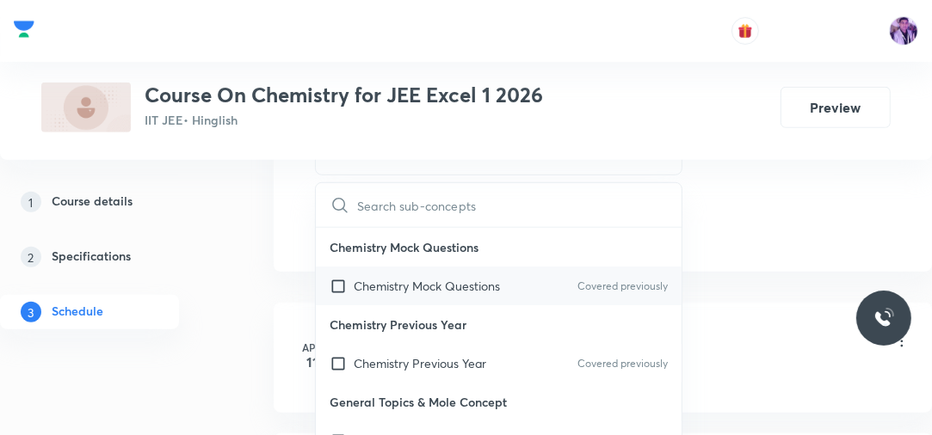
click at [399, 291] on p "Chemistry Mock Questions" at bounding box center [427, 286] width 146 height 18
checkbox input "true"
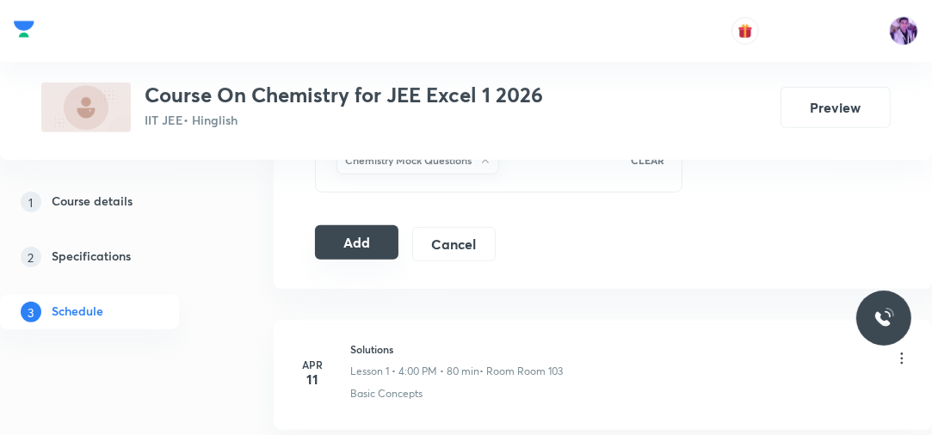
click at [360, 240] on button "Add" at bounding box center [356, 242] width 83 height 34
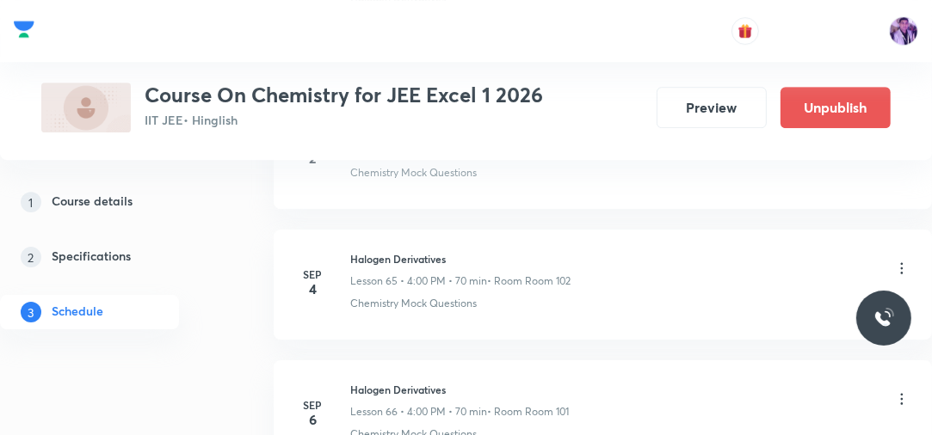
scroll to position [8602, 0]
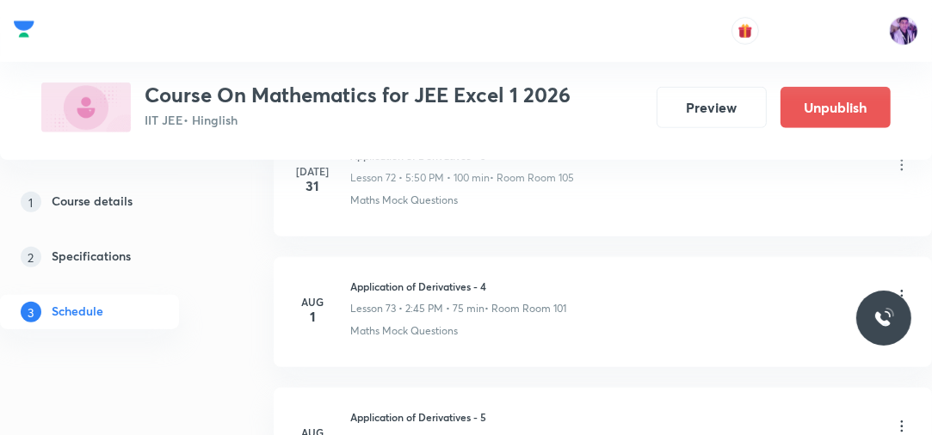
scroll to position [12737, 0]
